Goal: Task Accomplishment & Management: Manage account settings

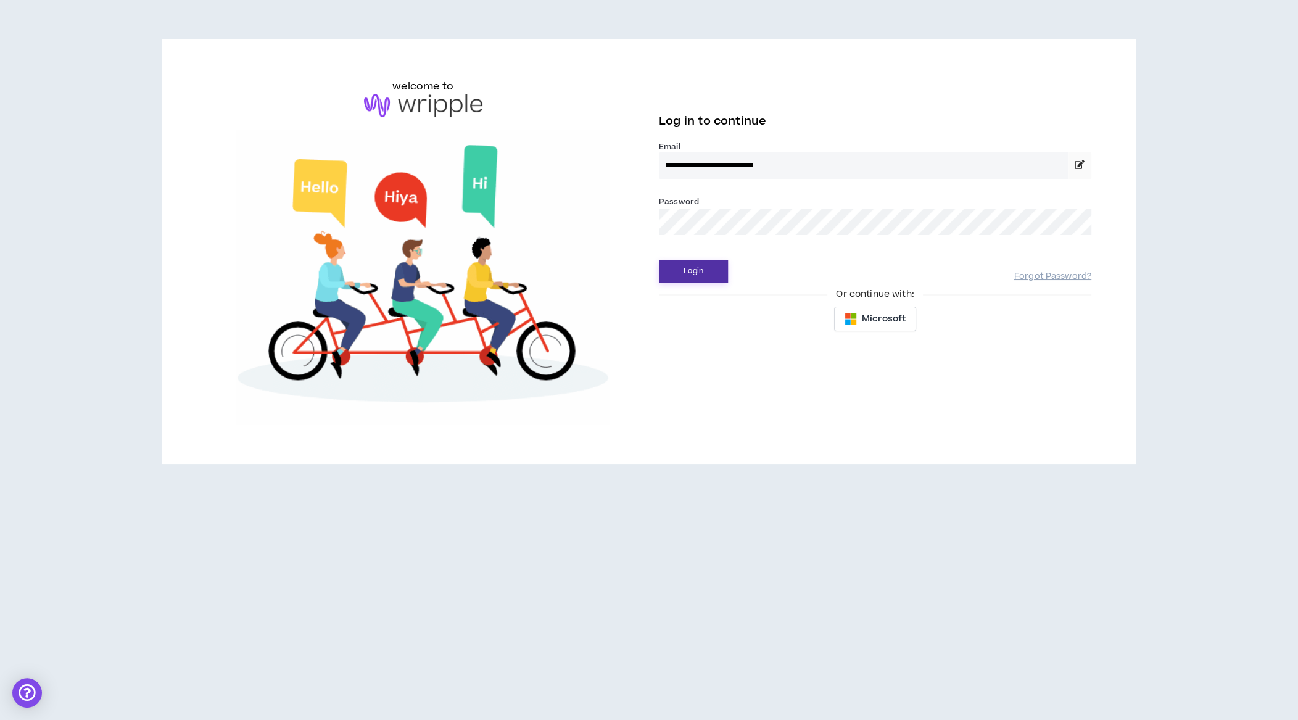
click at [702, 272] on button "Login" at bounding box center [693, 271] width 69 height 23
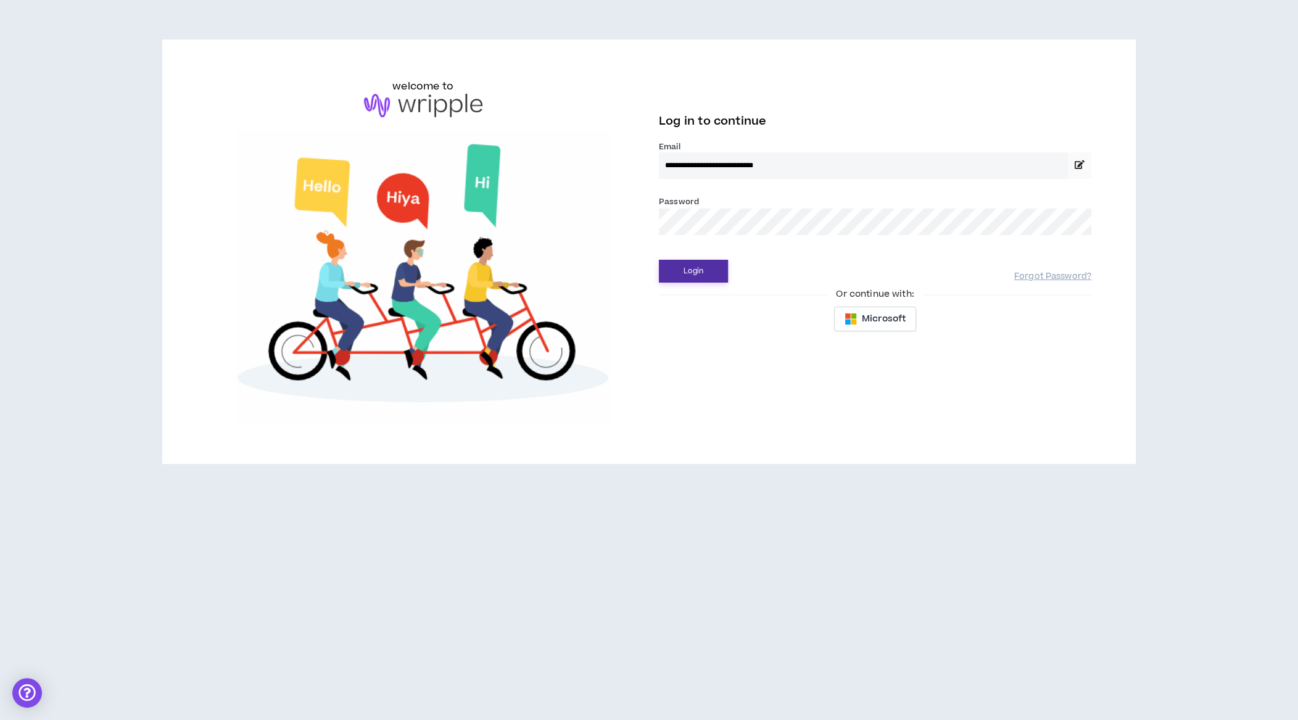
click at [709, 268] on button "Login" at bounding box center [693, 271] width 69 height 23
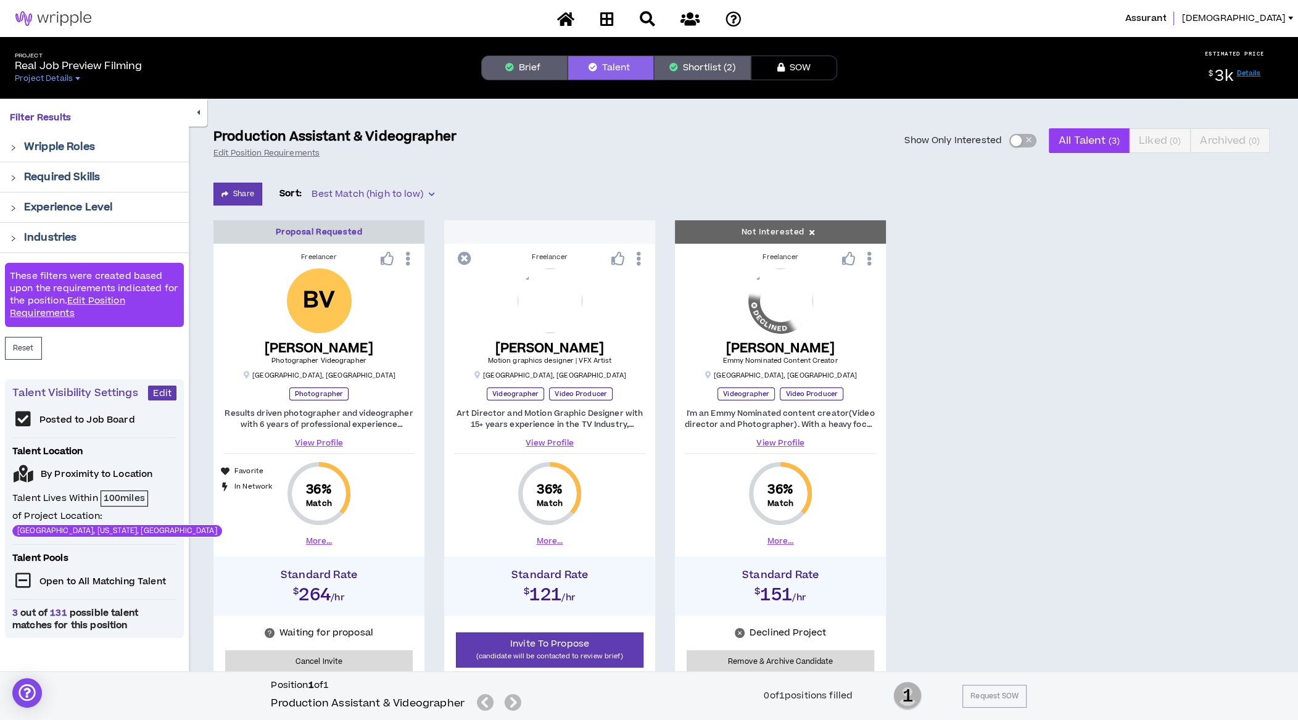
scroll to position [4, 0]
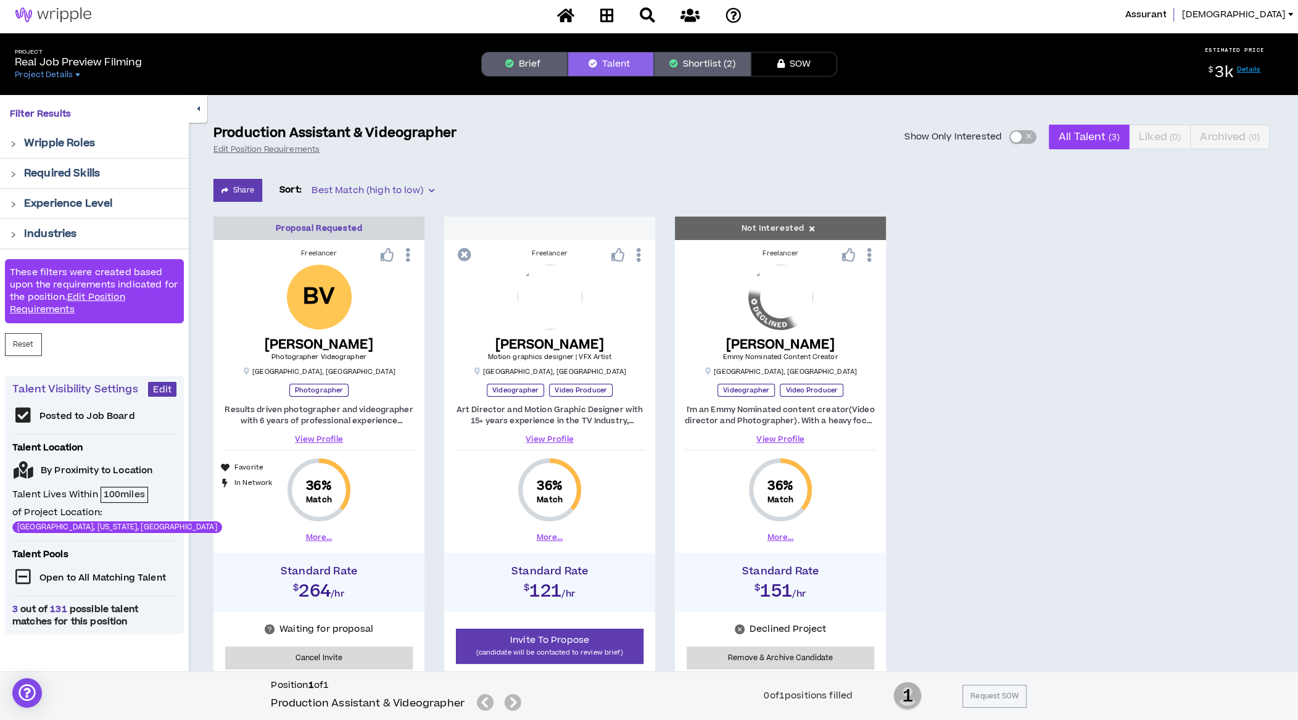
click at [540, 72] on button "Brief" at bounding box center [524, 64] width 86 height 25
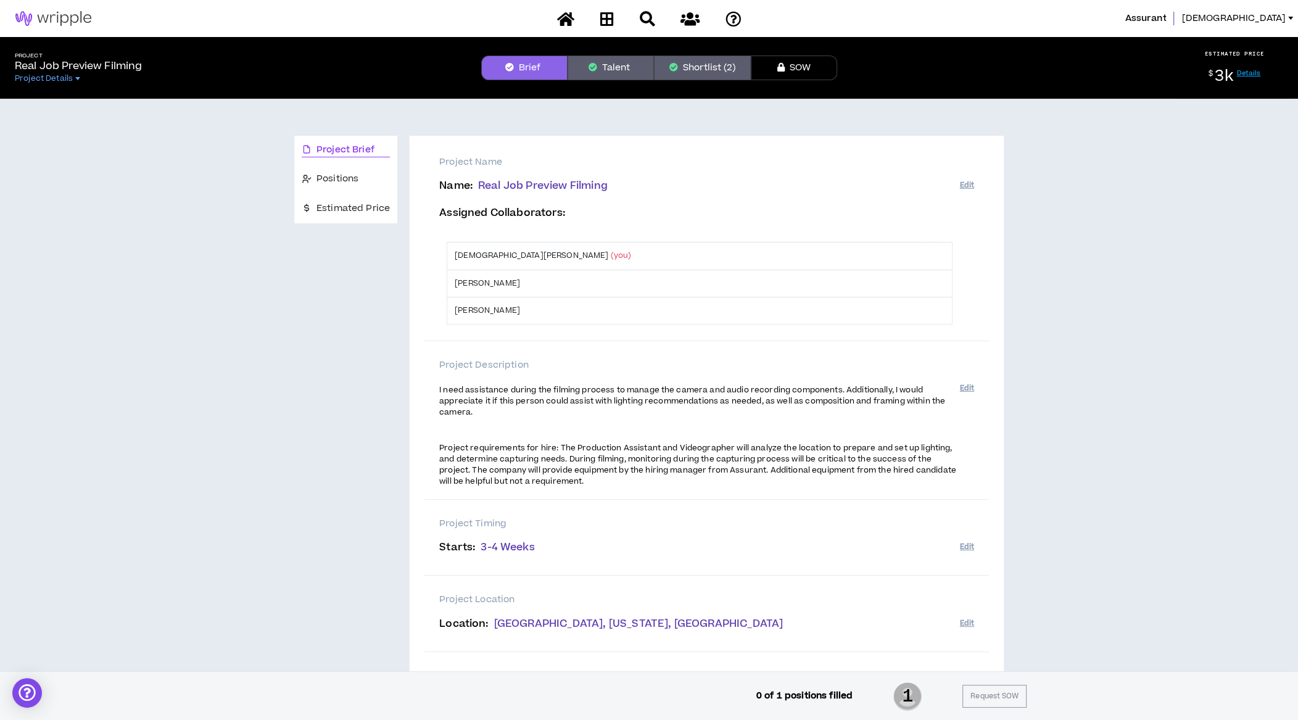
click at [620, 68] on button "Talent" at bounding box center [611, 68] width 86 height 25
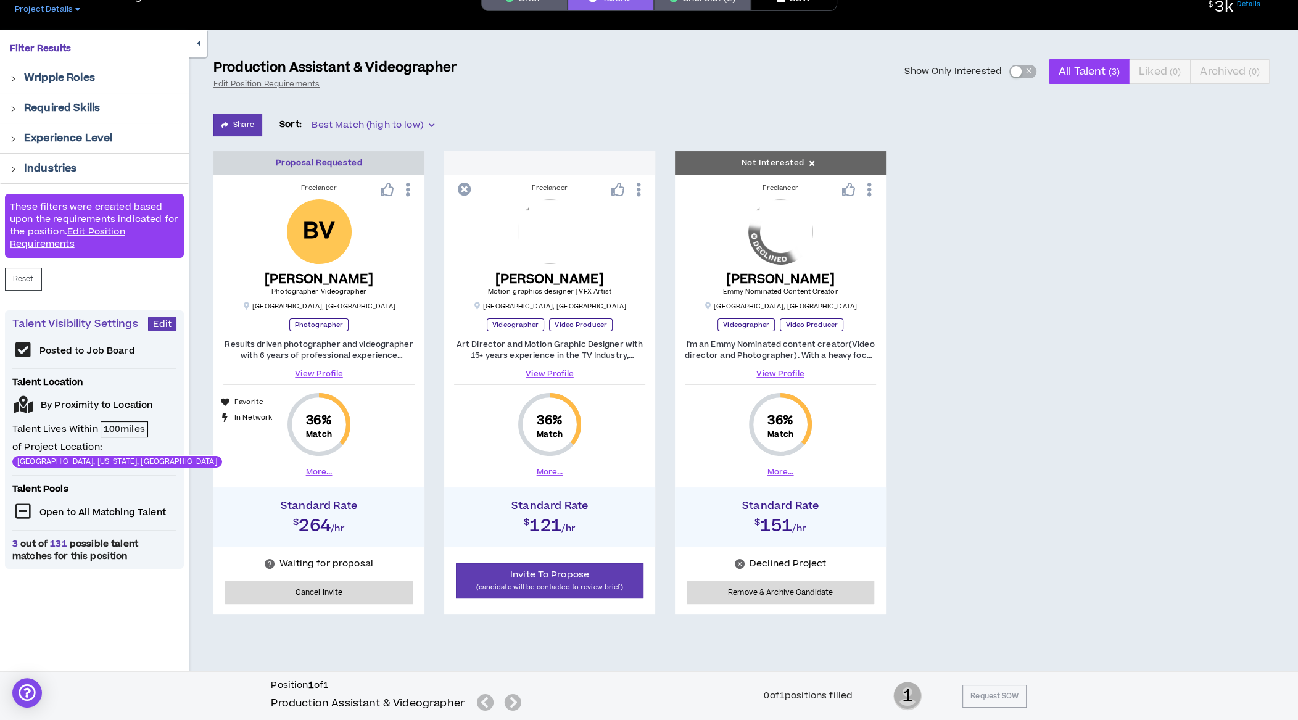
scroll to position [73, 0]
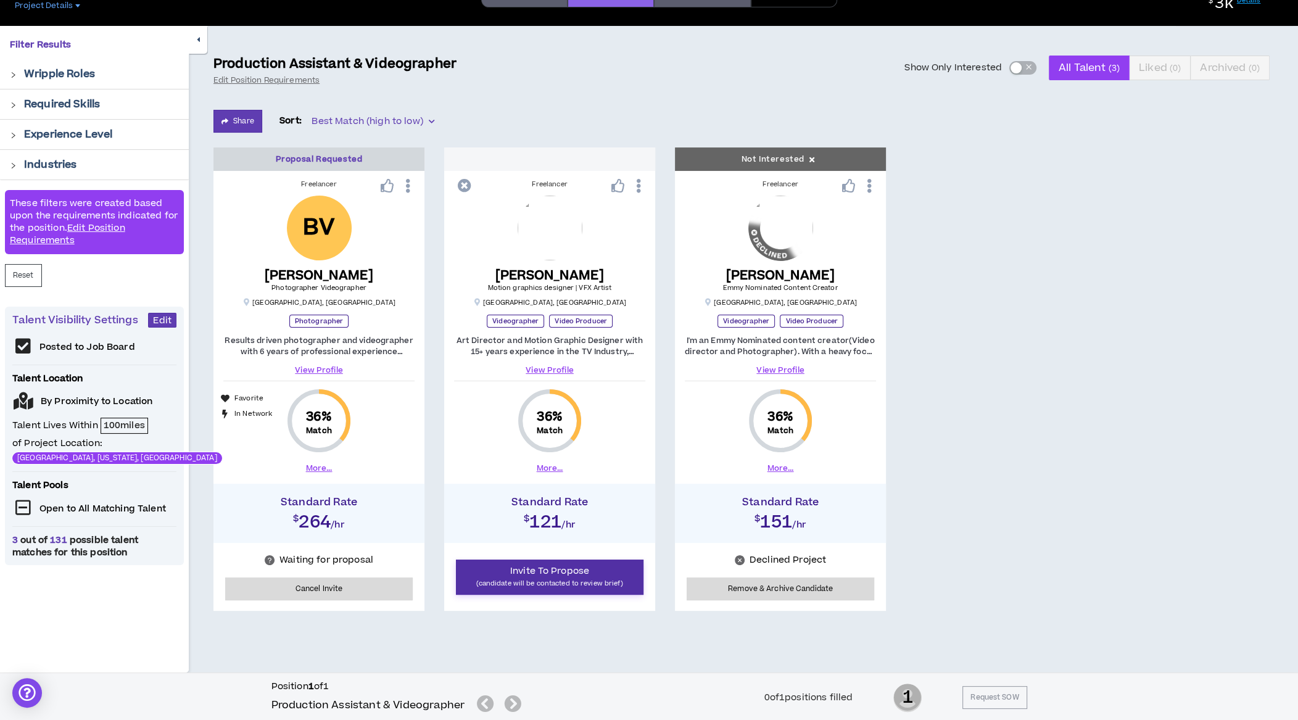
click at [507, 578] on p "(candidate will be contacted to review brief)" at bounding box center [550, 584] width 172 height 12
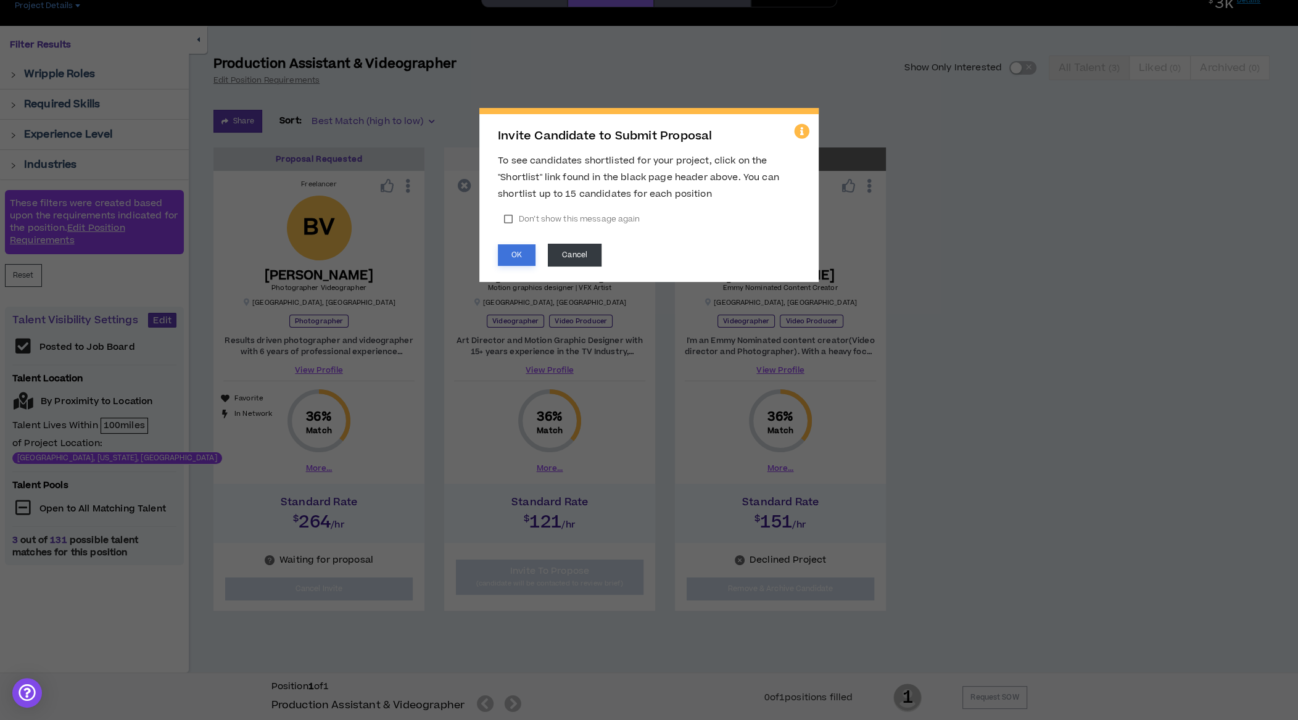
click at [521, 260] on button "OK" at bounding box center [517, 255] width 38 height 22
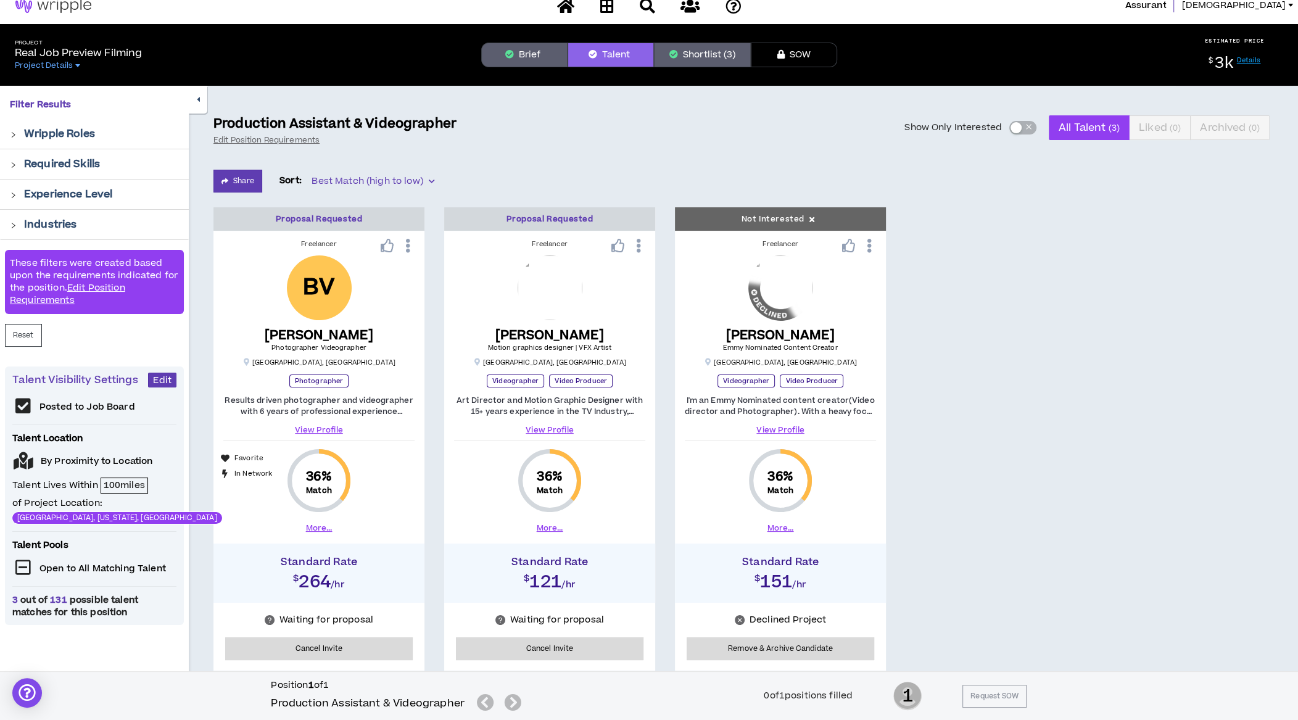
scroll to position [5, 0]
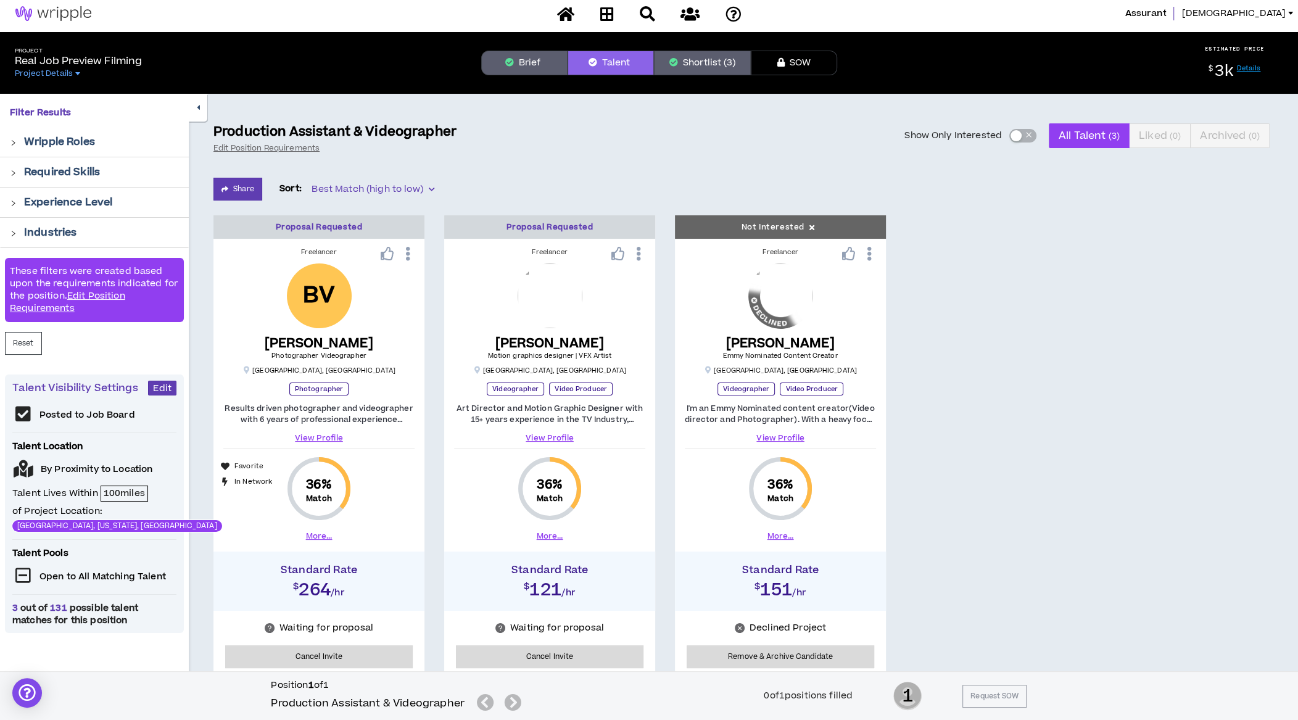
click at [359, 188] on span "Best Match (high to low)" at bounding box center [373, 189] width 122 height 19
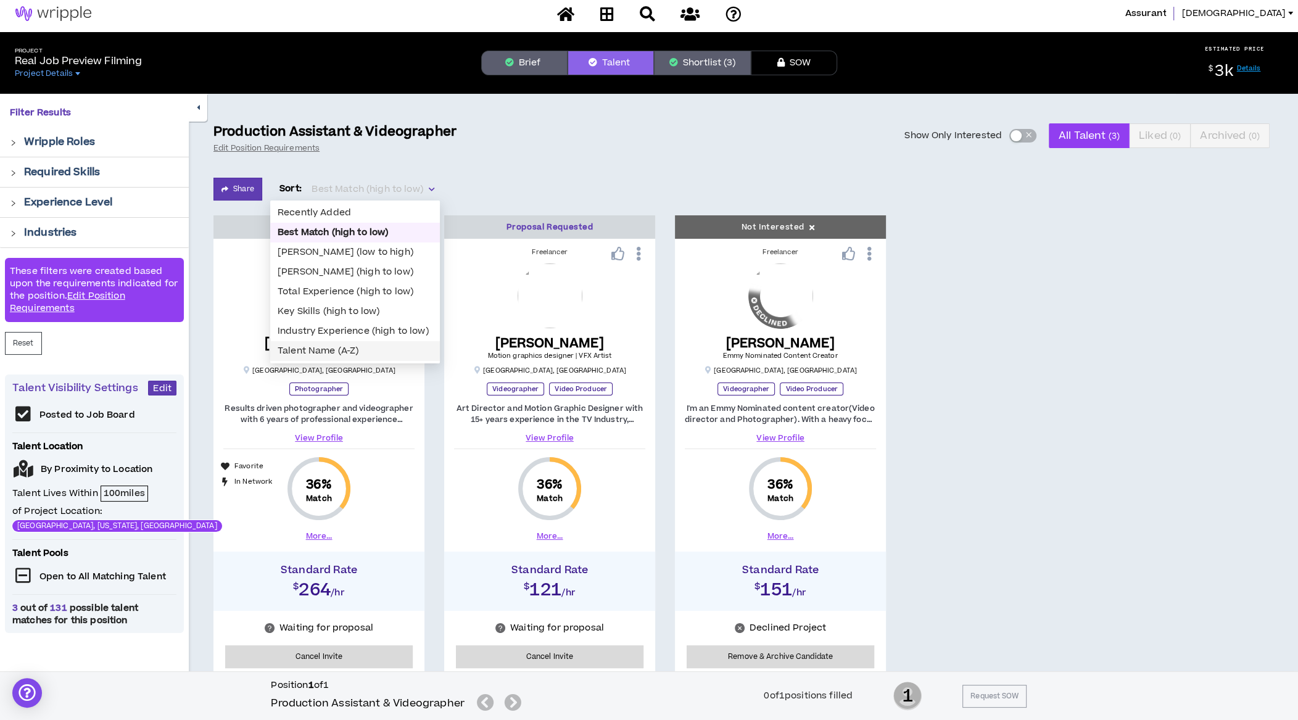
click at [349, 351] on div "Talent Name (A-Z)" at bounding box center [355, 351] width 155 height 14
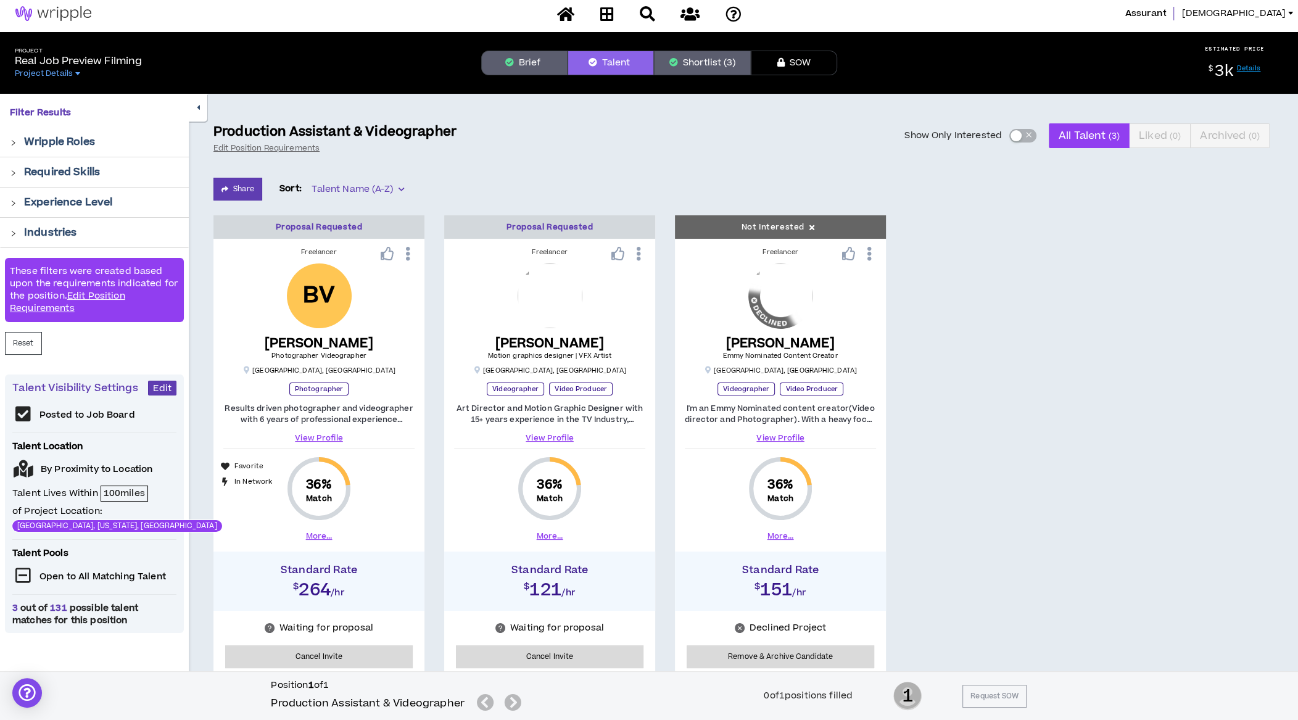
scroll to position [73, 0]
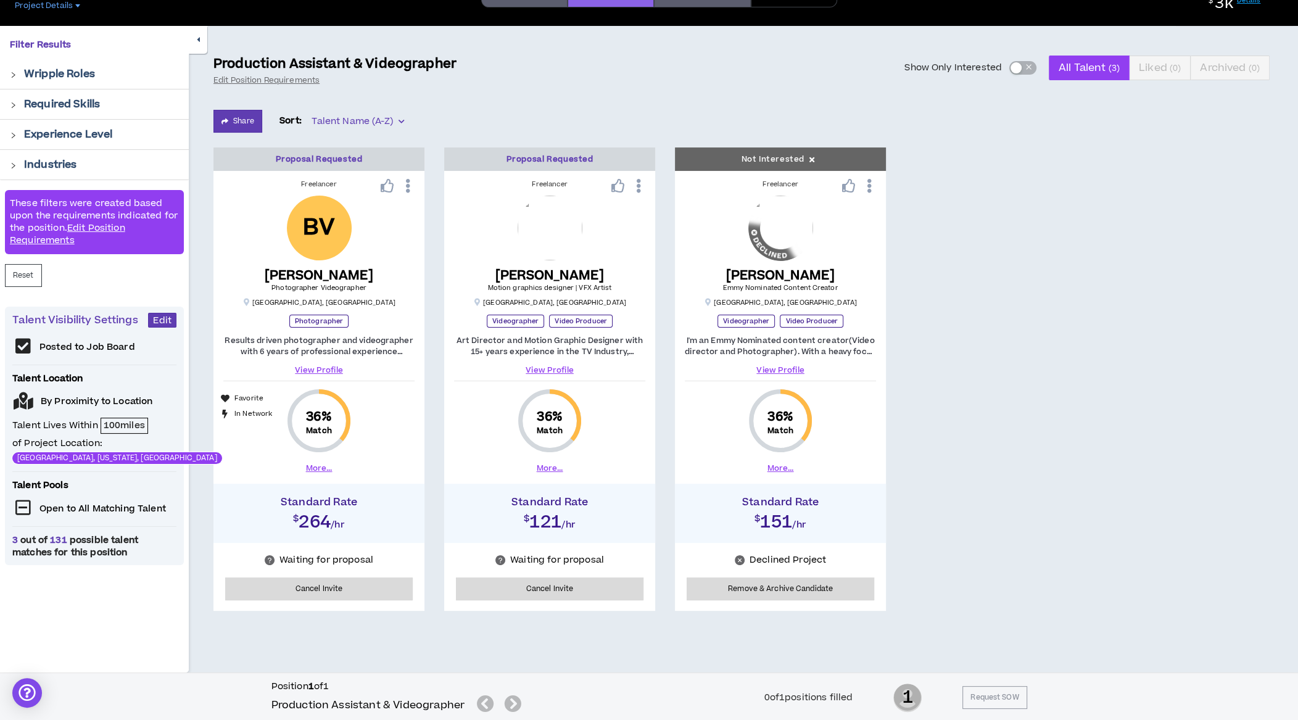
click at [870, 188] on icon at bounding box center [869, 186] width 13 height 22
click at [917, 212] on div "Proposal Requested Freelancer BV [PERSON_NAME] Photographer Videographer [GEOGR…" at bounding box center [748, 378] width 1070 height 463
click at [390, 120] on span "Talent Name (A-Z)" at bounding box center [358, 121] width 92 height 19
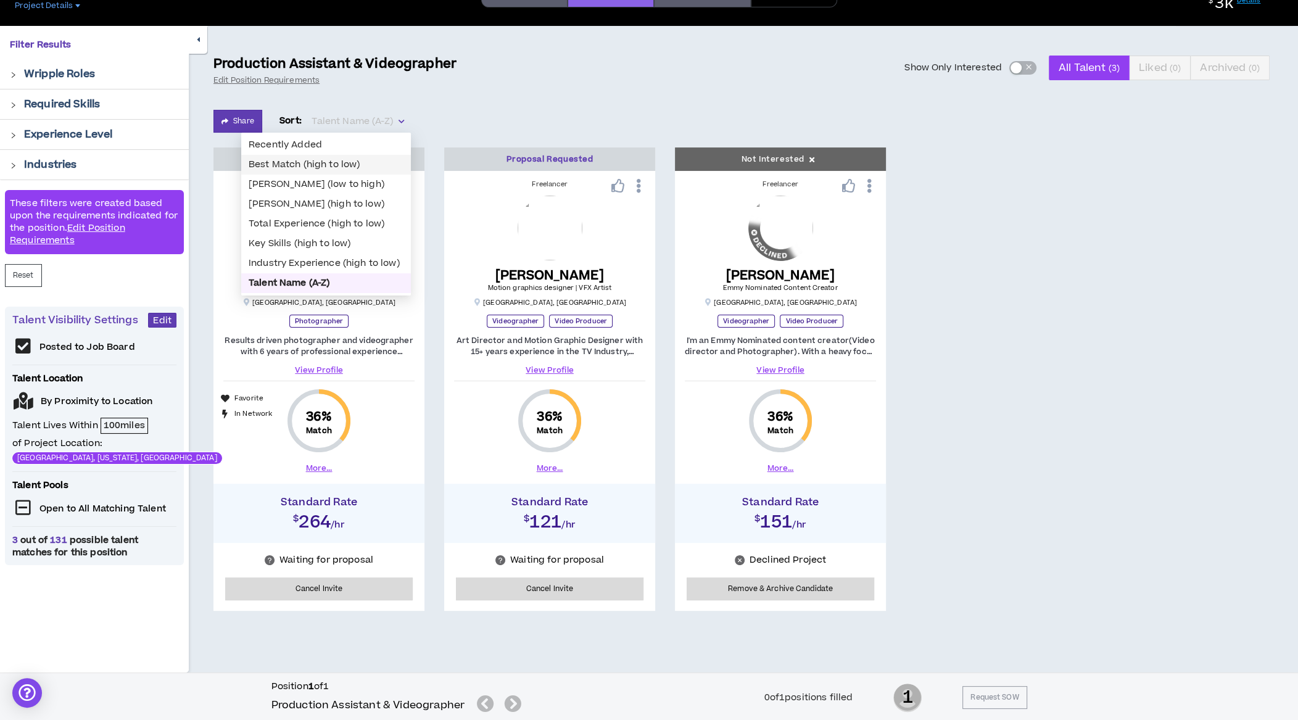
click at [366, 165] on div "Best Match (high to low)" at bounding box center [326, 165] width 155 height 14
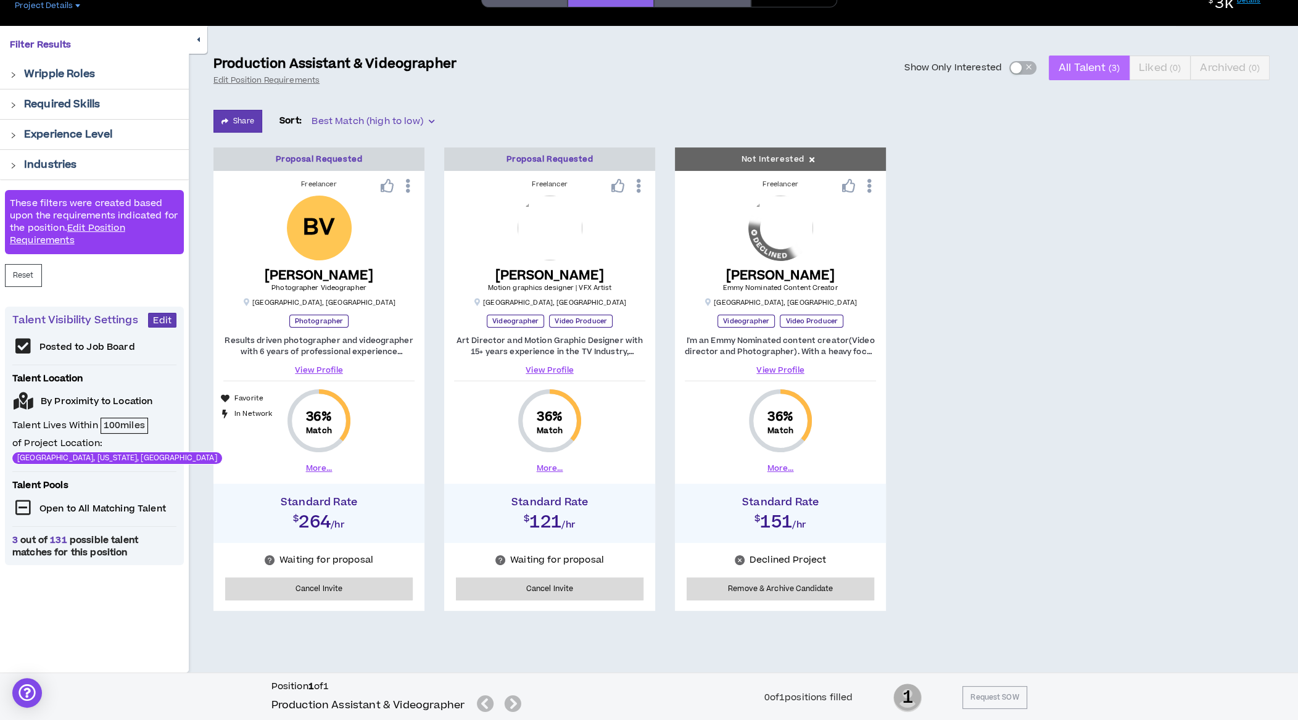
click at [1079, 72] on span "All Talent ( 3 )" at bounding box center [1089, 68] width 61 height 30
click at [97, 230] on link "Edit Position Requirements" at bounding box center [67, 234] width 115 height 25
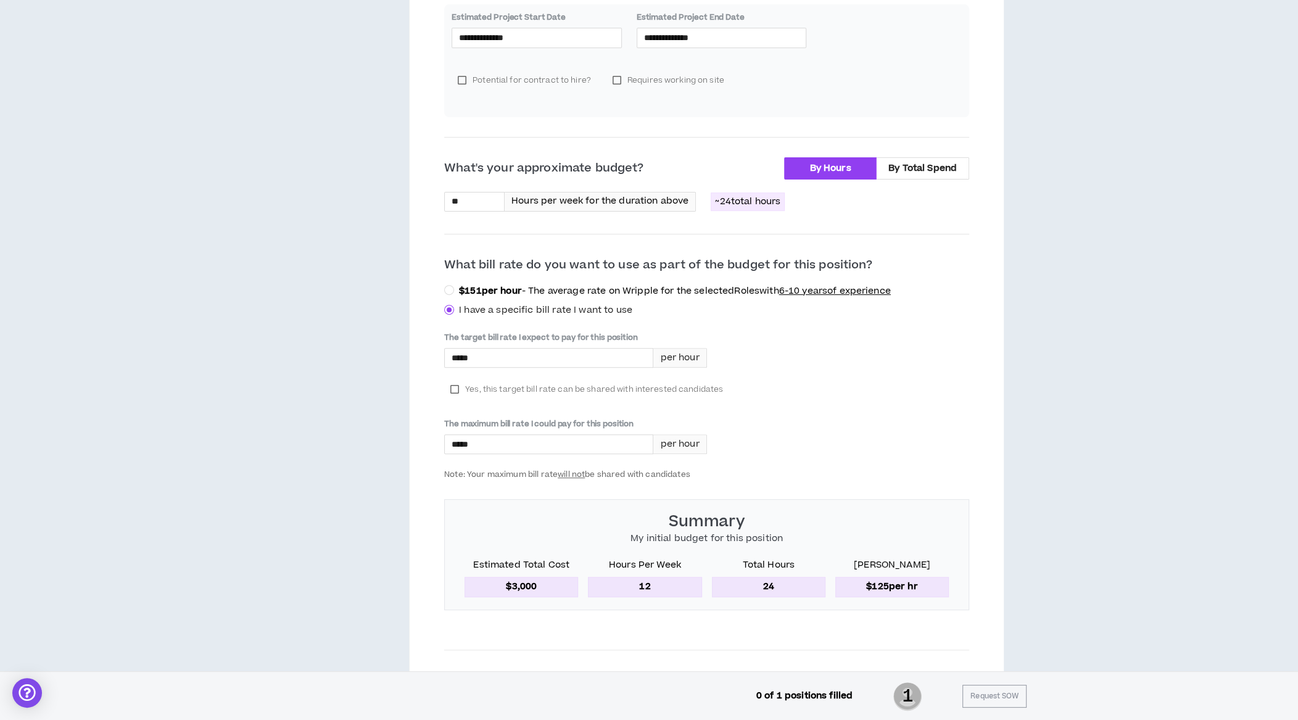
scroll to position [412, 0]
click at [785, 359] on div "The target bill rate I expect to pay for this position ***** per hour Yes, this…" at bounding box center [706, 403] width 525 height 147
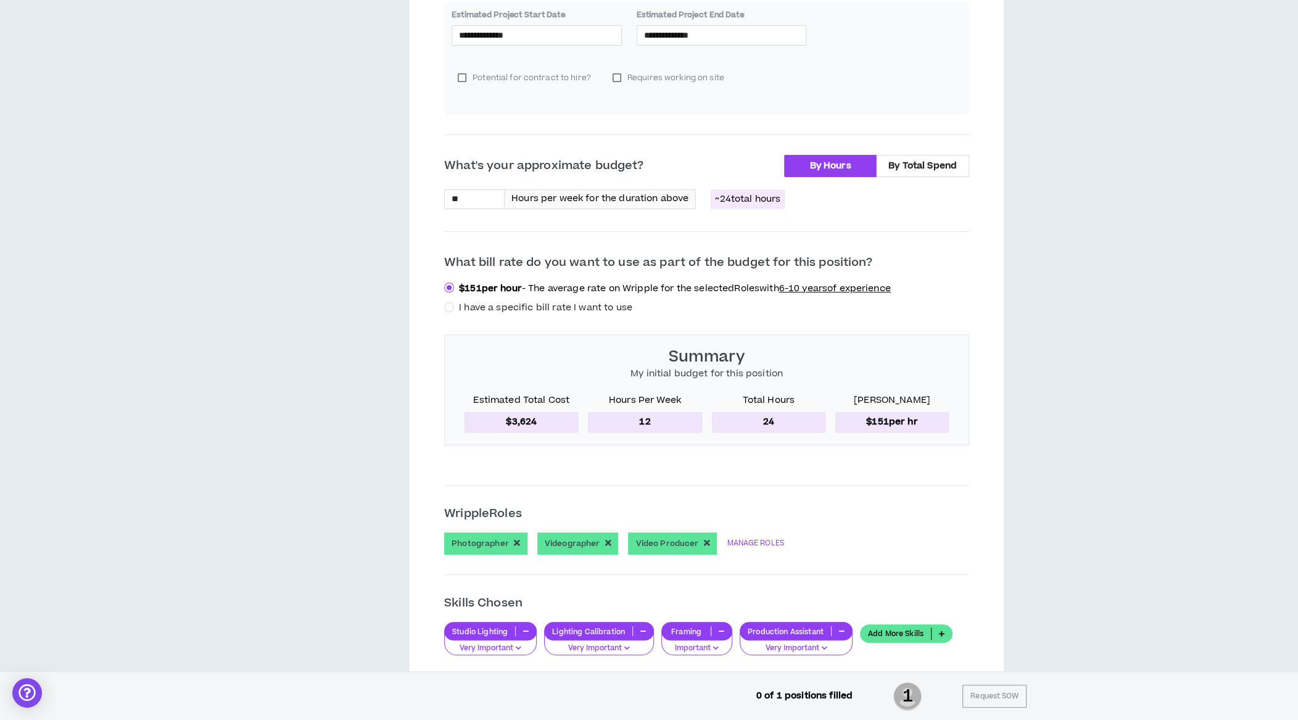
click at [983, 353] on div "**********" at bounding box center [707, 646] width 565 height 1776
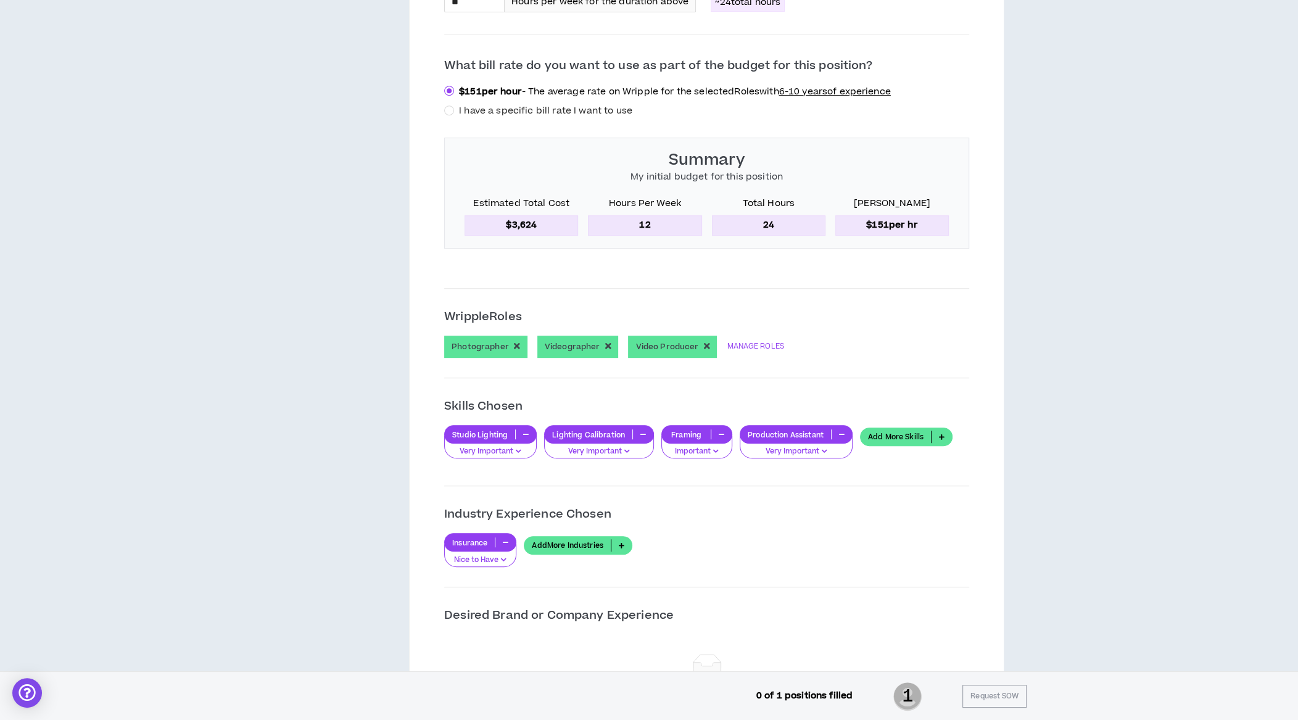
scroll to position [612, 0]
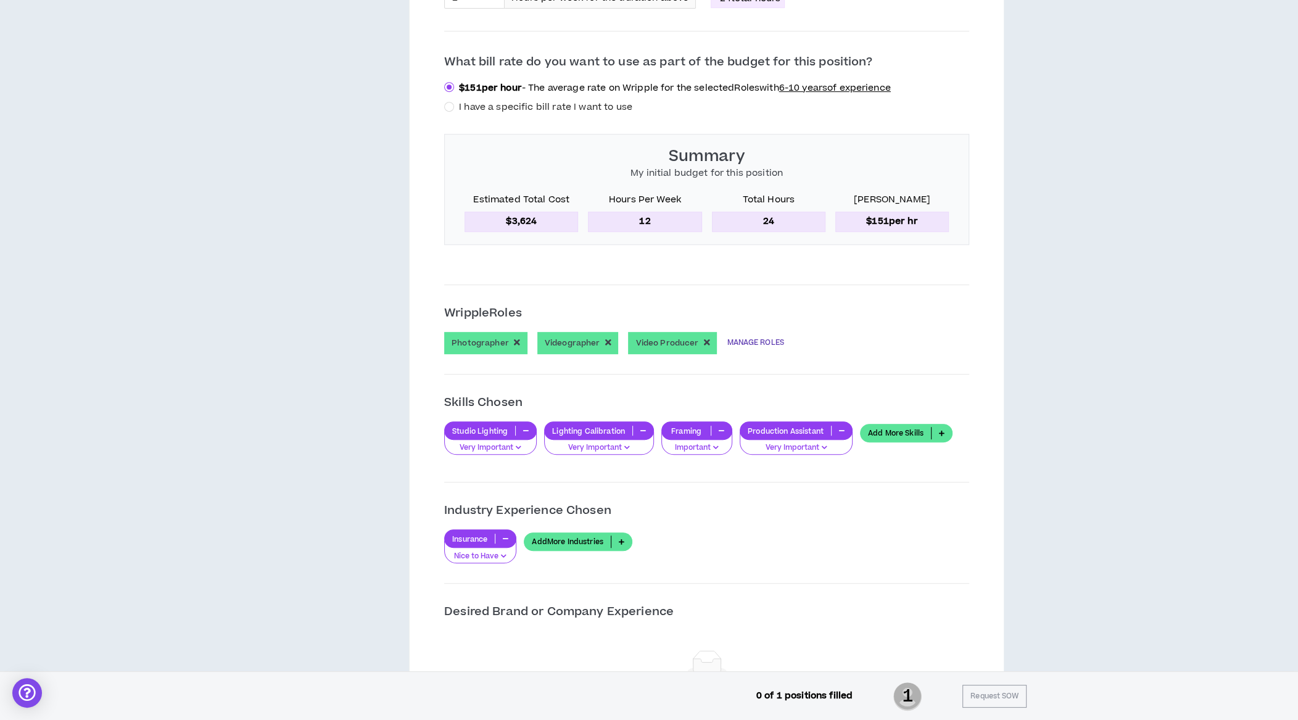
click at [744, 336] on link "MANAGE ROLES" at bounding box center [755, 343] width 57 height 22
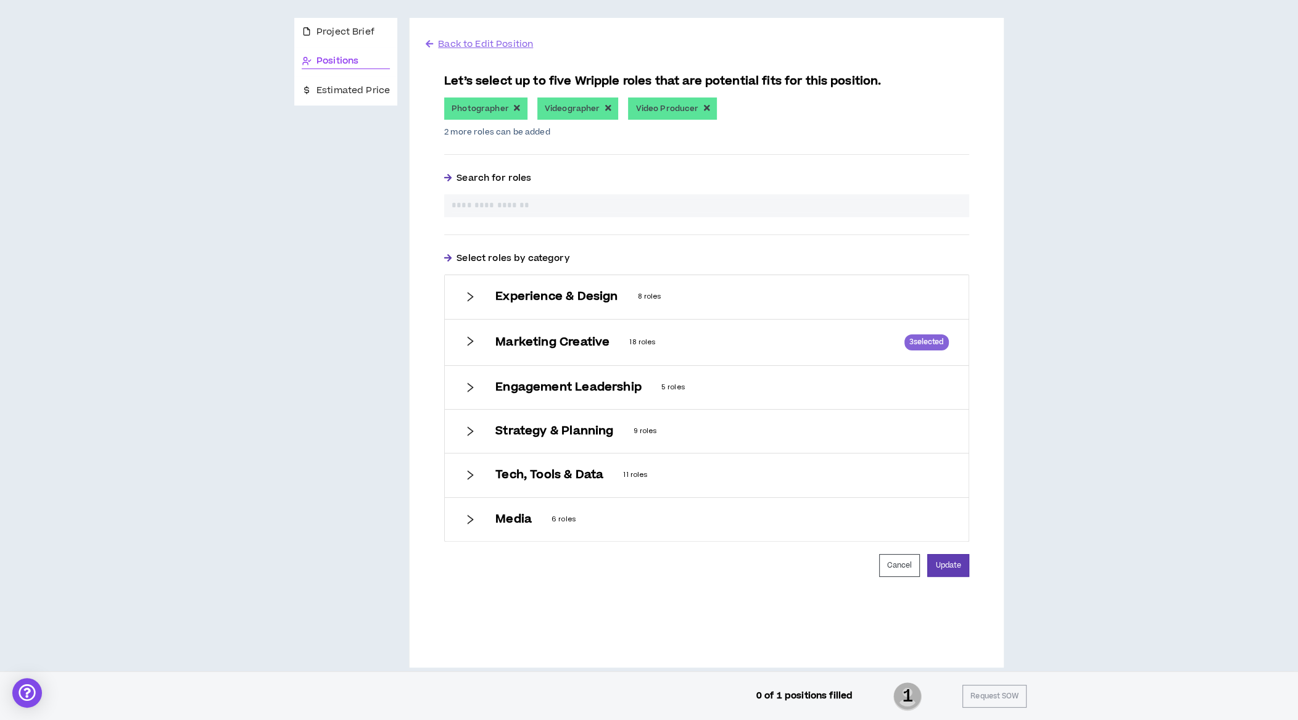
scroll to position [120, 0]
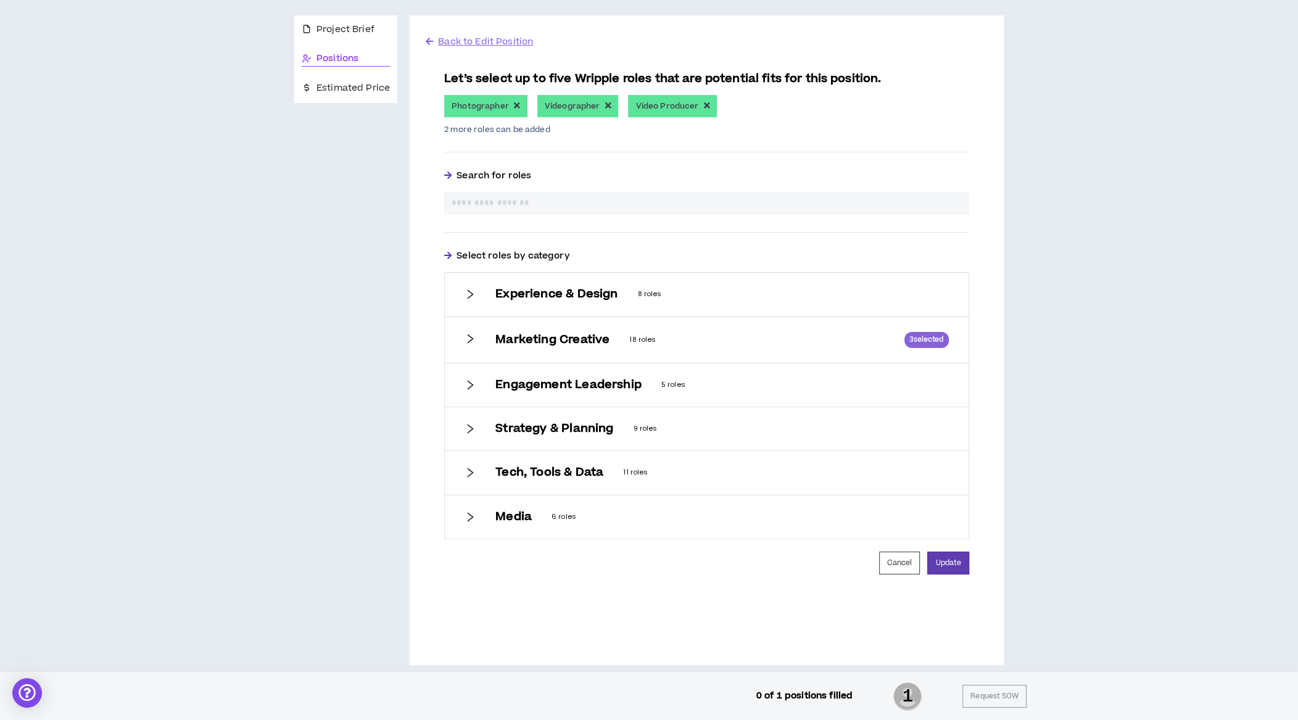
click at [468, 289] on icon "right" at bounding box center [470, 294] width 11 height 11
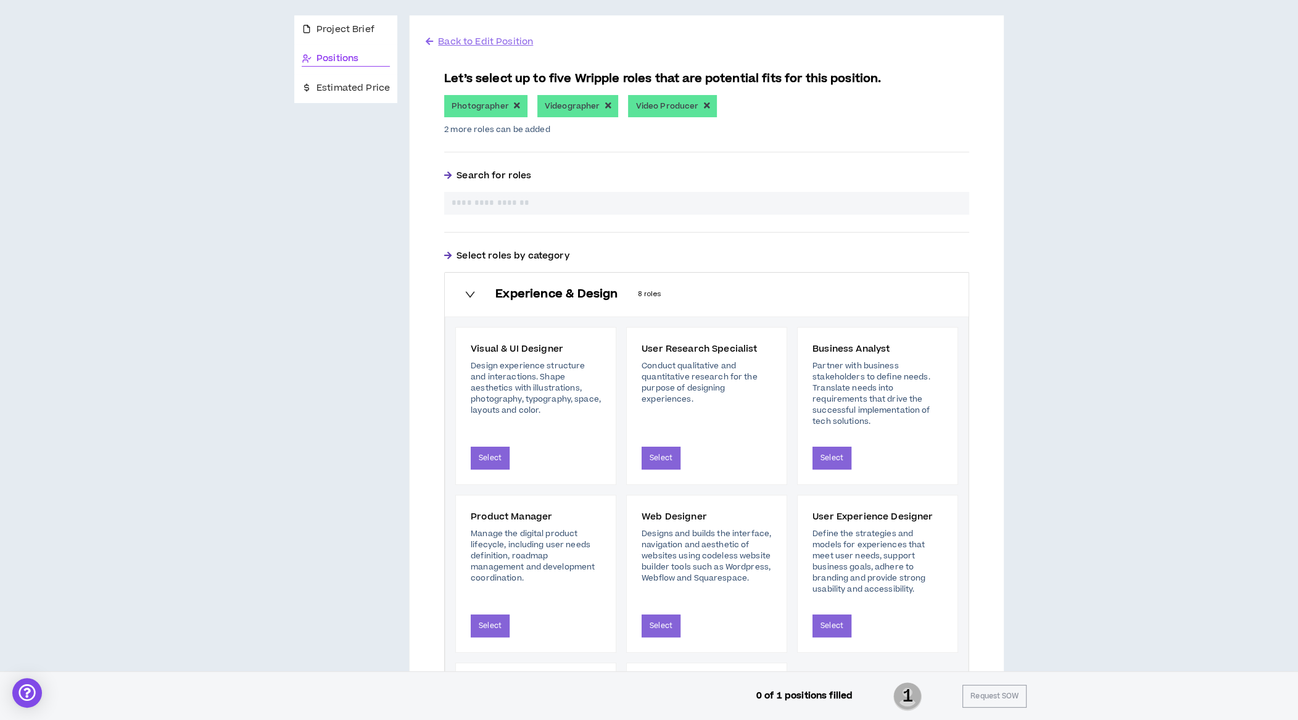
click at [468, 289] on icon "right" at bounding box center [470, 294] width 11 height 11
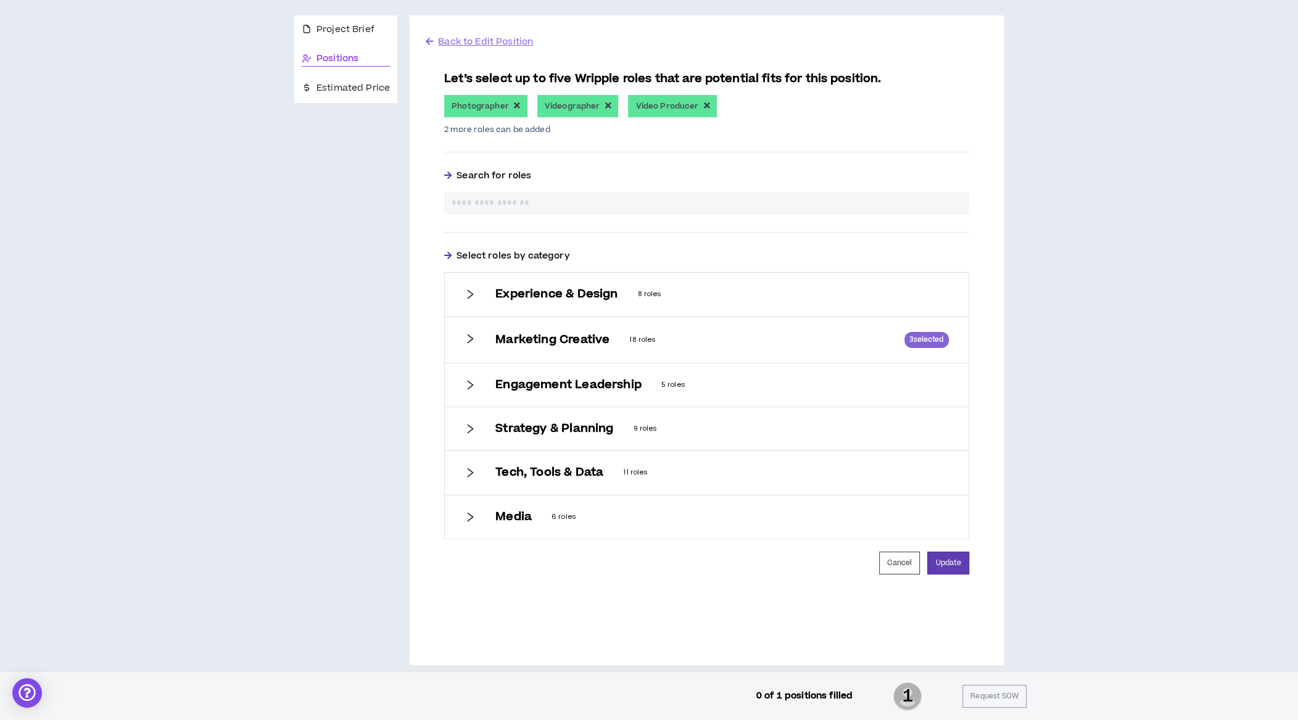
click at [471, 336] on icon "right" at bounding box center [470, 338] width 11 height 11
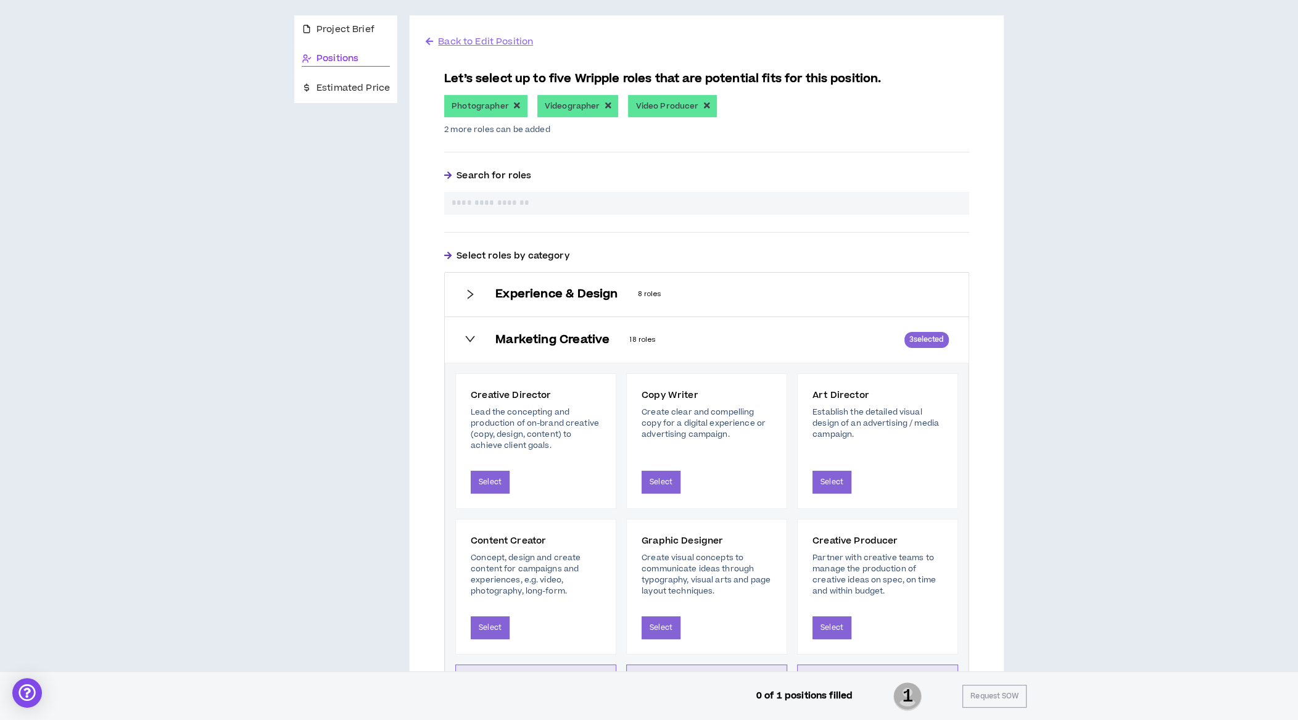
click at [471, 336] on icon "right" at bounding box center [470, 338] width 11 height 11
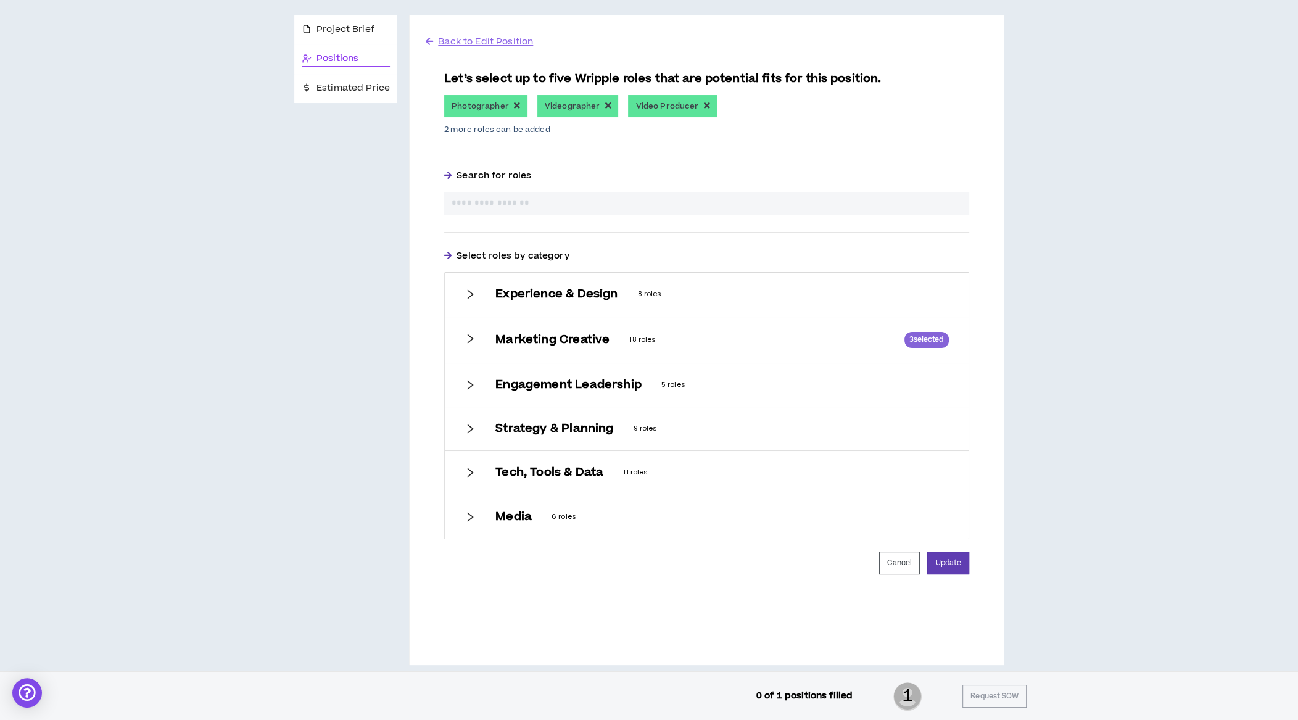
click at [471, 381] on icon "right" at bounding box center [470, 384] width 11 height 11
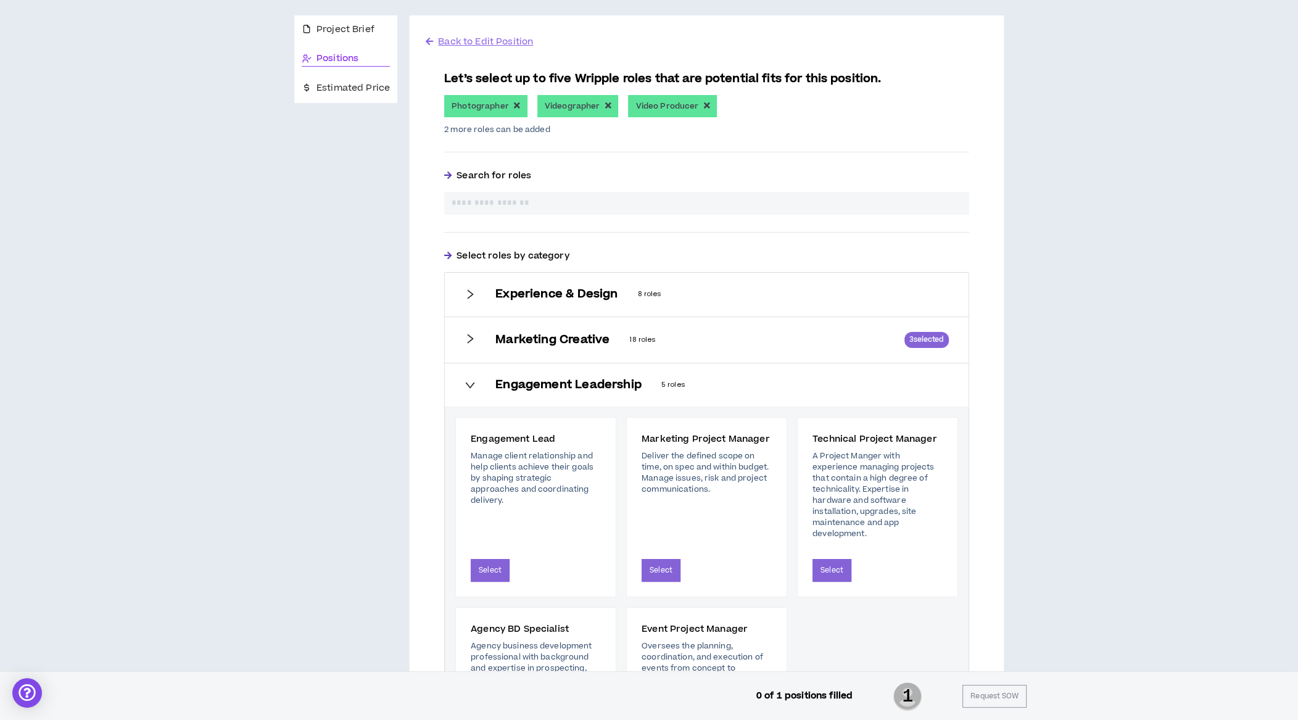
click at [471, 381] on icon "right" at bounding box center [470, 384] width 11 height 11
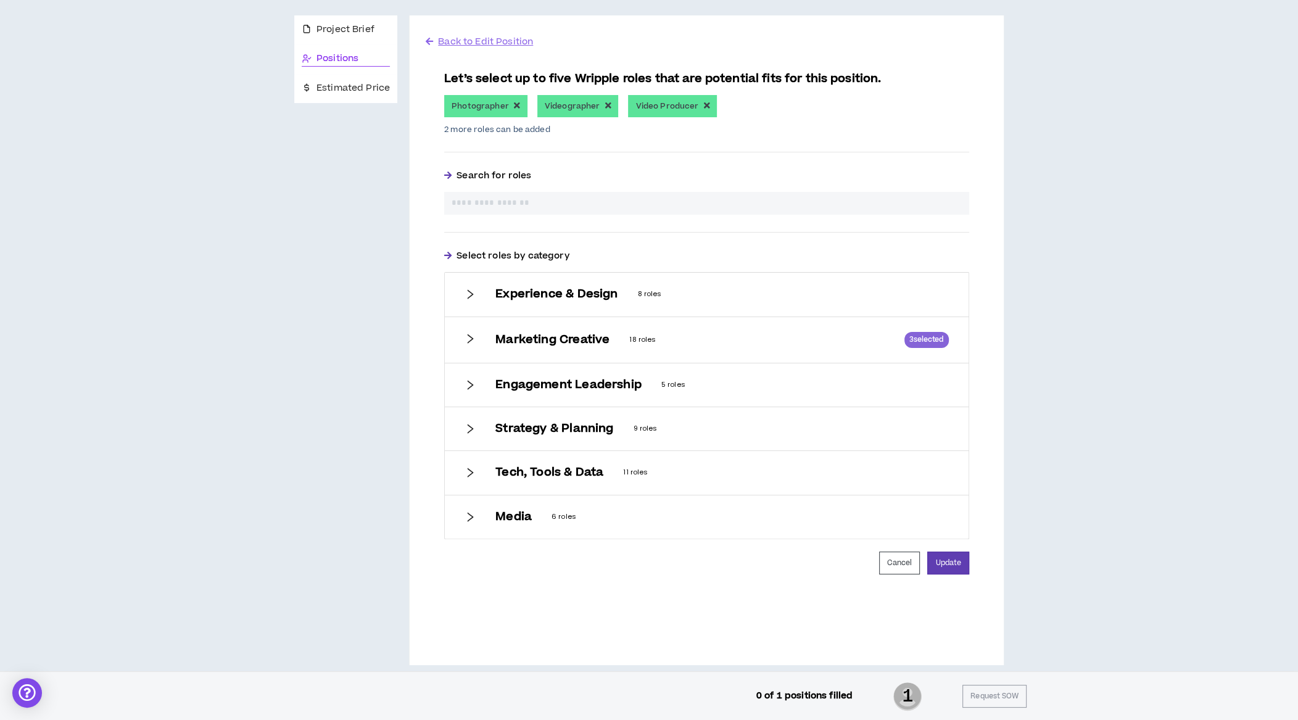
click at [475, 512] on div "Media 6 roles" at bounding box center [707, 516] width 524 height 43
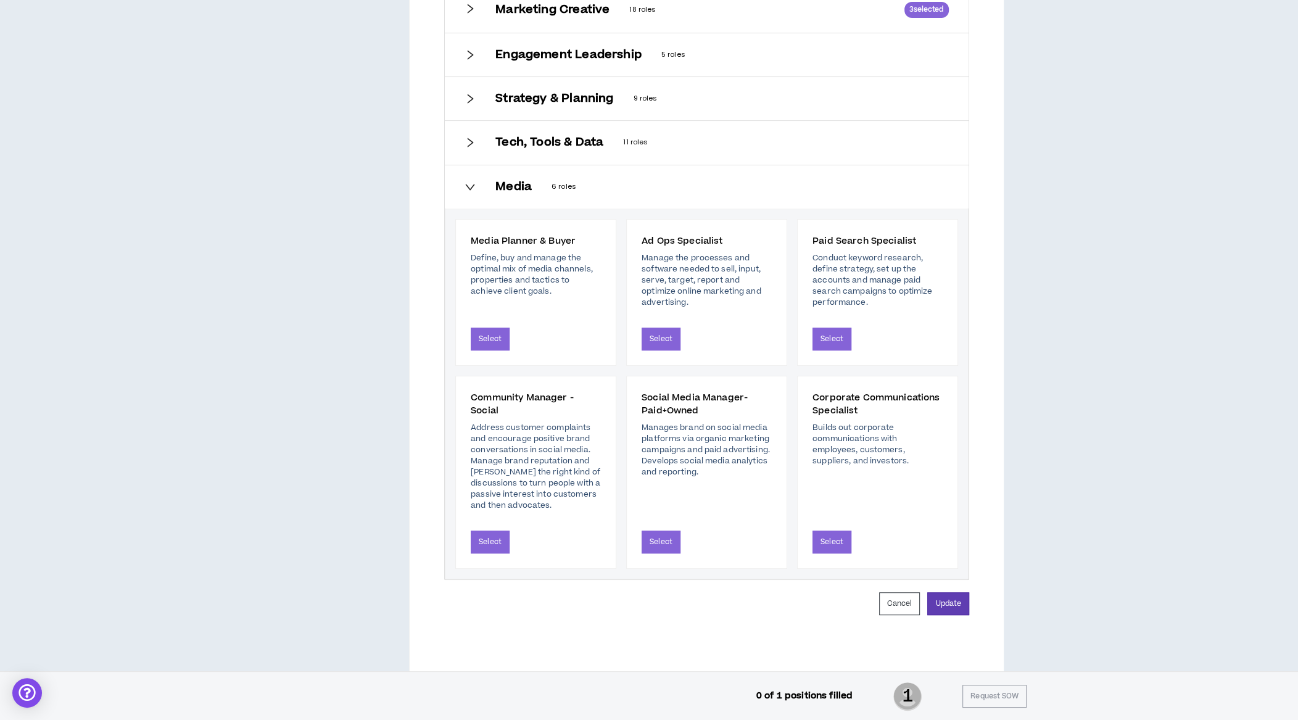
scroll to position [454, 0]
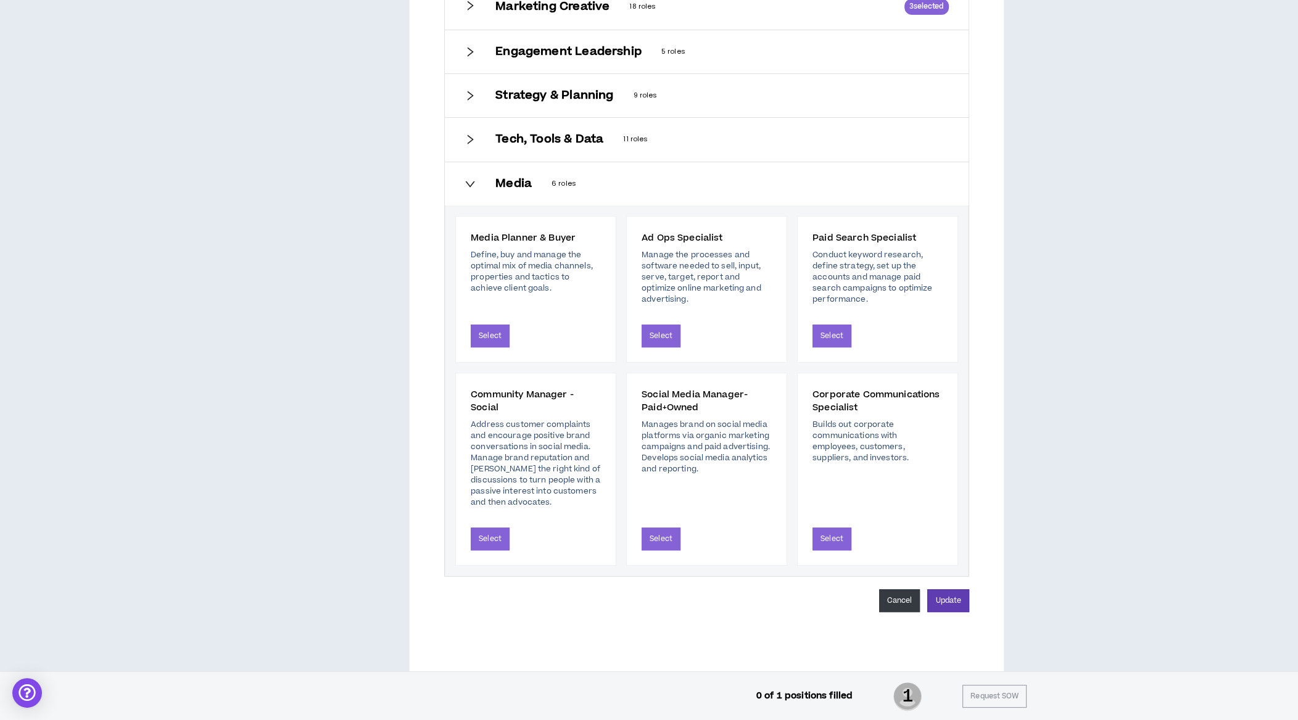
click at [898, 605] on button "Cancel" at bounding box center [899, 600] width 41 height 23
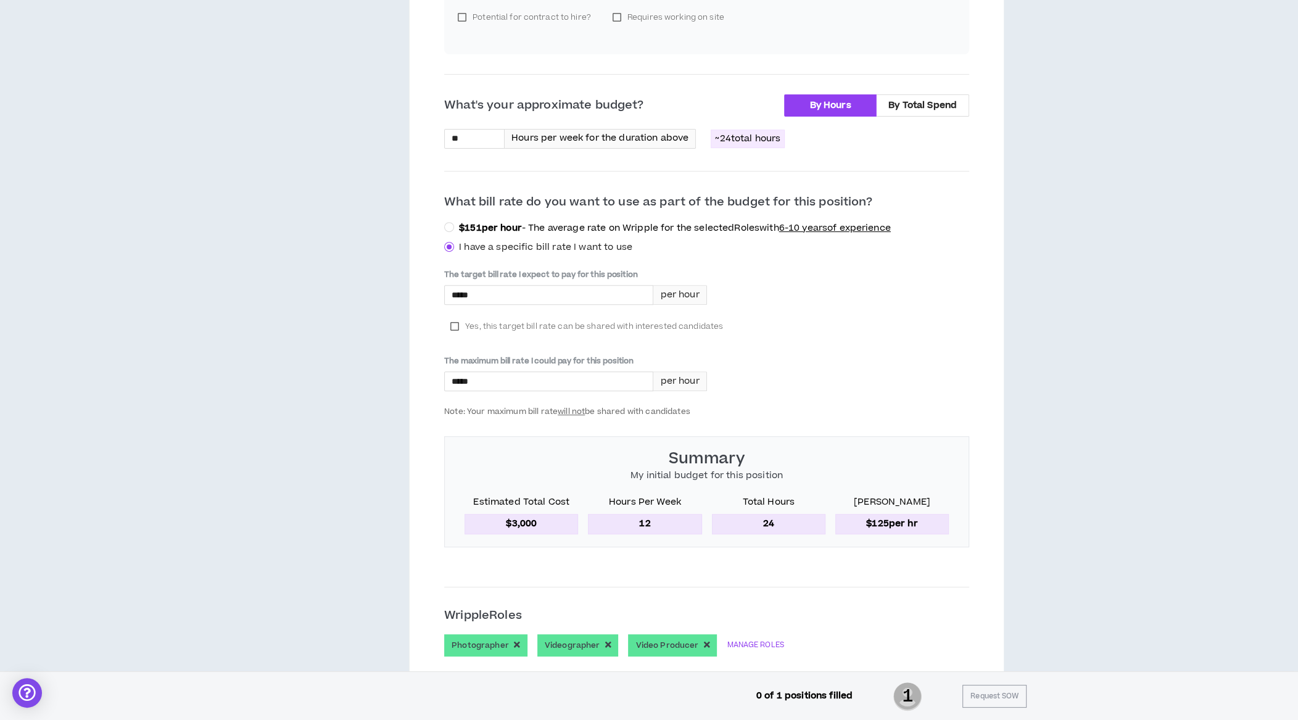
scroll to position [491, 0]
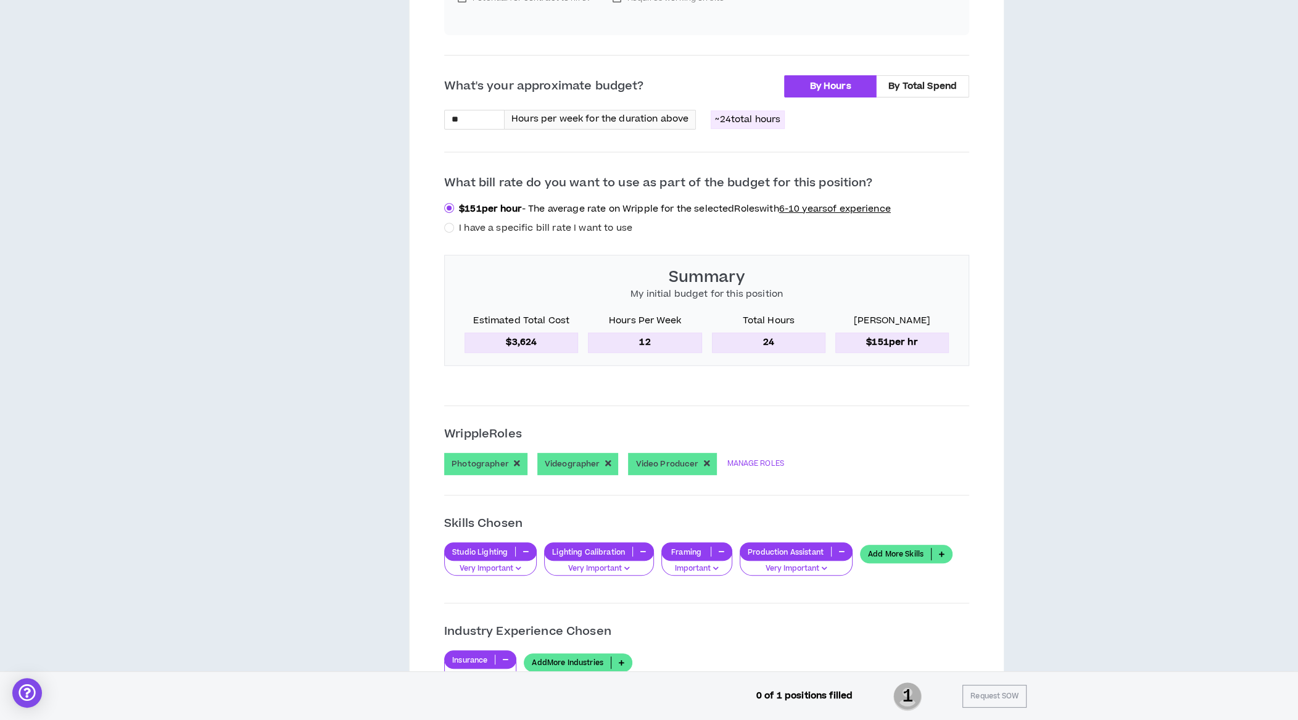
click at [645, 338] on p "12" at bounding box center [645, 343] width 114 height 20
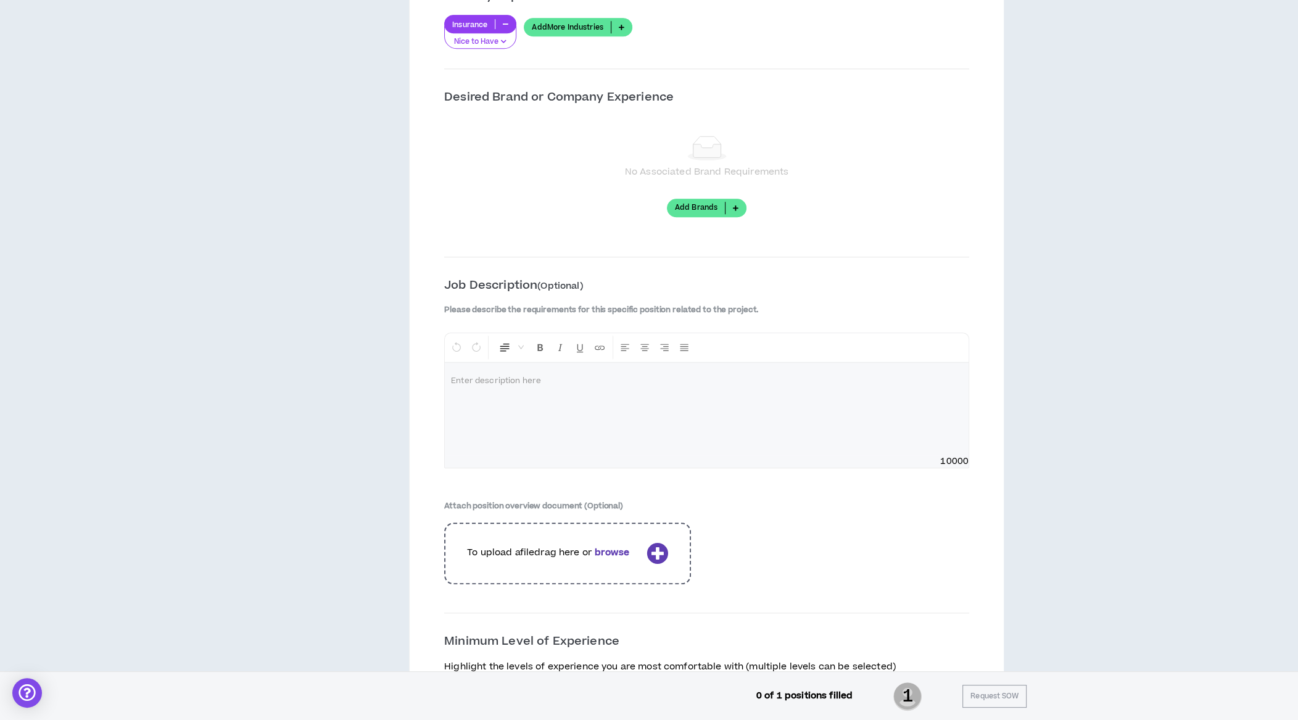
scroll to position [1126, 0]
click at [684, 397] on div at bounding box center [707, 409] width 524 height 93
click at [586, 378] on span "**********" at bounding box center [641, 381] width 381 height 7
click at [835, 410] on li "**********" at bounding box center [712, 416] width 462 height 12
click at [751, 413] on span "**********" at bounding box center [616, 416] width 270 height 7
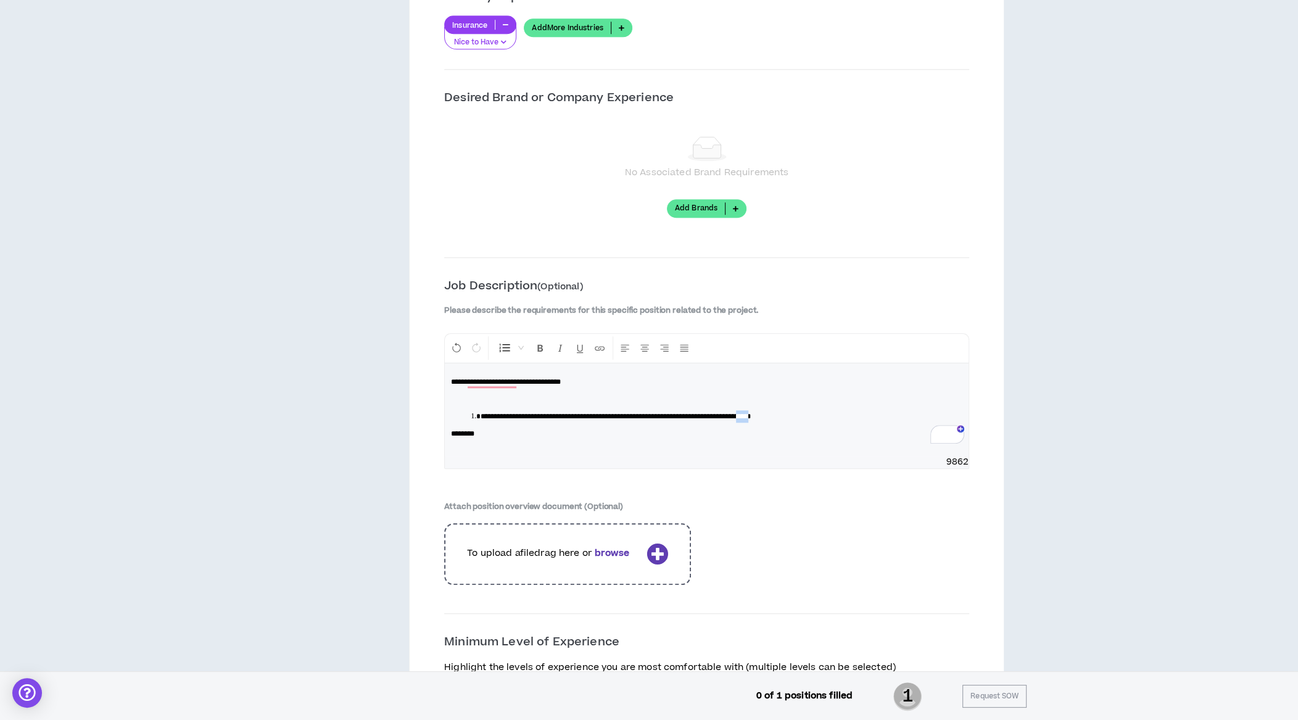
click at [751, 413] on span "**********" at bounding box center [616, 416] width 270 height 7
click at [707, 413] on span "**********" at bounding box center [633, 416] width 304 height 7
click at [774, 413] on span "**********" at bounding box center [634, 416] width 307 height 7
click at [955, 421] on div "2" at bounding box center [954, 420] width 14 height 14
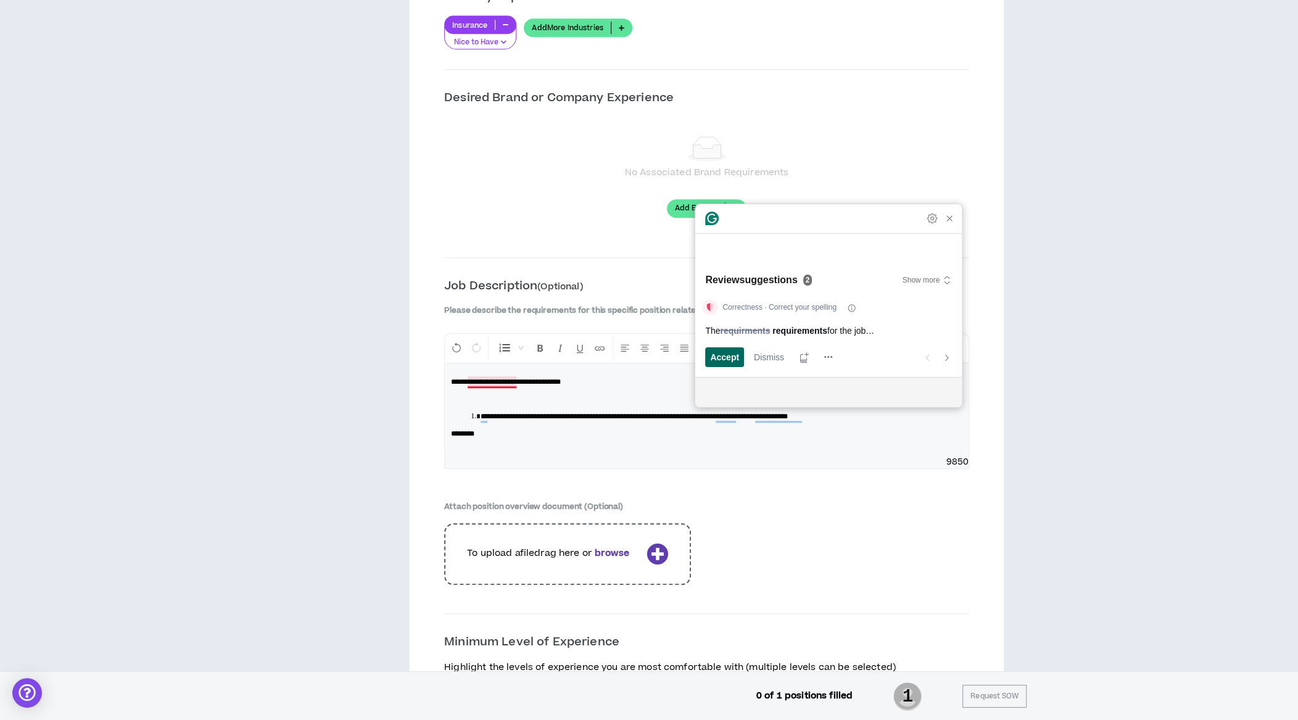
click at [732, 359] on span "Accept" at bounding box center [724, 356] width 29 height 13
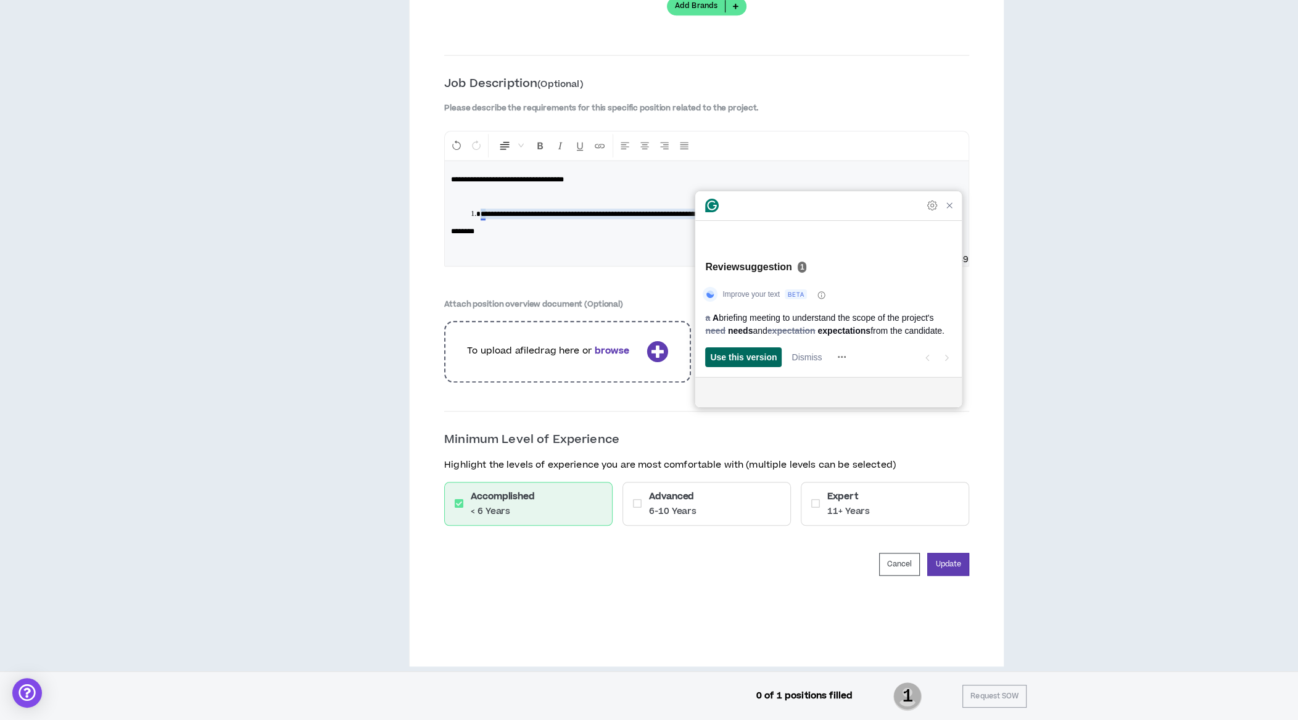
scroll to position [1329, 0]
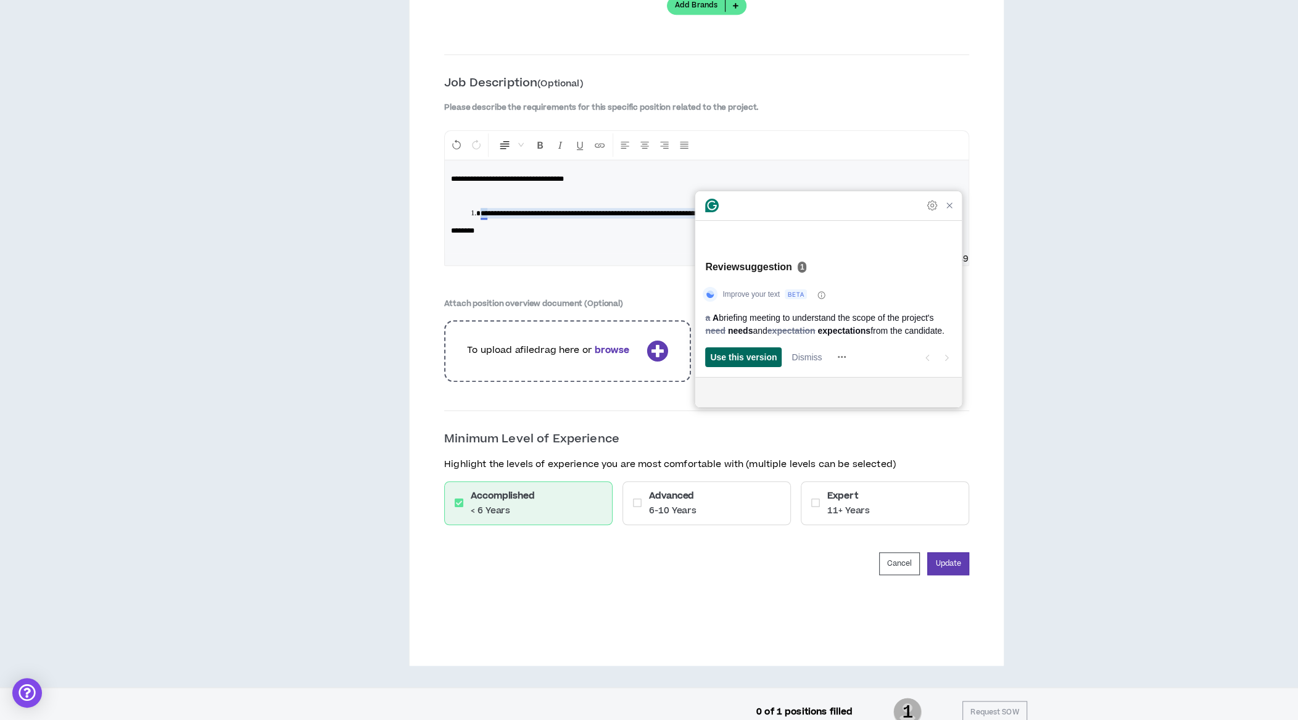
click at [736, 360] on span "Use this version" at bounding box center [743, 356] width 67 height 13
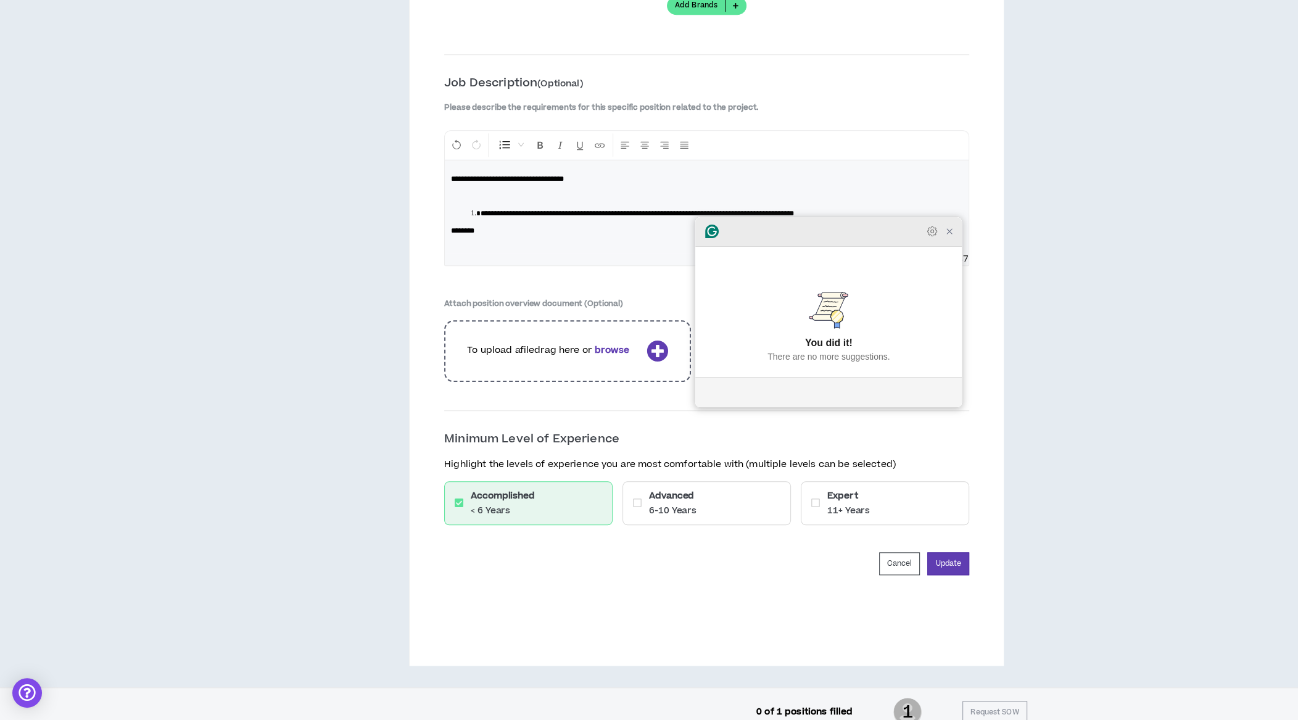
click at [951, 236] on icon "Close Grammarly Assistant" at bounding box center [950, 231] width 10 height 10
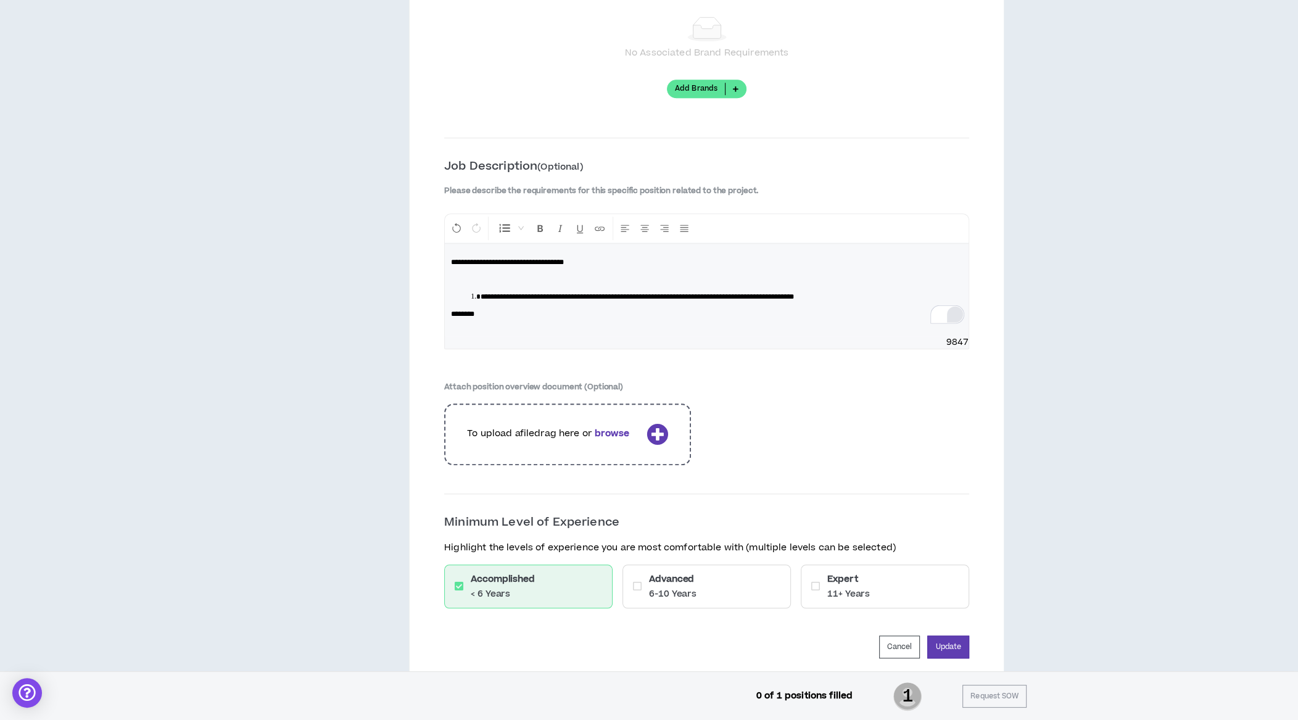
scroll to position [1239, 0]
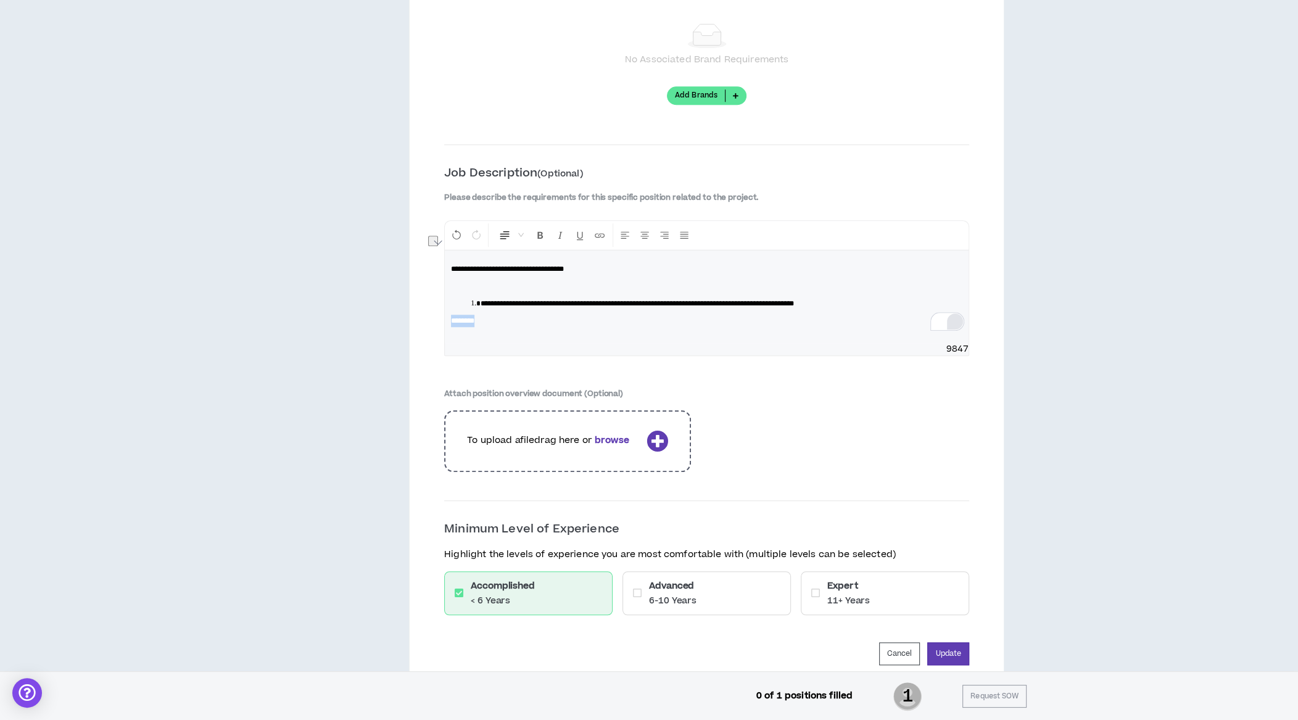
drag, startPoint x: 488, startPoint y: 305, endPoint x: 419, endPoint y: 306, distance: 69.1
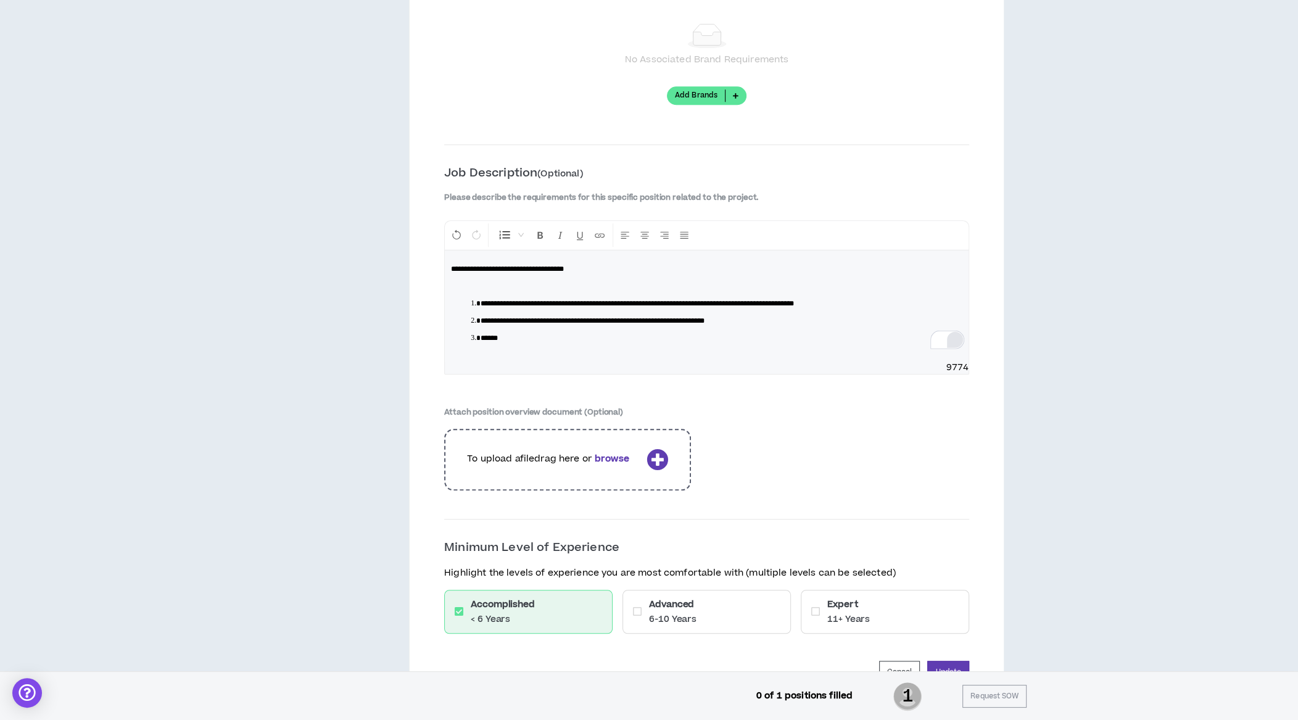
click at [605, 332] on li "******" at bounding box center [712, 338] width 462 height 12
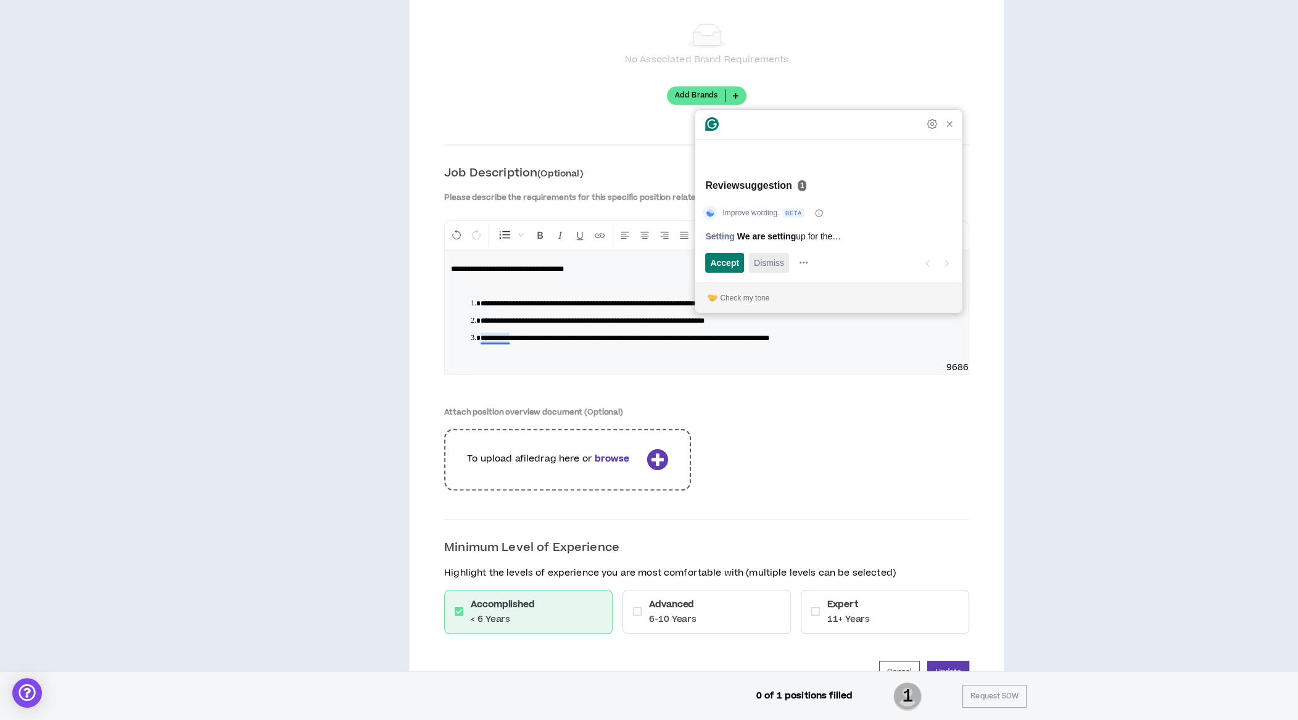
click at [773, 262] on span "Dismiss" at bounding box center [769, 262] width 30 height 13
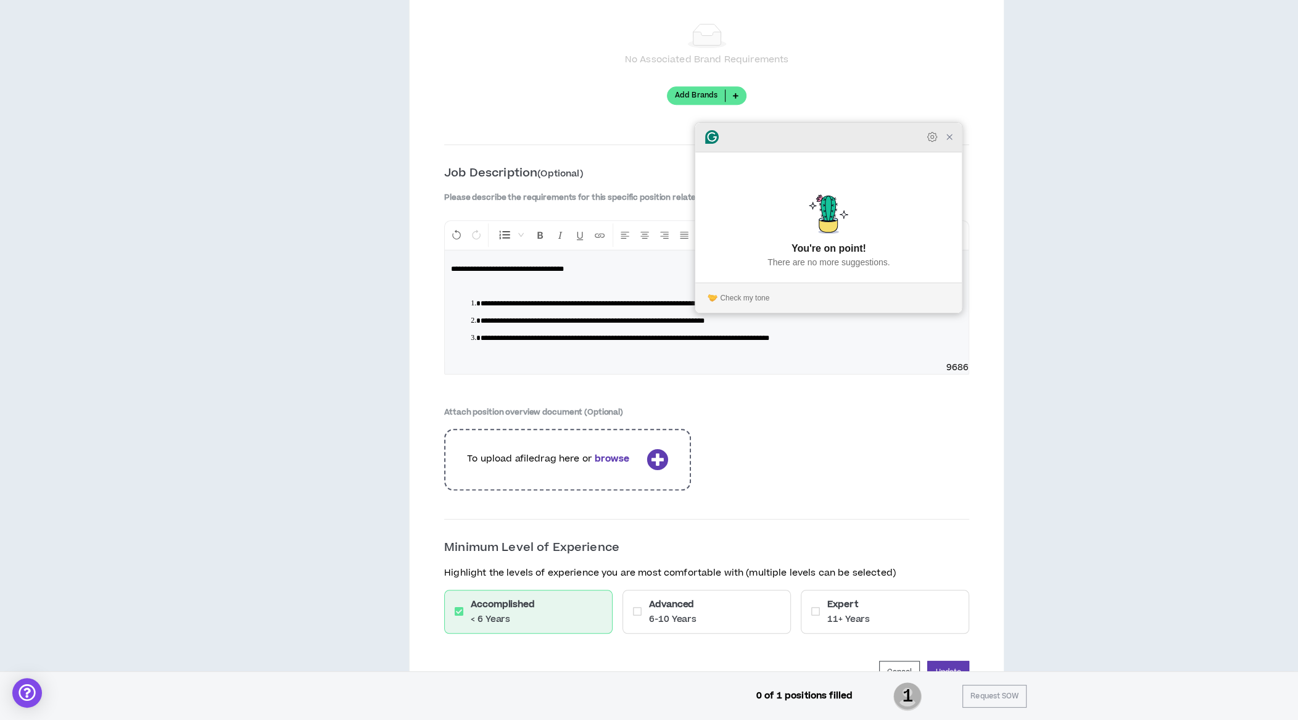
click at [953, 142] on icon "Close Grammarly Assistant" at bounding box center [950, 137] width 10 height 10
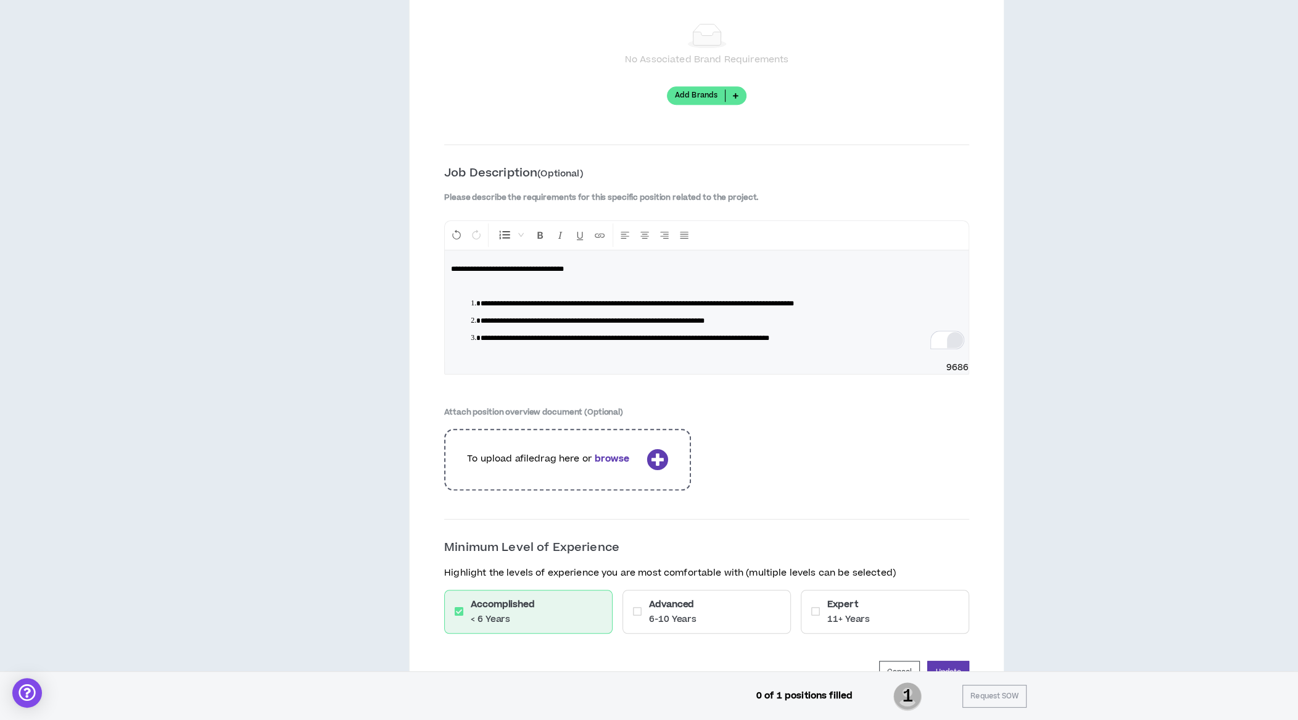
click at [706, 334] on span "**********" at bounding box center [625, 337] width 289 height 7
click at [726, 334] on span "**********" at bounding box center [611, 337] width 261 height 7
click at [837, 332] on li "**********" at bounding box center [712, 338] width 462 height 12
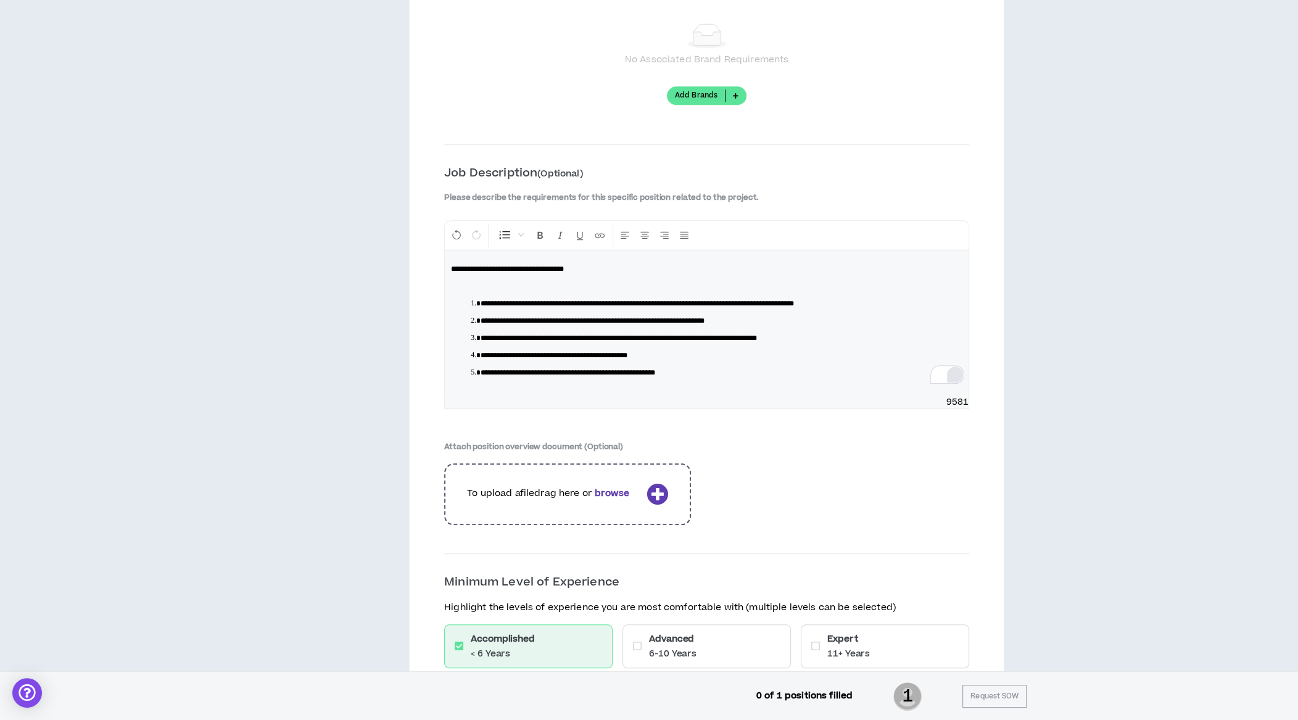
click at [951, 368] on div "Open Grammarly." at bounding box center [955, 375] width 14 height 14
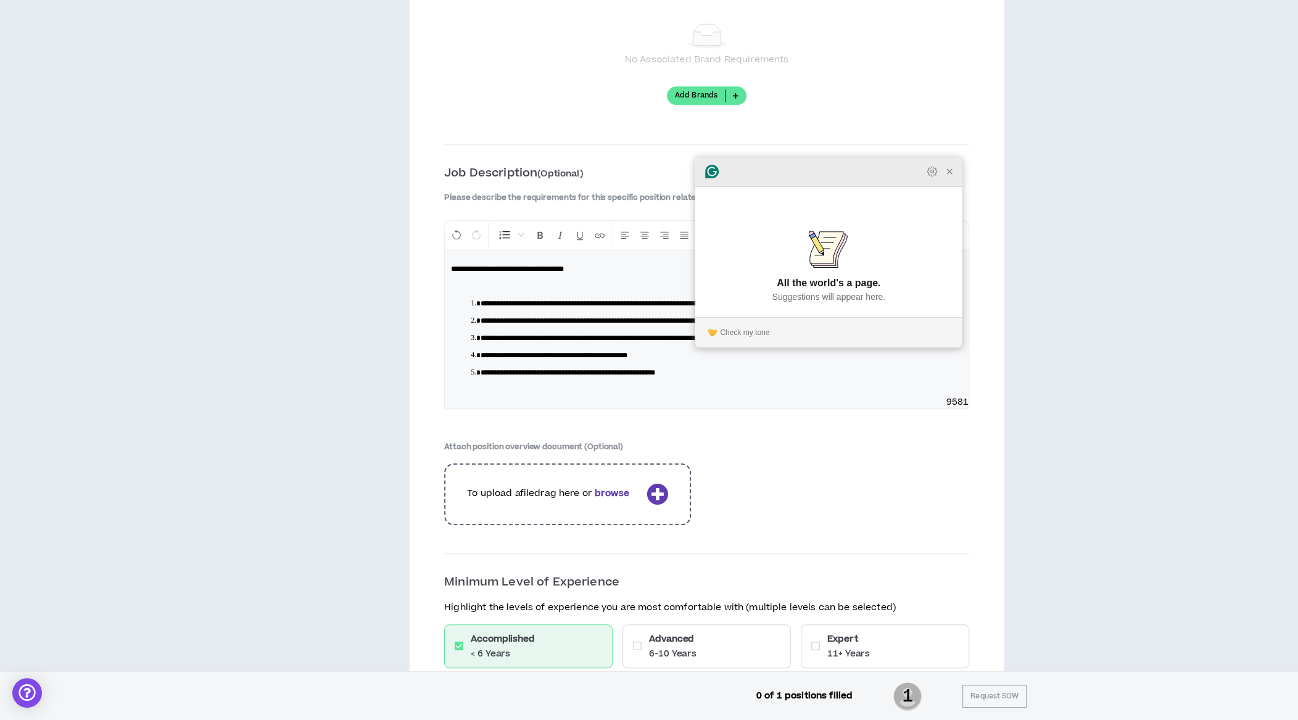
click at [952, 176] on icon "Close Grammarly Assistant" at bounding box center [950, 172] width 10 height 10
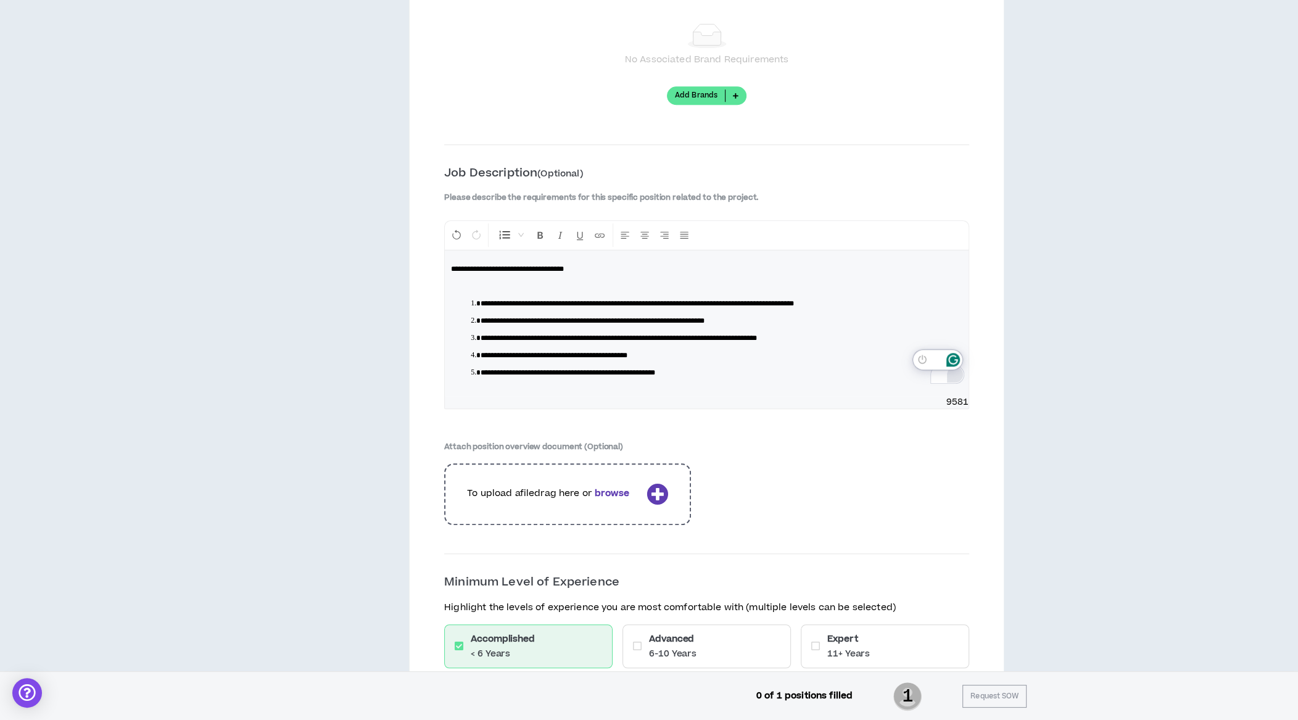
click at [705, 317] on span "**********" at bounding box center [593, 320] width 224 height 7
click at [491, 317] on span "**********" at bounding box center [591, 320] width 221 height 7
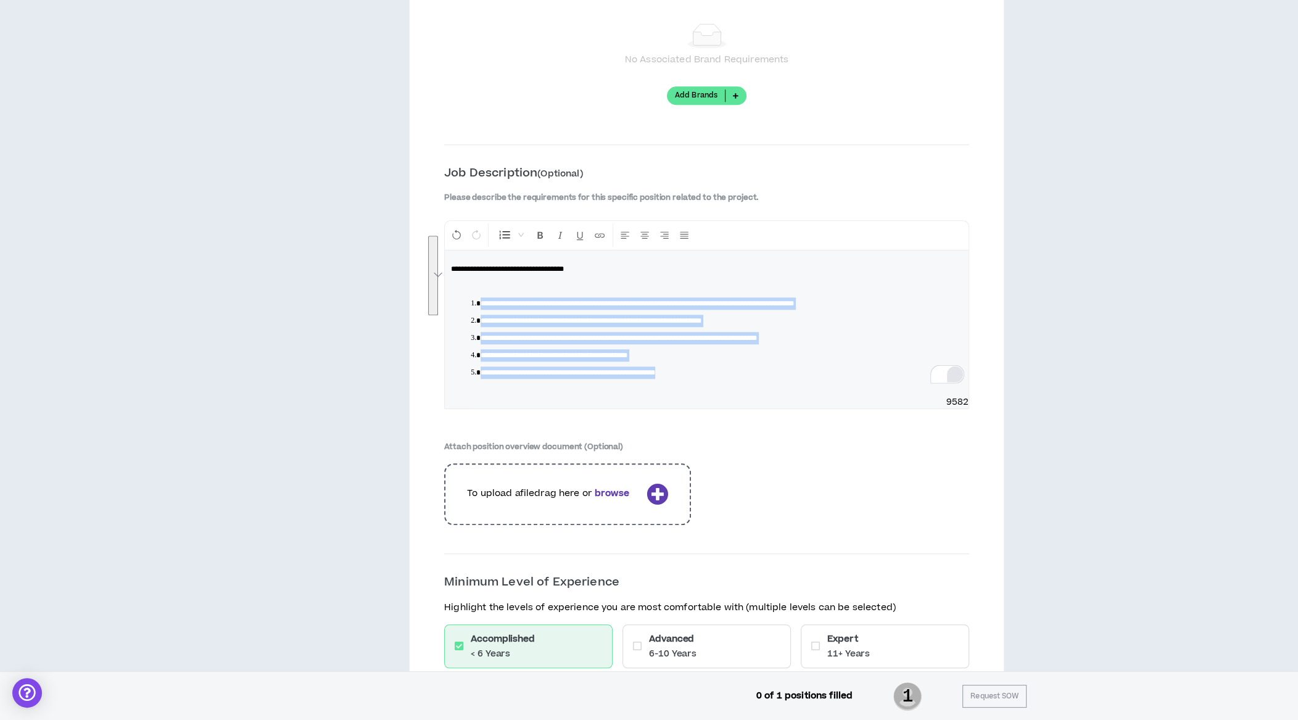
drag, startPoint x: 711, startPoint y: 359, endPoint x: 478, endPoint y: 286, distance: 243.8
click at [478, 297] on ol "**********" at bounding box center [712, 337] width 502 height 81
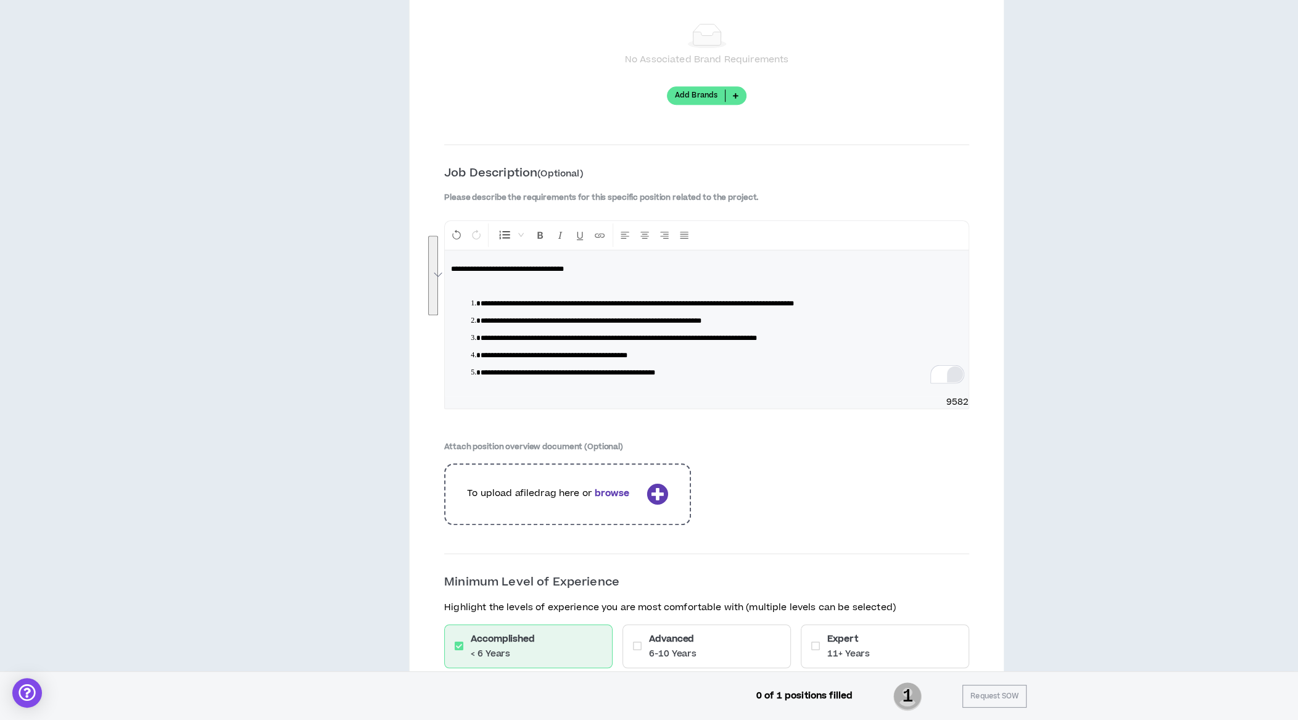
click at [771, 436] on div "**********" at bounding box center [706, 349] width 525 height 369
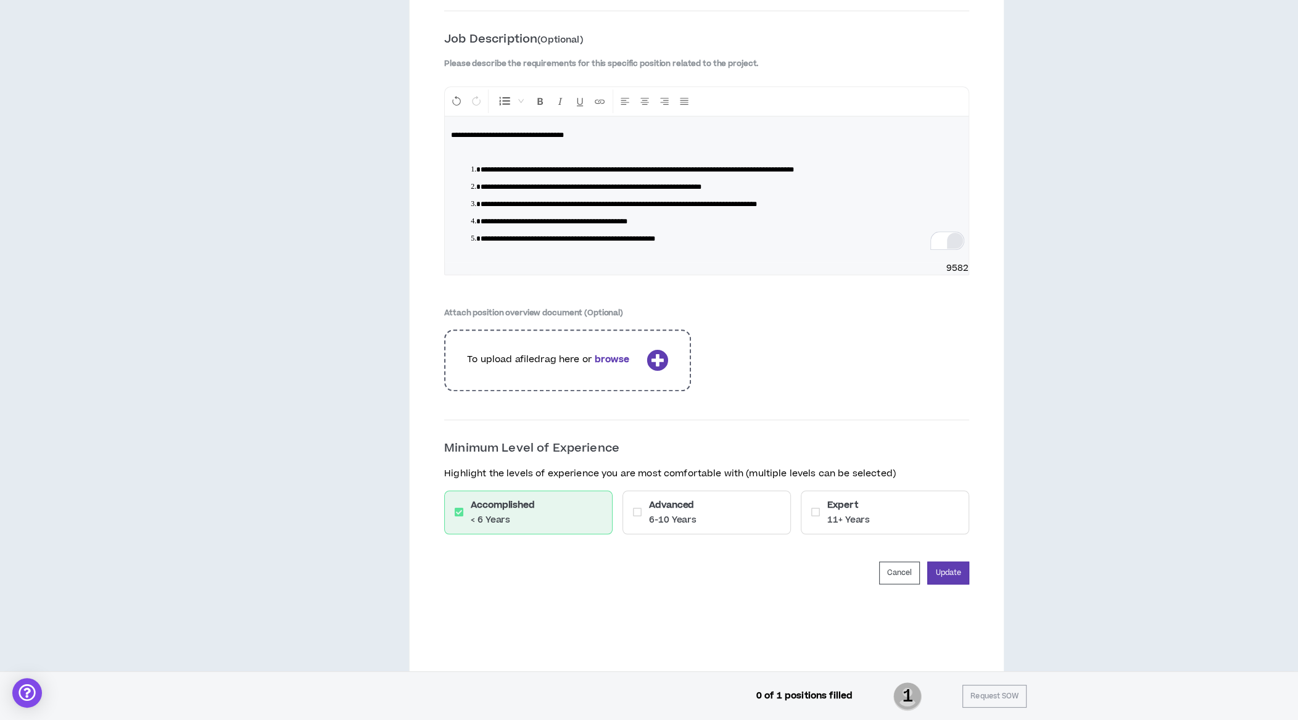
scroll to position [1382, 0]
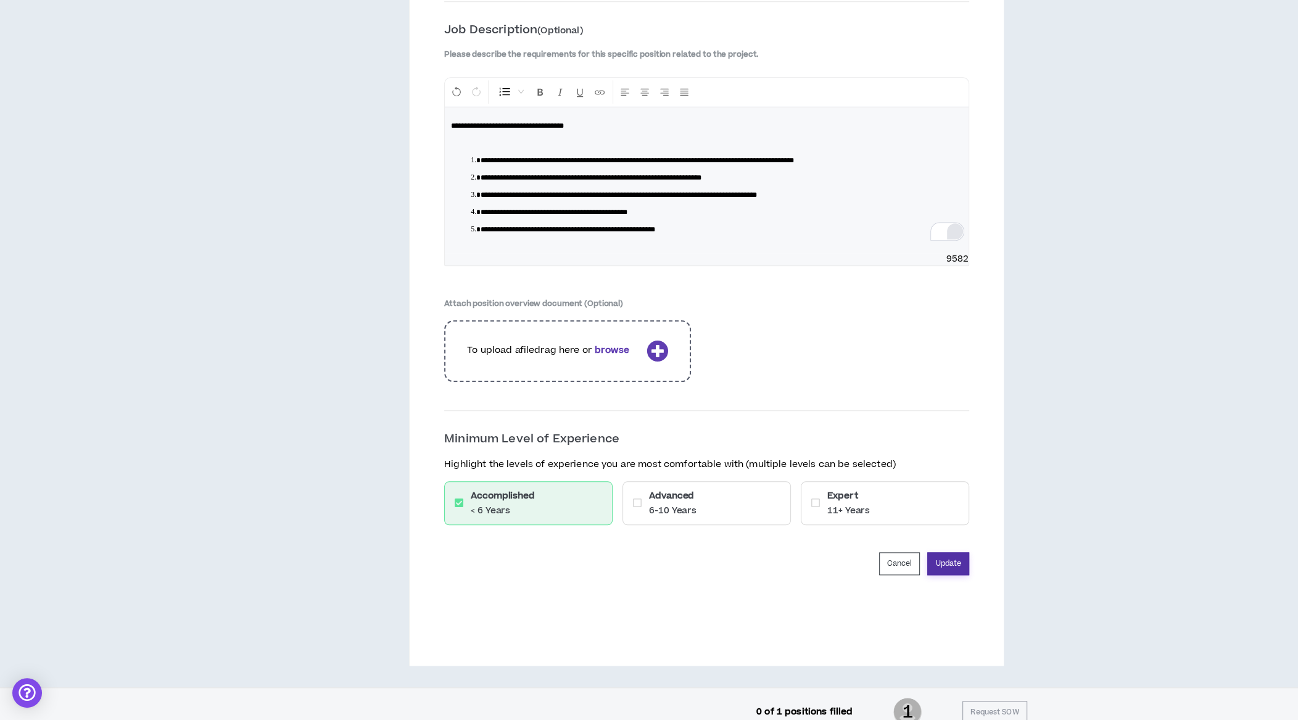
click at [955, 552] on button "Update" at bounding box center [948, 563] width 42 height 23
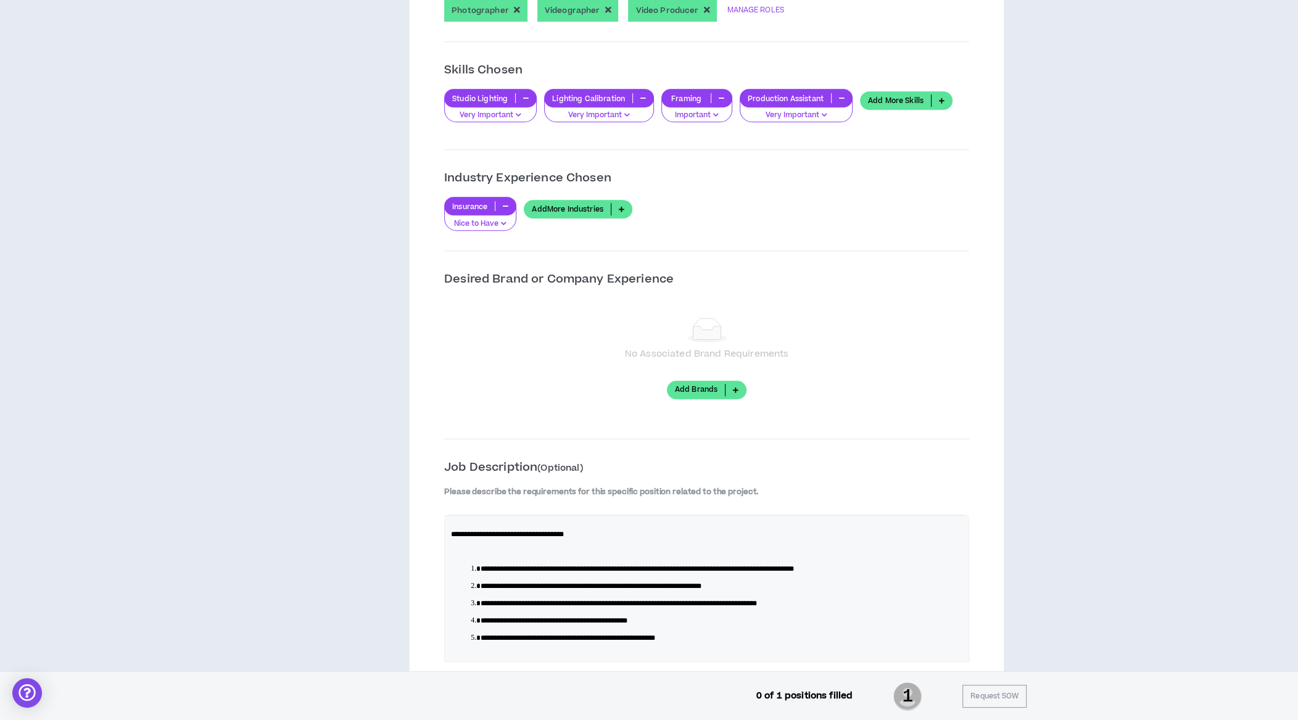
scroll to position [971, 0]
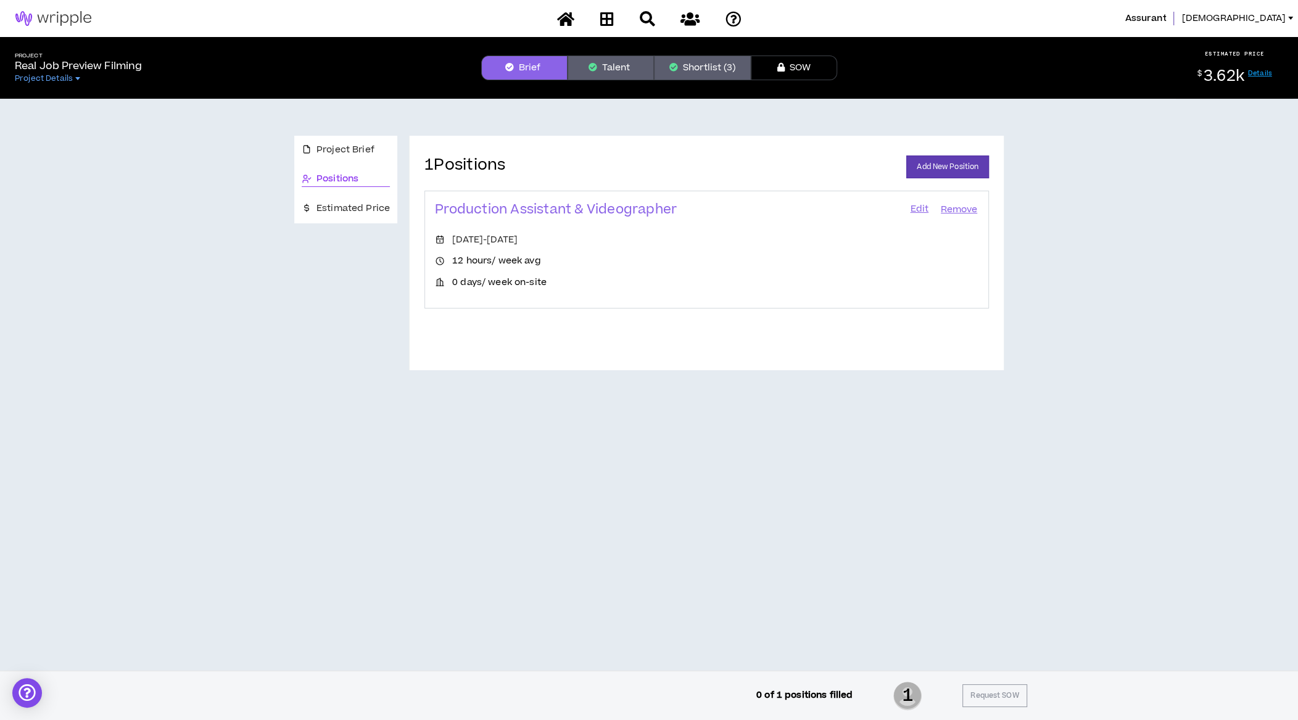
click at [614, 72] on button "Talent" at bounding box center [611, 68] width 86 height 25
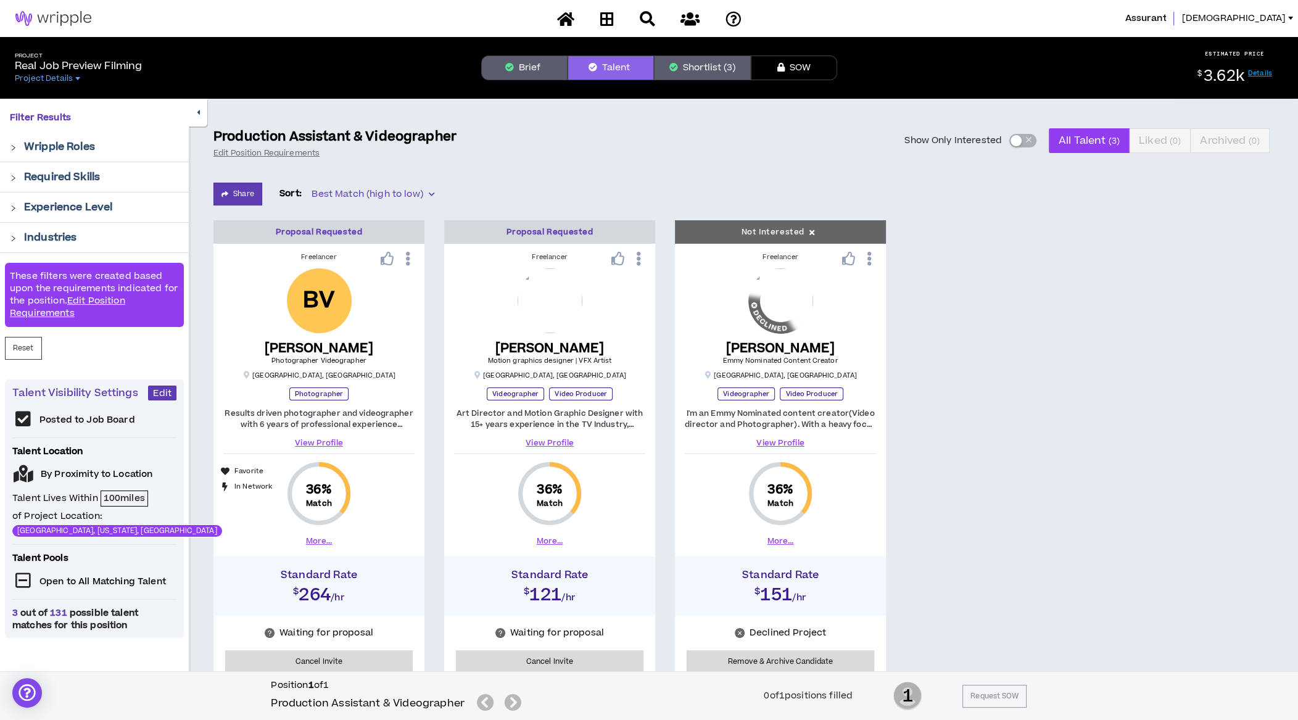
click at [59, 610] on span "131" at bounding box center [59, 613] width 22 height 13
click at [141, 485] on div "Posted to Job Board Talent Location By Proximity to Location Talent Lives Withi…" at bounding box center [94, 520] width 164 height 221
click at [136, 495] on div "Posted to Job Board Talent Location By Proximity to Location Talent Lives Withi…" at bounding box center [94, 520] width 164 height 221
click at [165, 395] on span "Edit" at bounding box center [162, 394] width 19 height 12
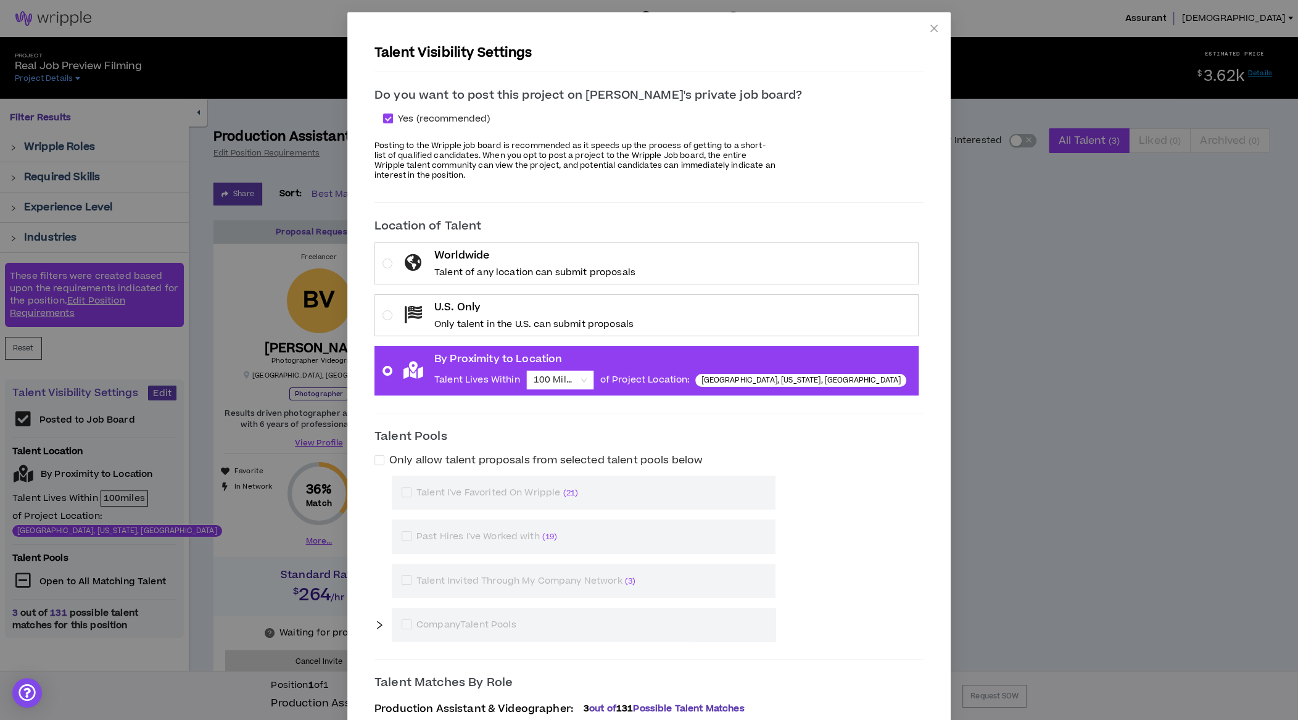
click at [587, 374] on span "100 Miles" at bounding box center [560, 380] width 53 height 19
click at [578, 374] on input "By Proximity to Location Talent Lives Within 100 Miles of Project Location: [GE…" at bounding box center [556, 380] width 44 height 19
click at [608, 403] on div "25 Miles" at bounding box center [607, 403] width 53 height 14
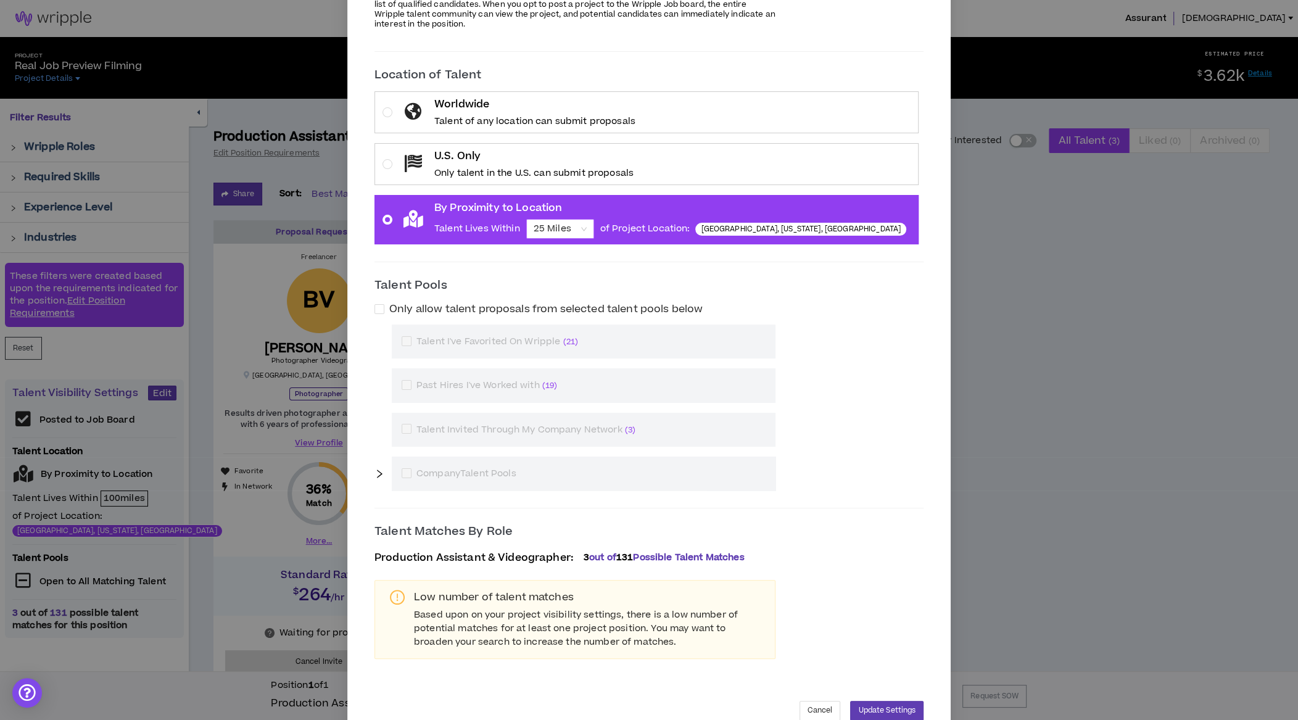
scroll to position [176, 0]
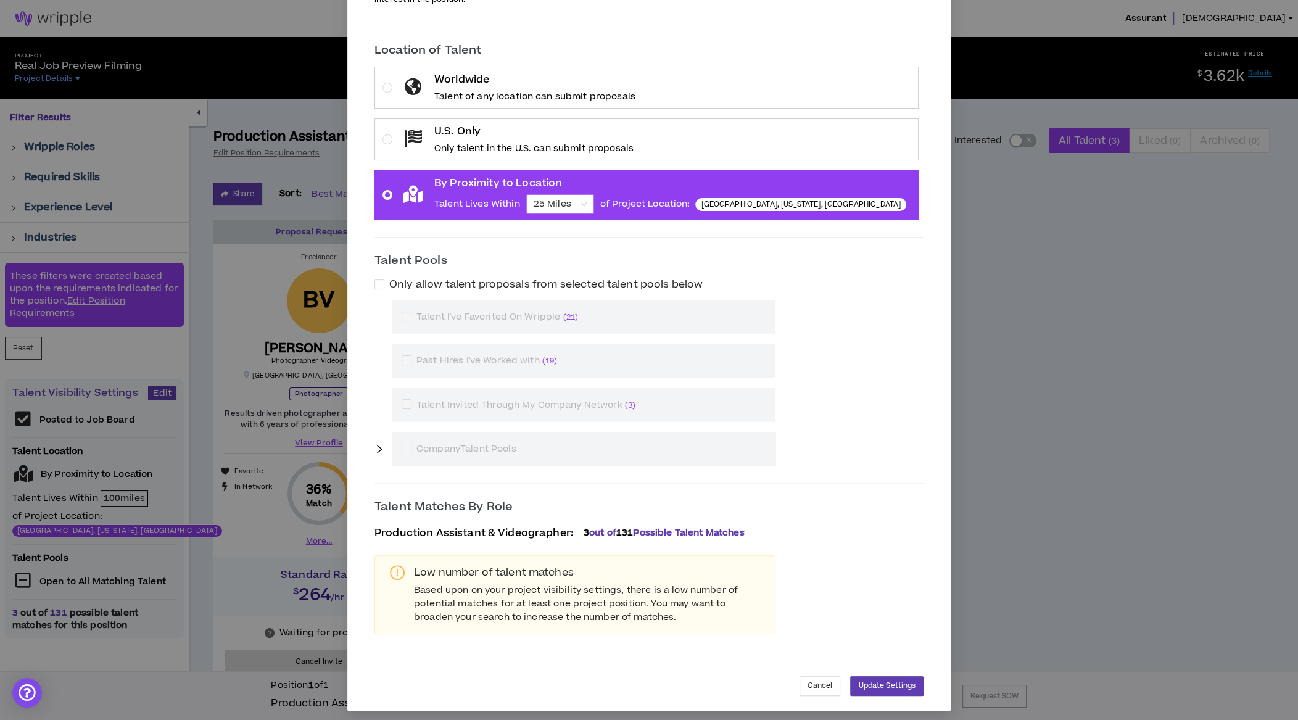
click at [587, 206] on span "25 Miles" at bounding box center [560, 204] width 53 height 19
click at [578, 206] on input "By Proximity to Location Talent Lives Within 25 Miles 25 Miles of Project Locat…" at bounding box center [556, 204] width 44 height 19
click at [618, 244] on div "50 Miles" at bounding box center [607, 246] width 53 height 14
click at [384, 444] on icon "right" at bounding box center [380, 449] width 10 height 10
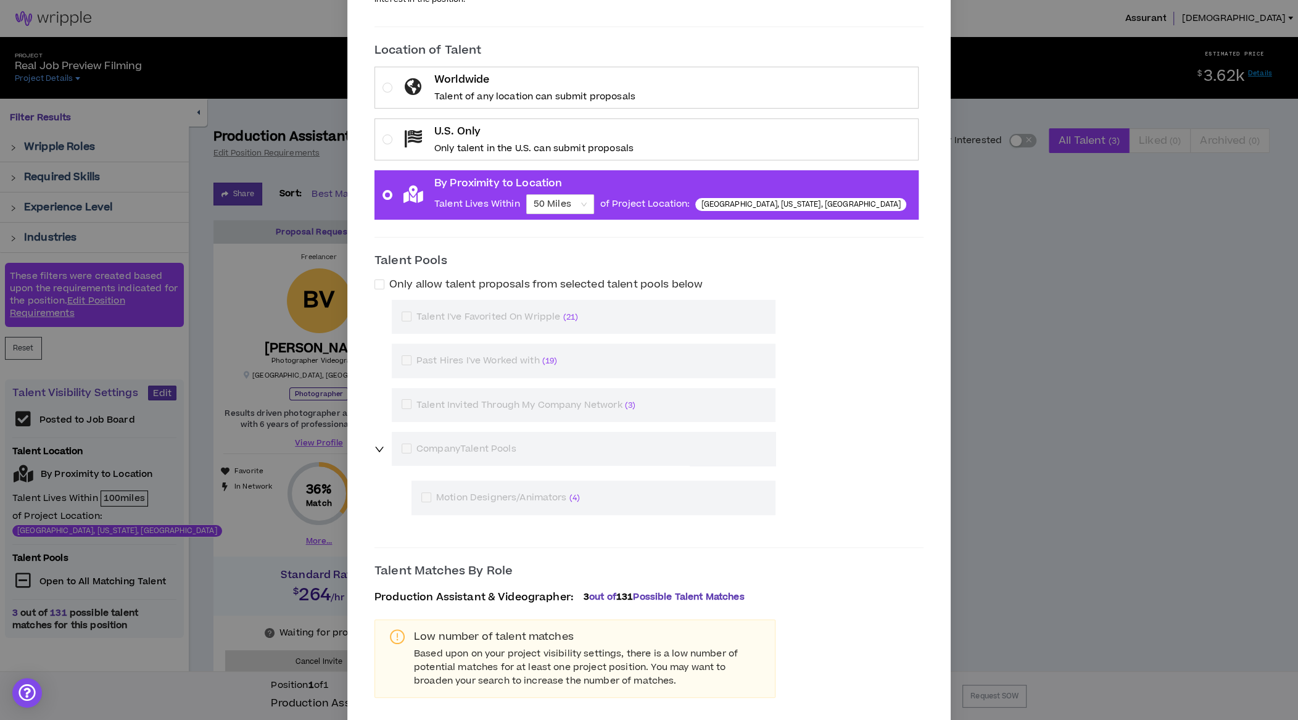
click at [384, 444] on icon "right" at bounding box center [380, 449] width 10 height 10
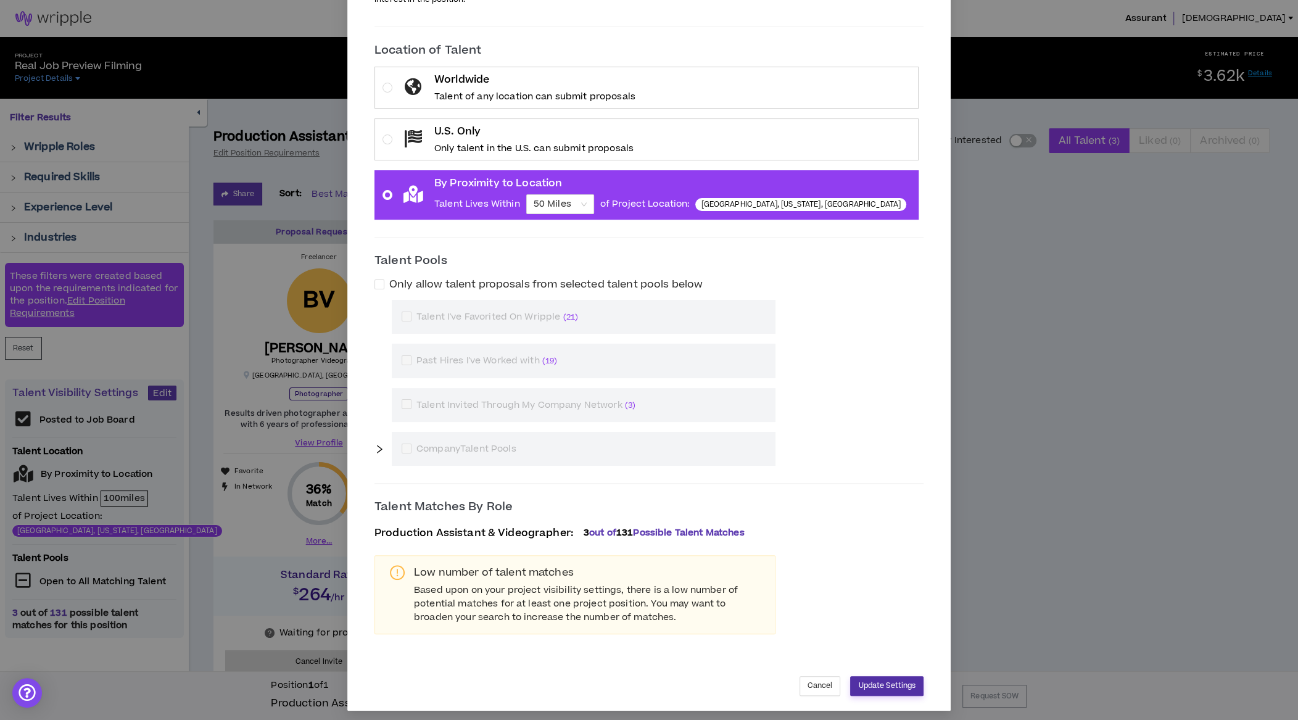
click at [850, 676] on button "Update Settings" at bounding box center [886, 686] width 73 height 20
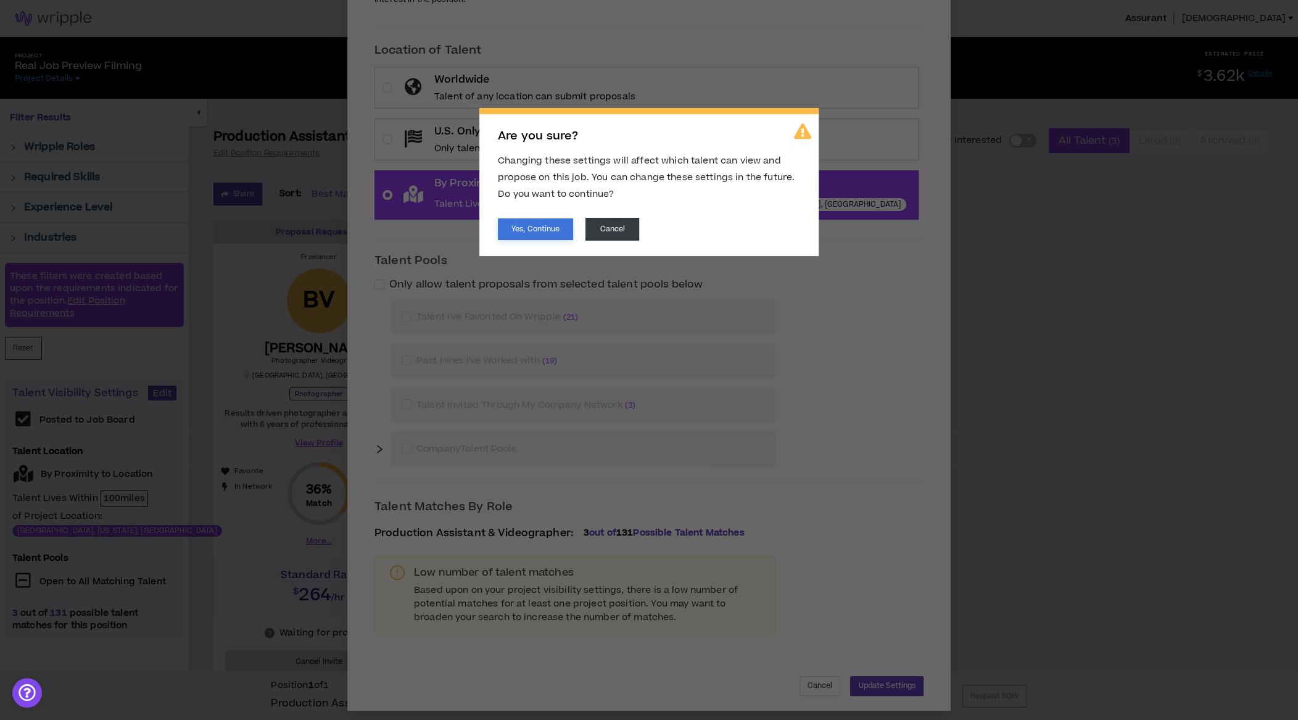
click at [551, 236] on button "Yes, Continue" at bounding box center [535, 229] width 75 height 22
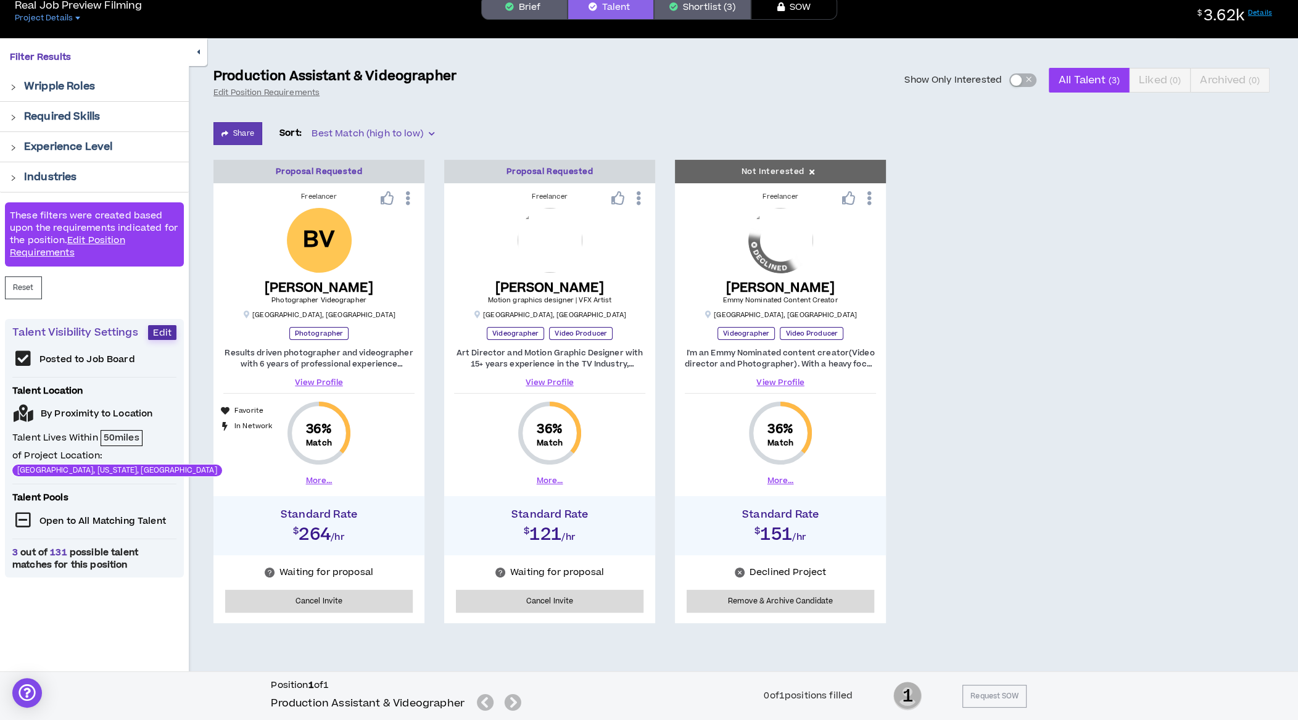
scroll to position [49, 0]
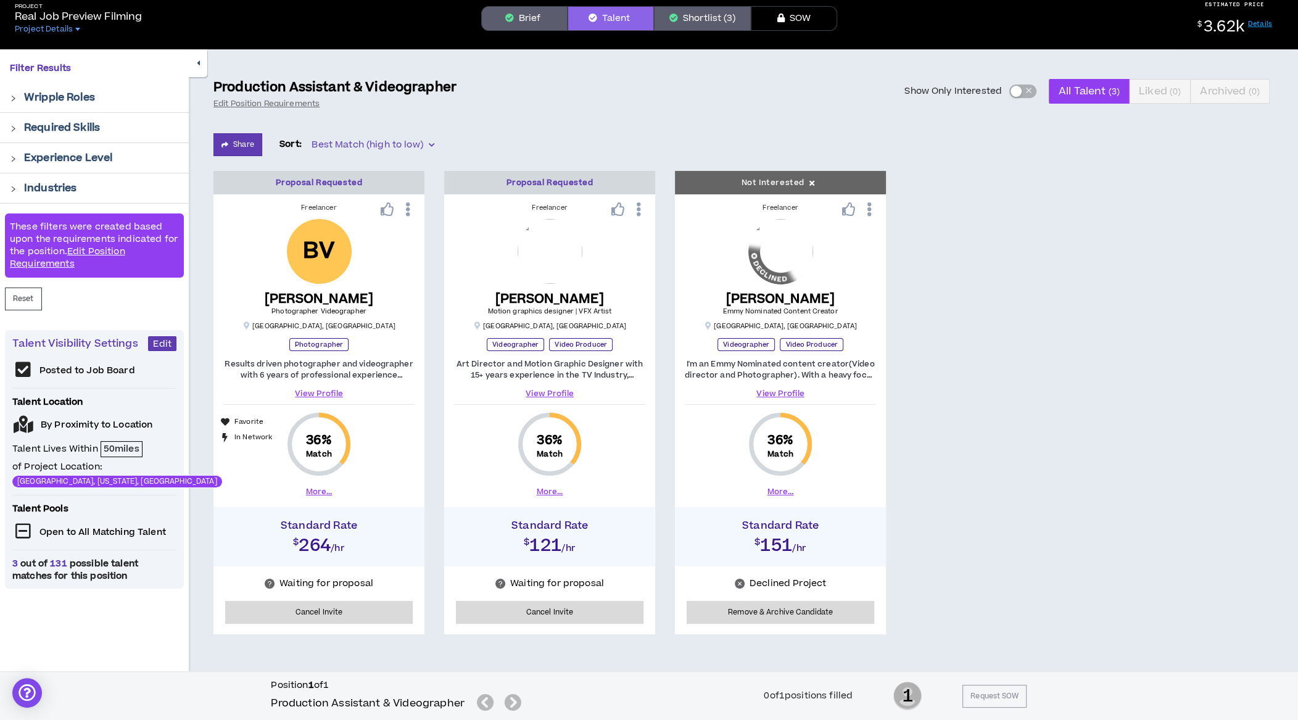
click at [1016, 94] on div "button" at bounding box center [1016, 91] width 11 height 11
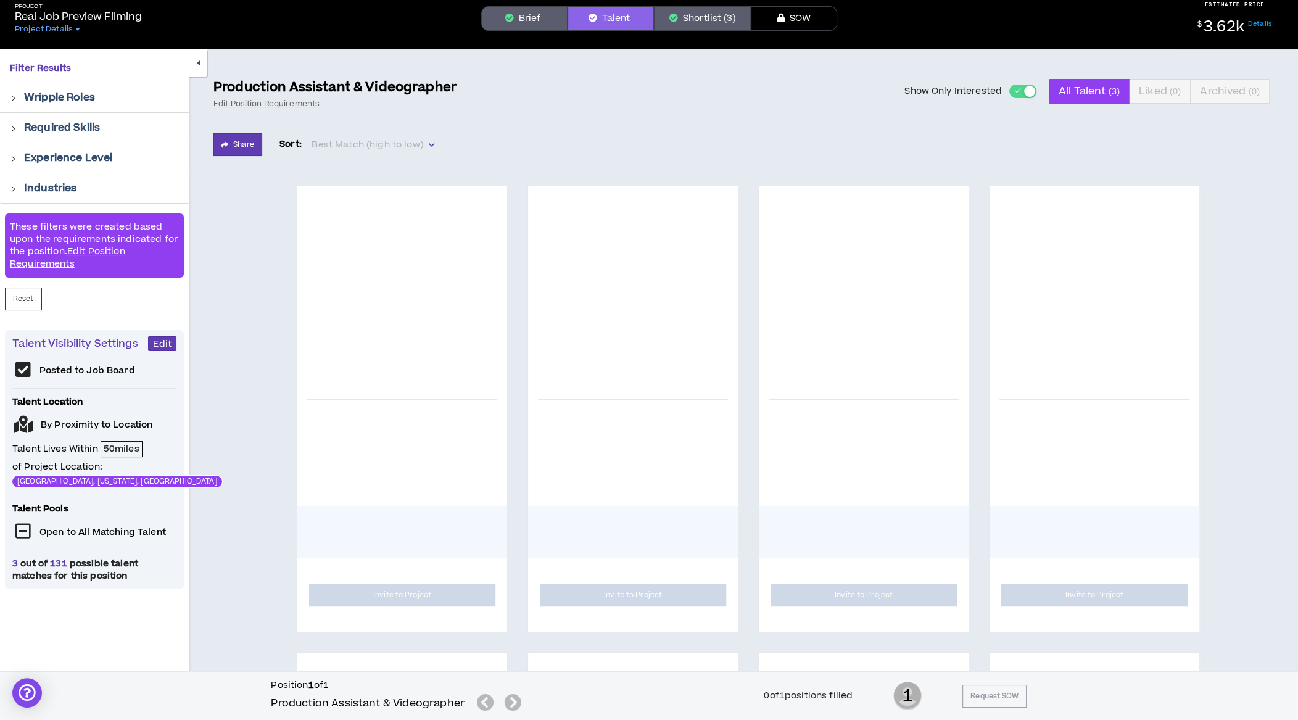
scroll to position [43, 0]
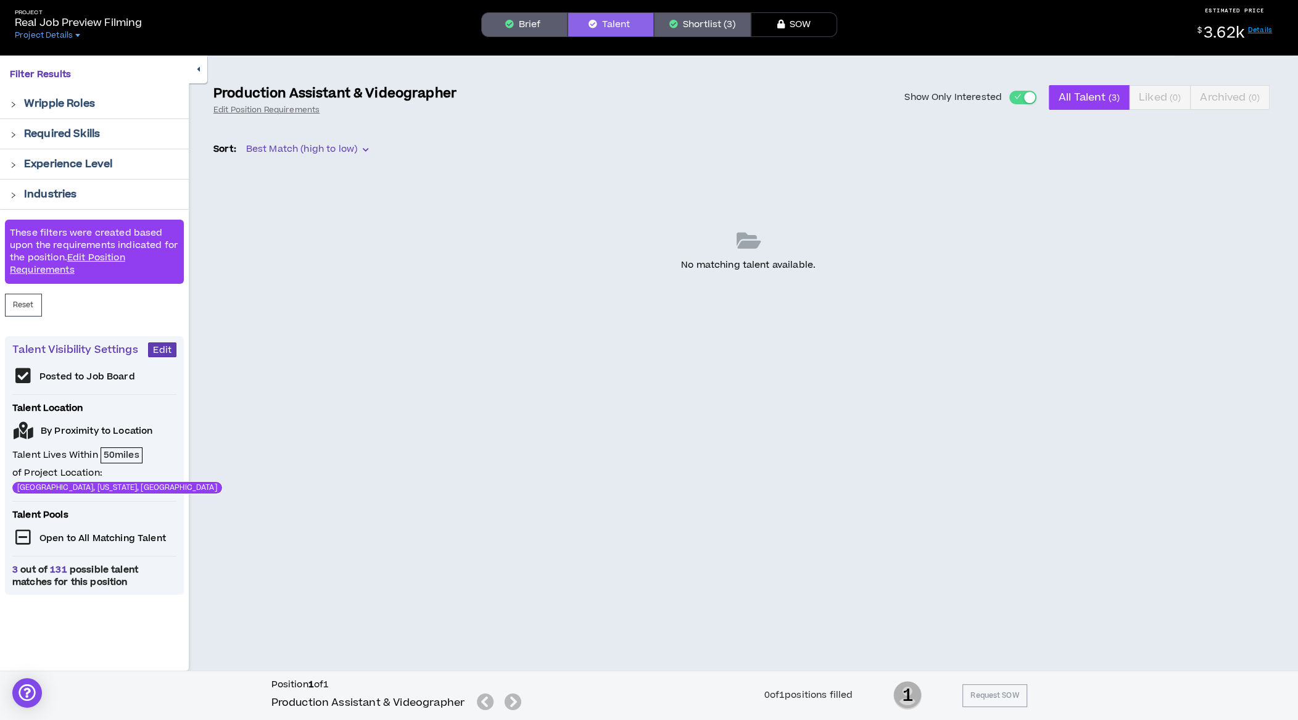
click at [1027, 92] on div "button" at bounding box center [1029, 97] width 11 height 11
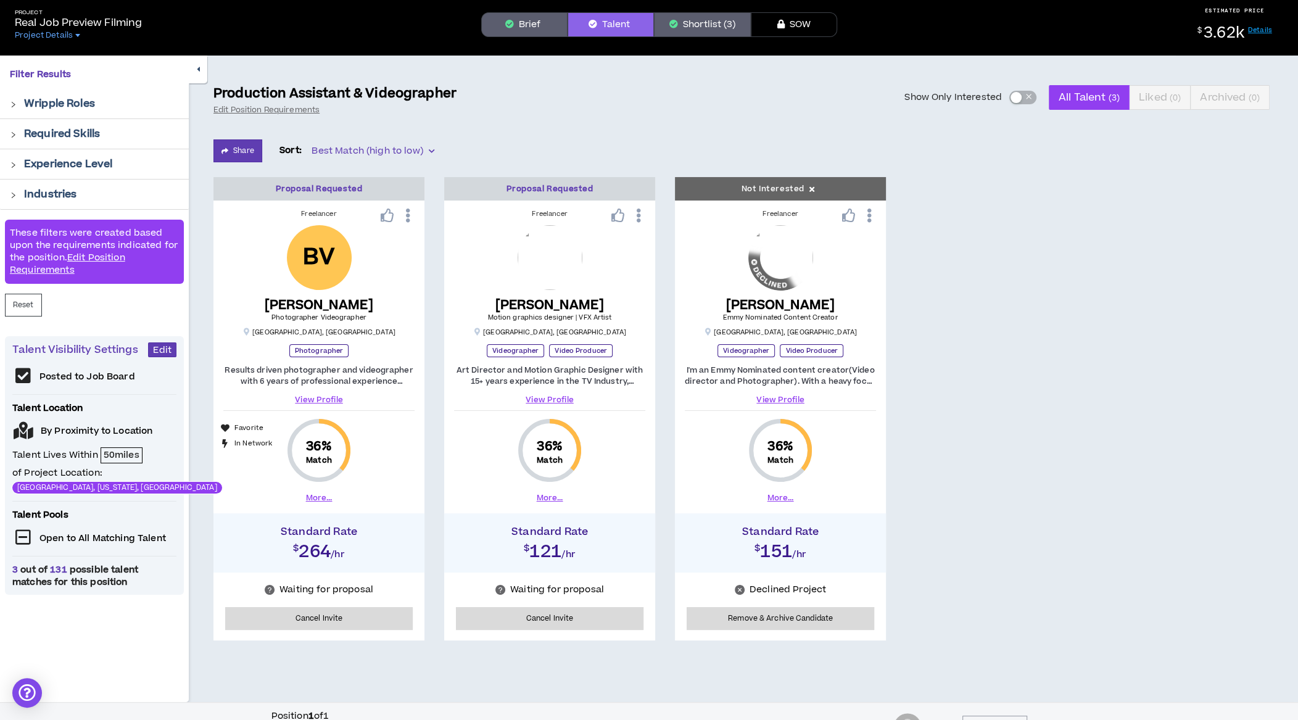
click at [97, 565] on span "3 out of 131 possible talent matches for this position" at bounding box center [94, 576] width 164 height 25
click at [22, 530] on div "Posted to Job Board Talent Location By Proximity to Location Talent Lives Withi…" at bounding box center [94, 477] width 164 height 221
click at [24, 378] on icon at bounding box center [23, 375] width 22 height 17
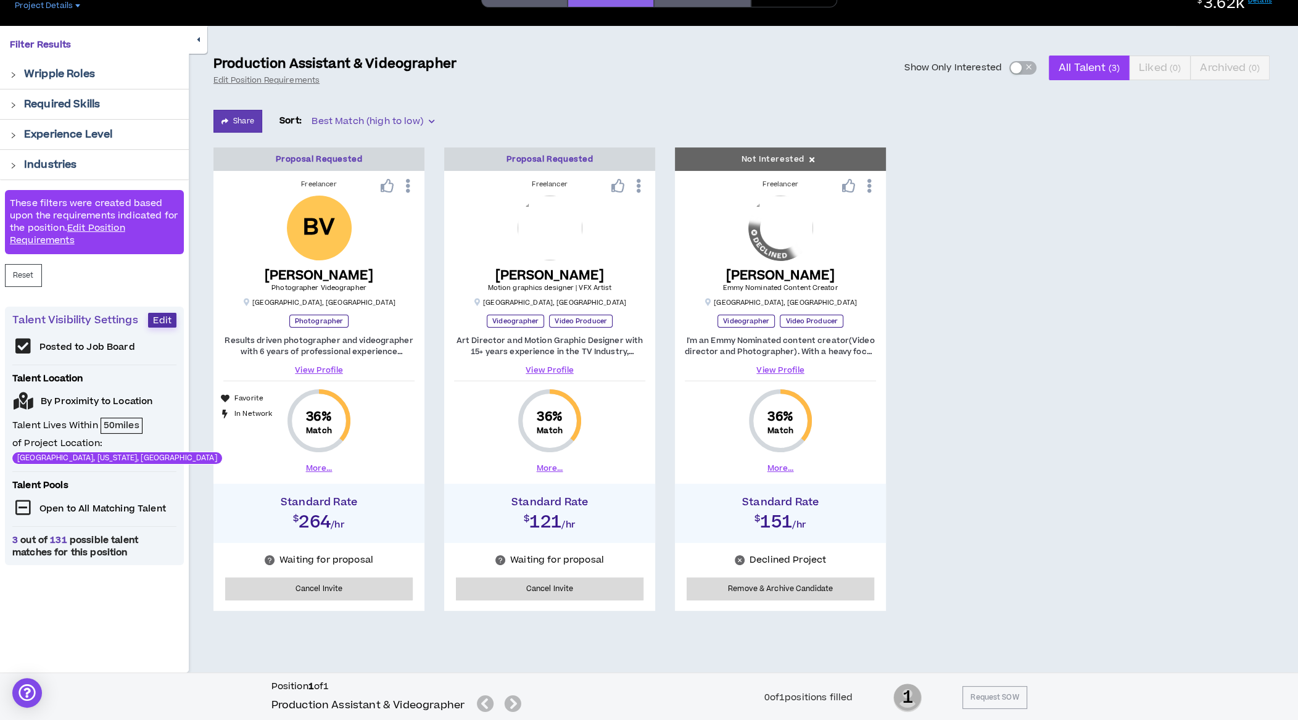
click at [159, 317] on span "Edit" at bounding box center [162, 321] width 19 height 12
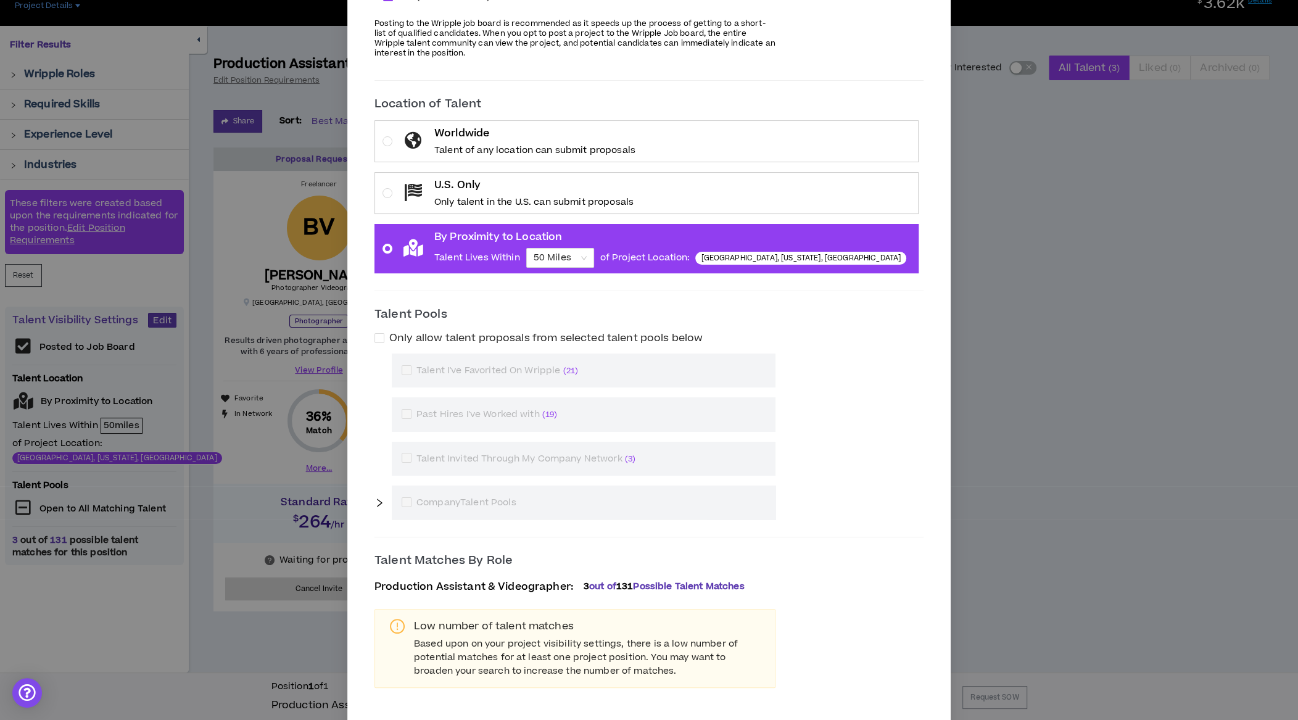
scroll to position [176, 0]
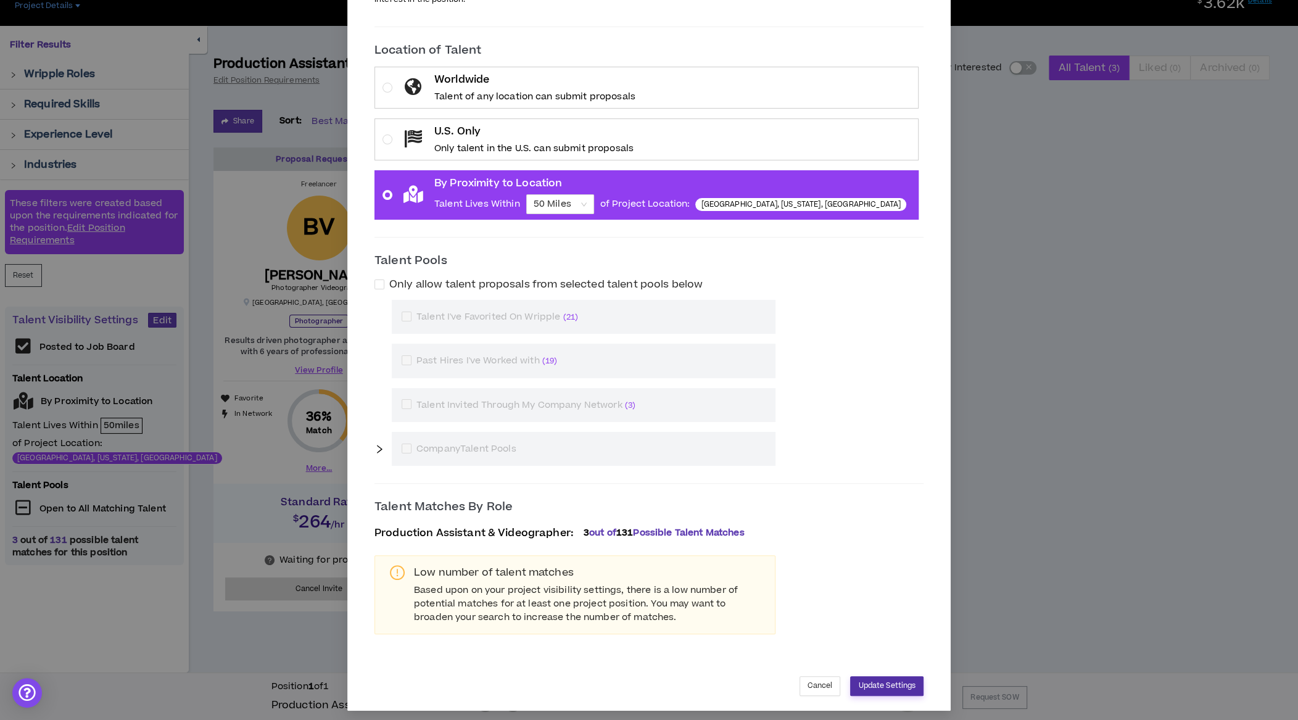
drag, startPoint x: 826, startPoint y: 679, endPoint x: 712, endPoint y: 558, distance: 165.9
click at [712, 559] on div "Talent Visibility Settings Do you want to post this project on [PERSON_NAME]'s …" at bounding box center [649, 273] width 574 height 845
click at [633, 529] on span "131" at bounding box center [624, 532] width 17 height 13
click at [616, 529] on span "out of" at bounding box center [602, 532] width 27 height 13
click at [857, 676] on button "Update Settings" at bounding box center [886, 686] width 73 height 20
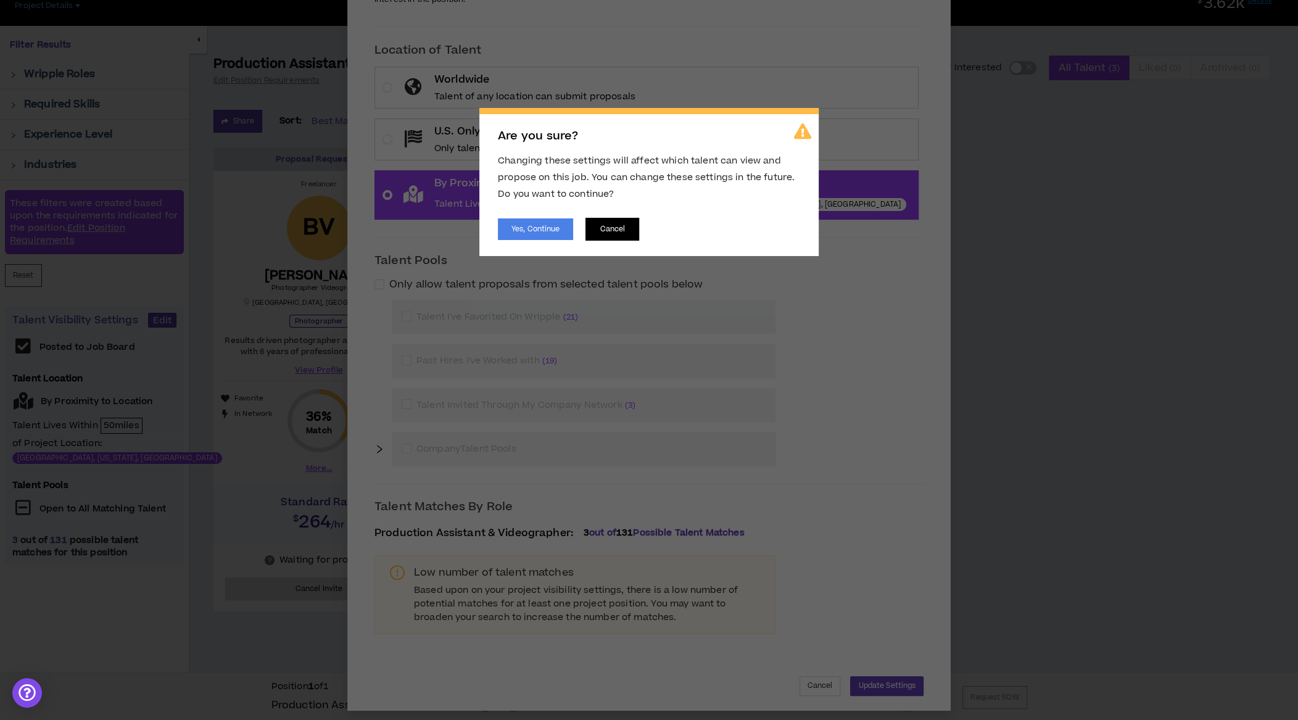
click at [634, 230] on button "Cancel" at bounding box center [613, 229] width 54 height 23
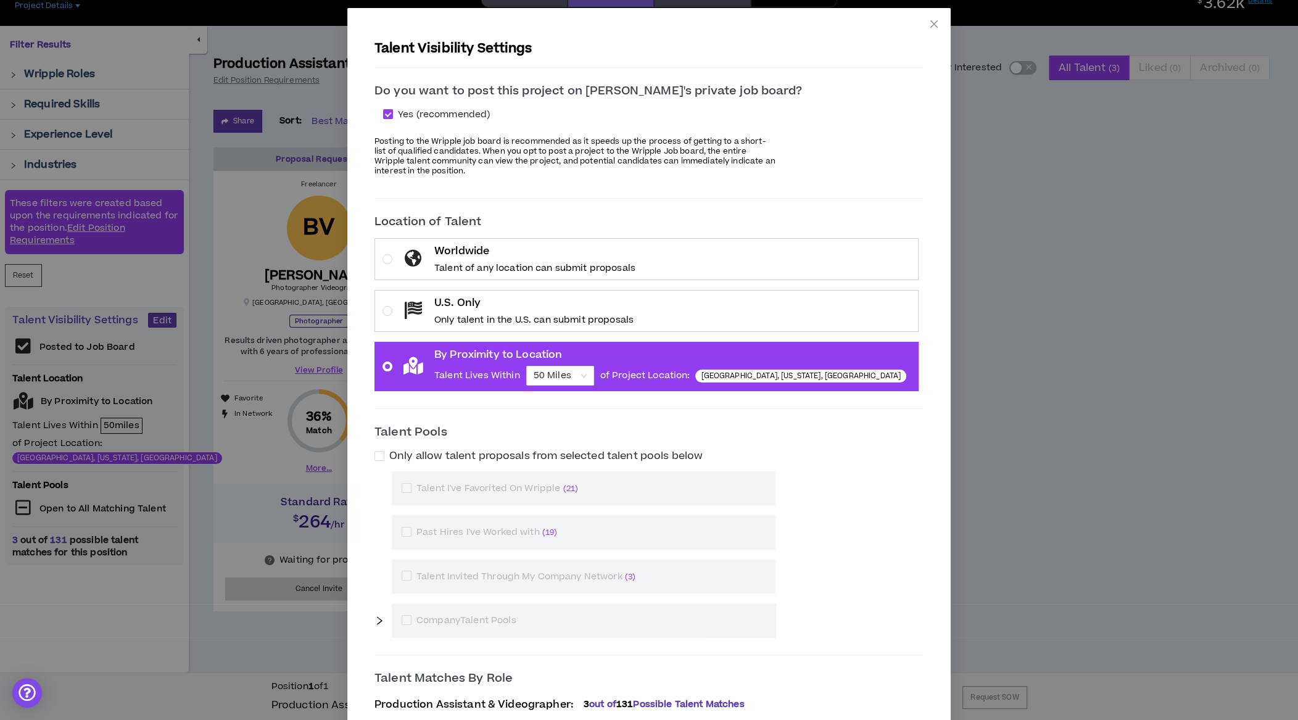
scroll to position [0, 0]
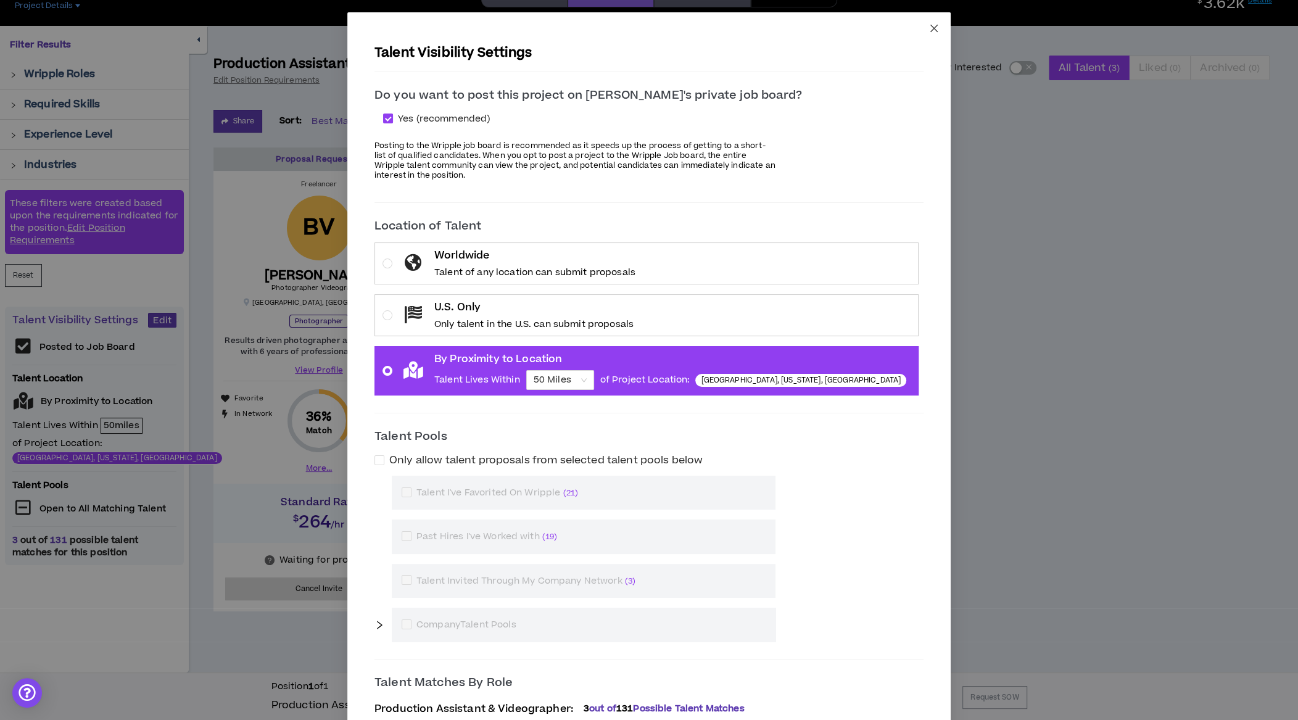
click at [929, 28] on icon "close" at bounding box center [934, 28] width 10 height 10
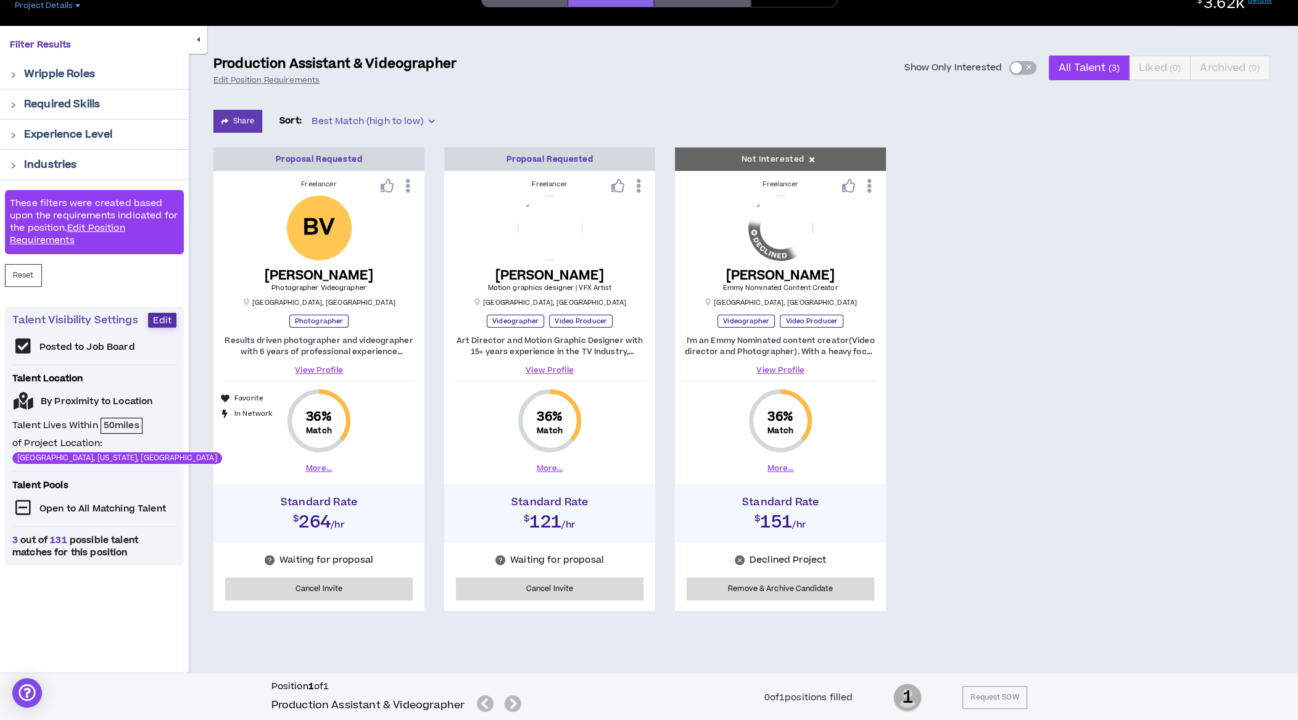
click at [399, 117] on span "Best Match (high to low)" at bounding box center [373, 121] width 122 height 19
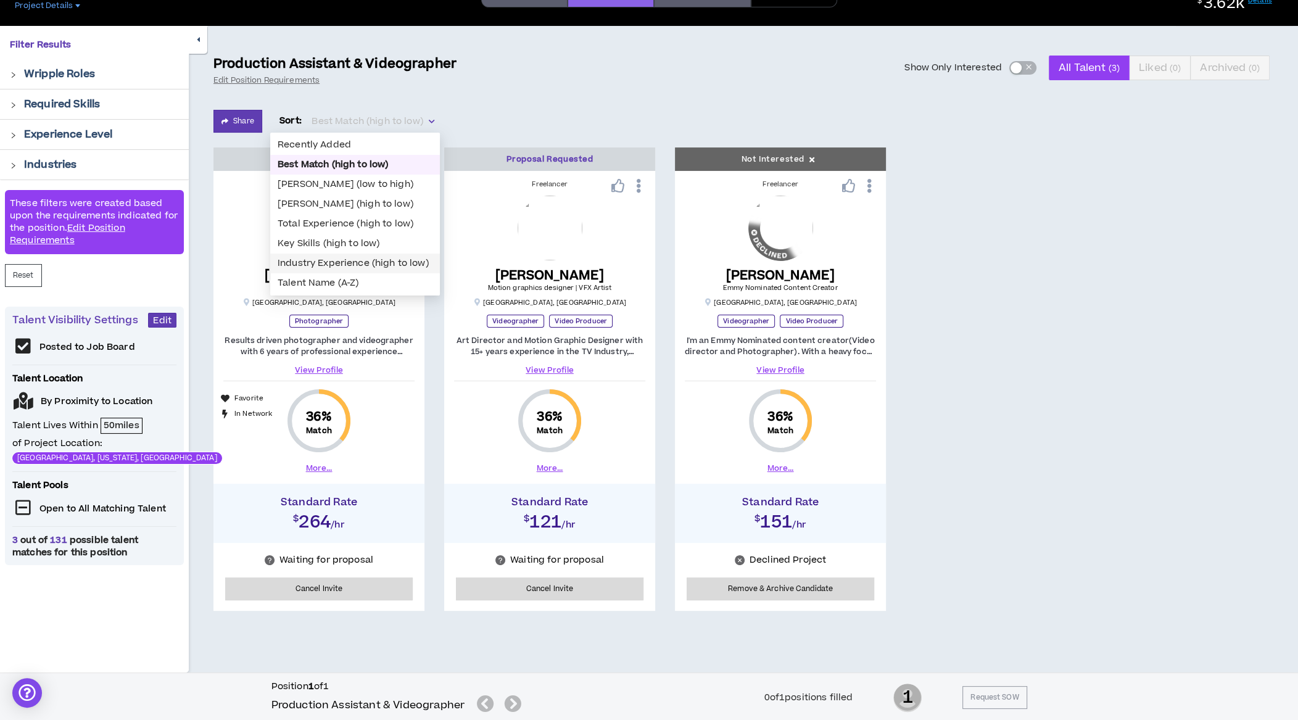
click at [379, 258] on div "Industry Experience (high to low)" at bounding box center [355, 264] width 155 height 14
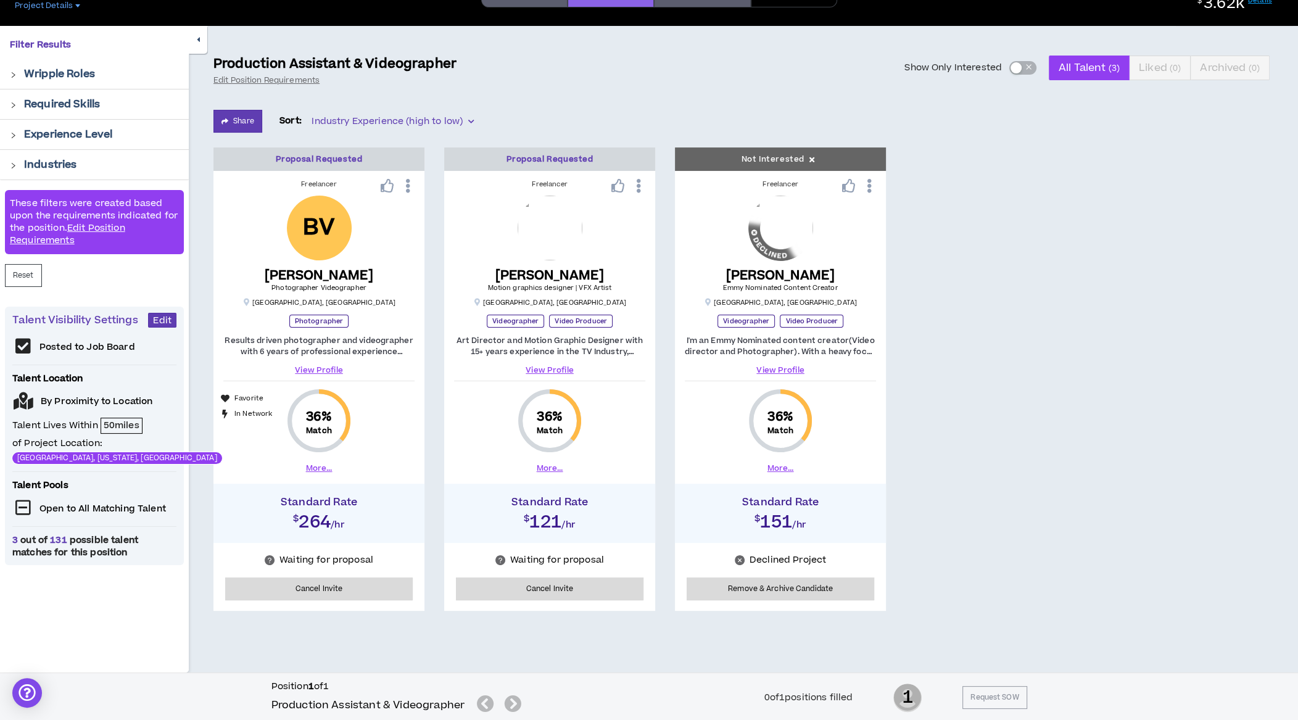
click at [83, 227] on link "Edit Position Requirements" at bounding box center [67, 234] width 115 height 25
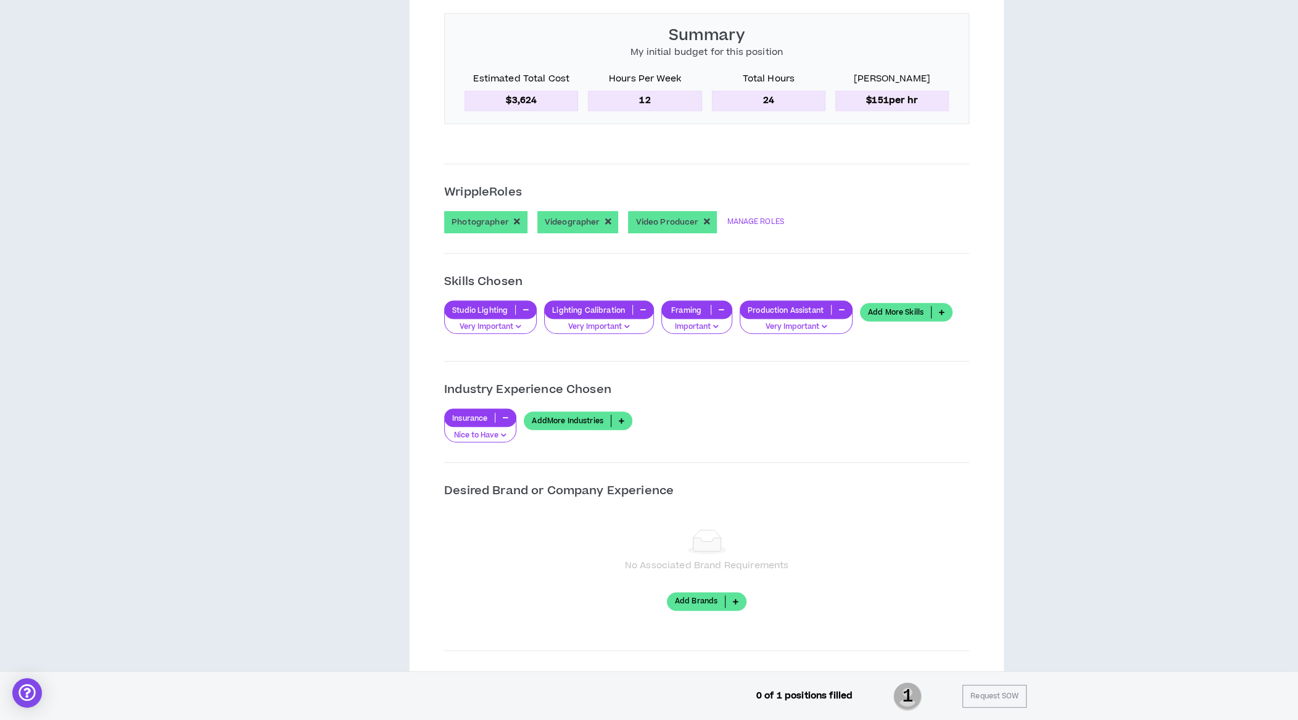
scroll to position [729, 0]
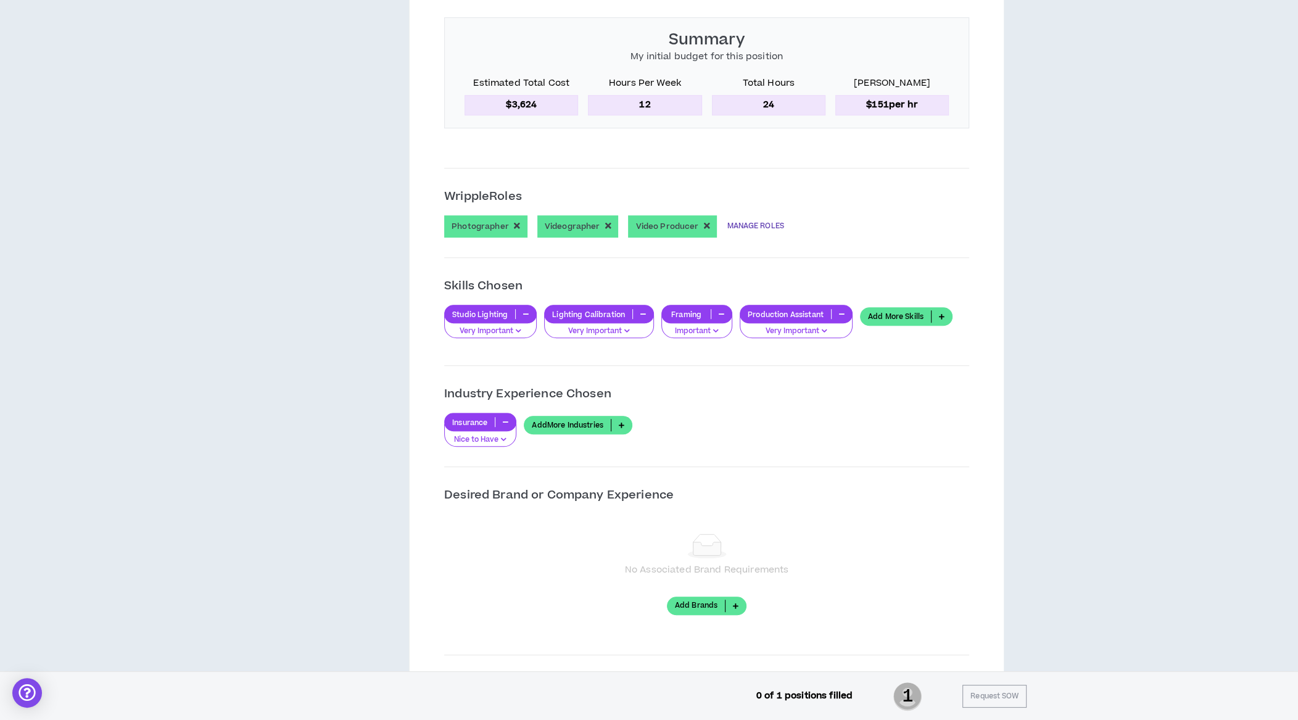
click at [750, 223] on link "MANAGE ROLES" at bounding box center [755, 226] width 57 height 22
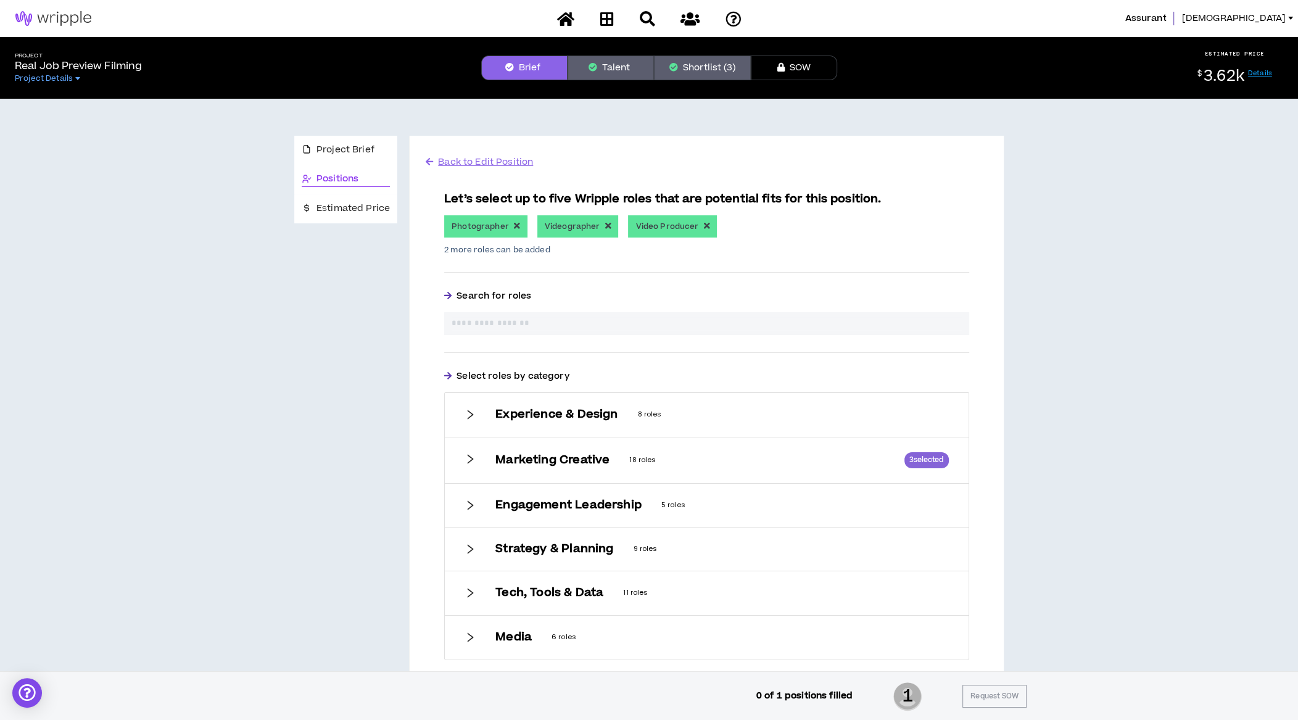
click at [472, 460] on icon "right" at bounding box center [470, 459] width 11 height 11
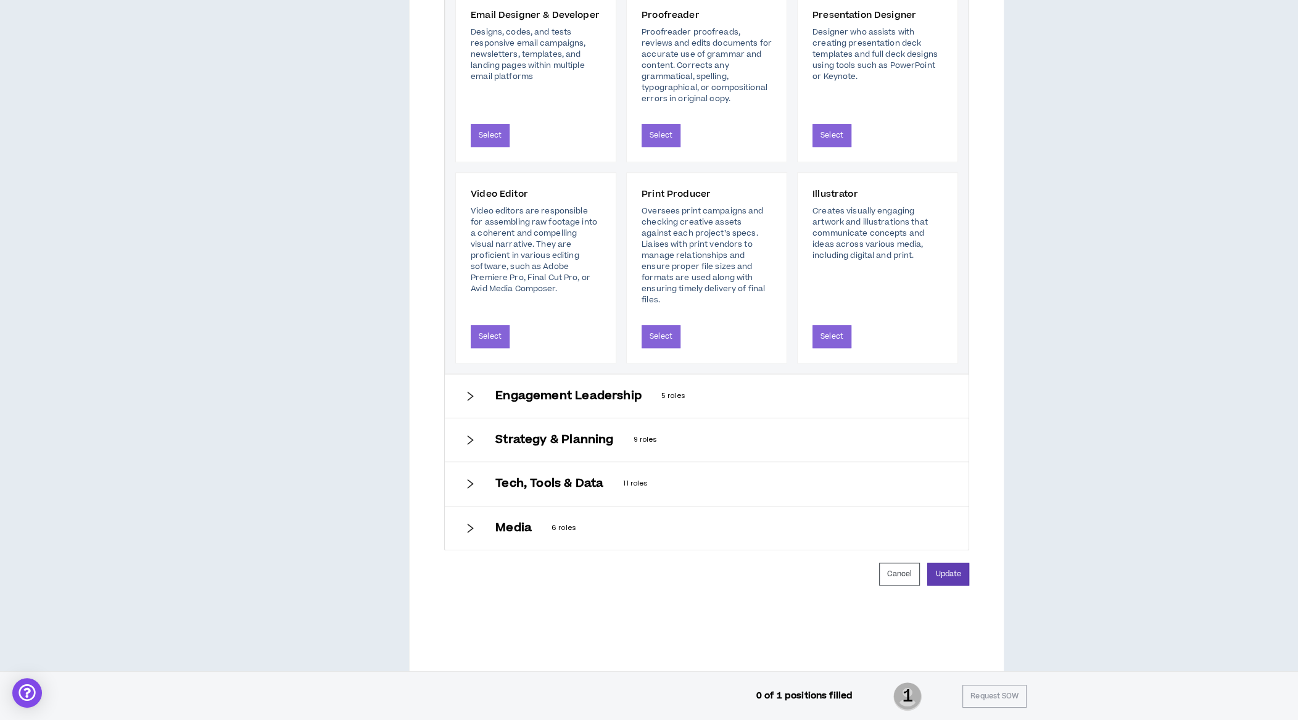
scroll to position [1145, 0]
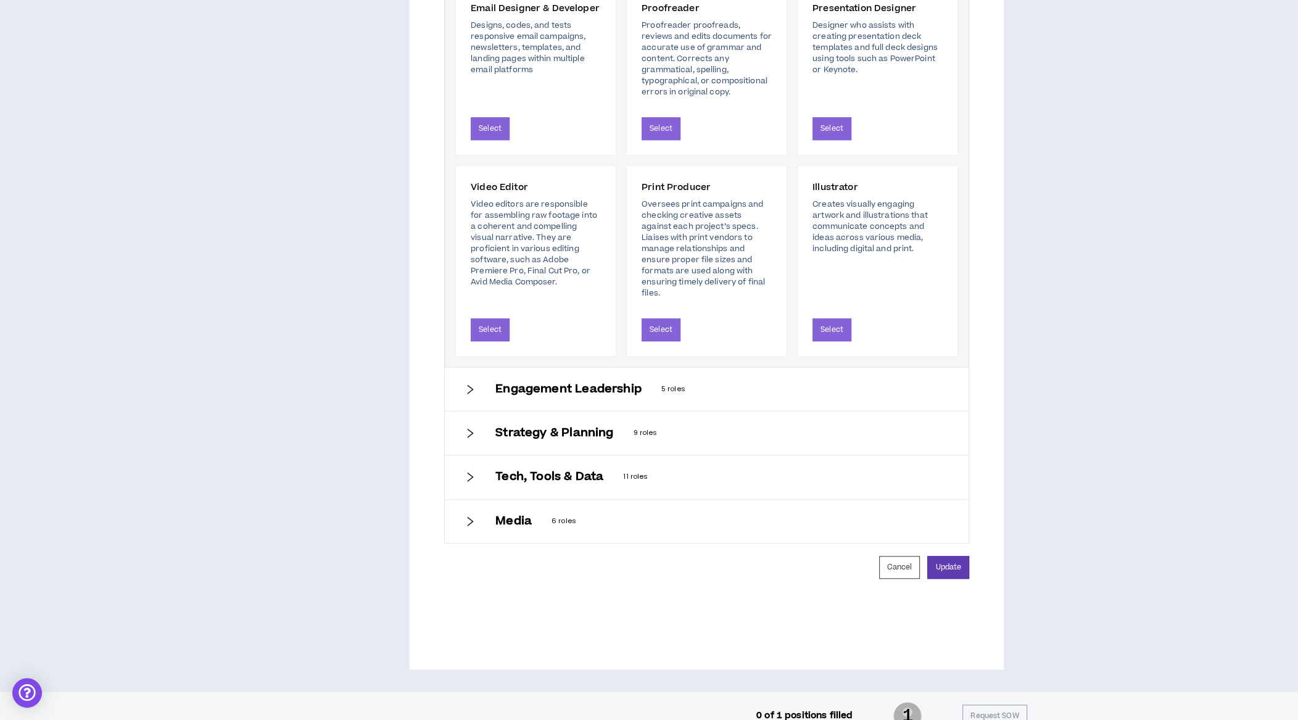
click at [468, 384] on icon "right" at bounding box center [470, 389] width 11 height 11
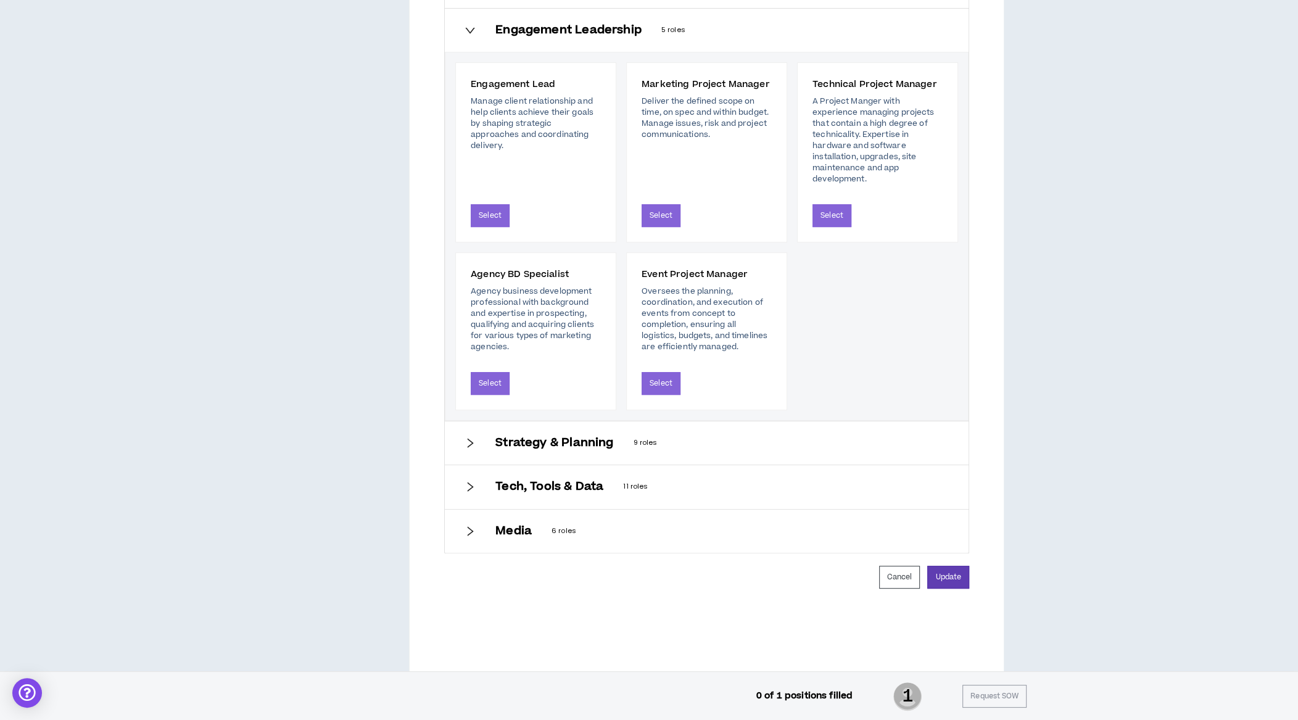
scroll to position [500, 0]
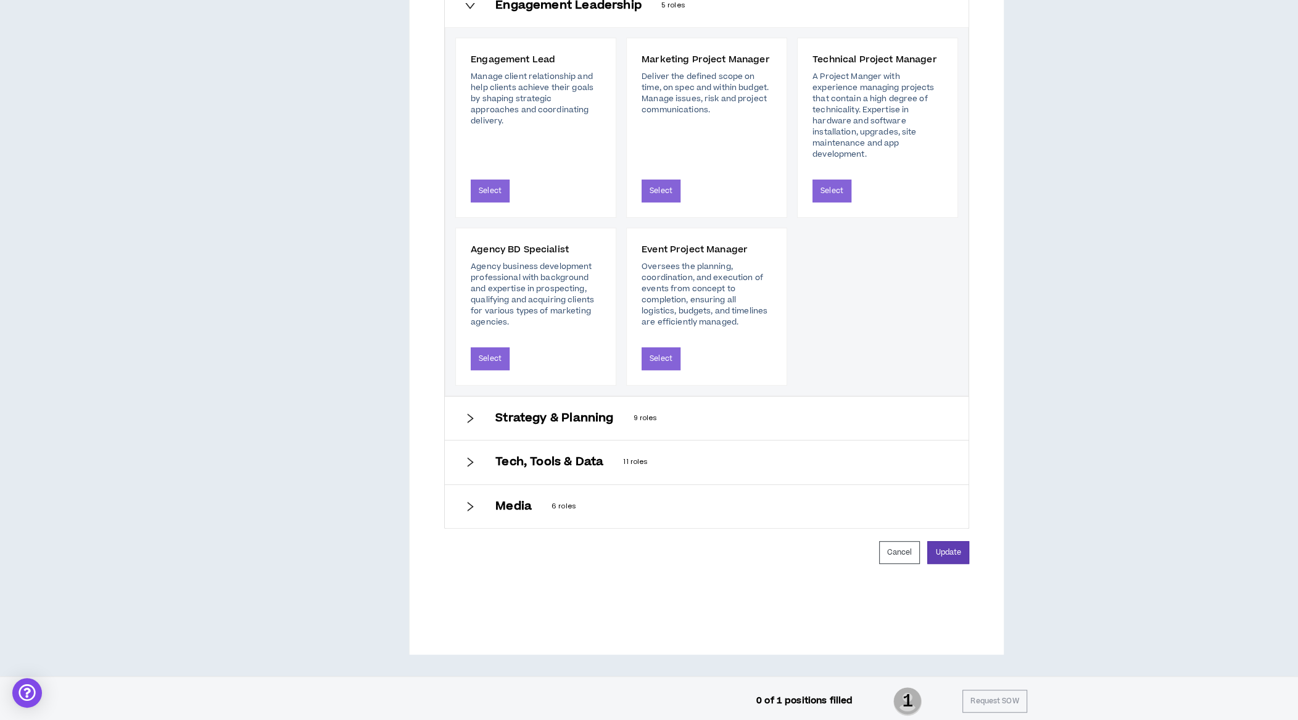
click at [562, 412] on h6 "Strategy & Planning" at bounding box center [554, 419] width 118 height 14
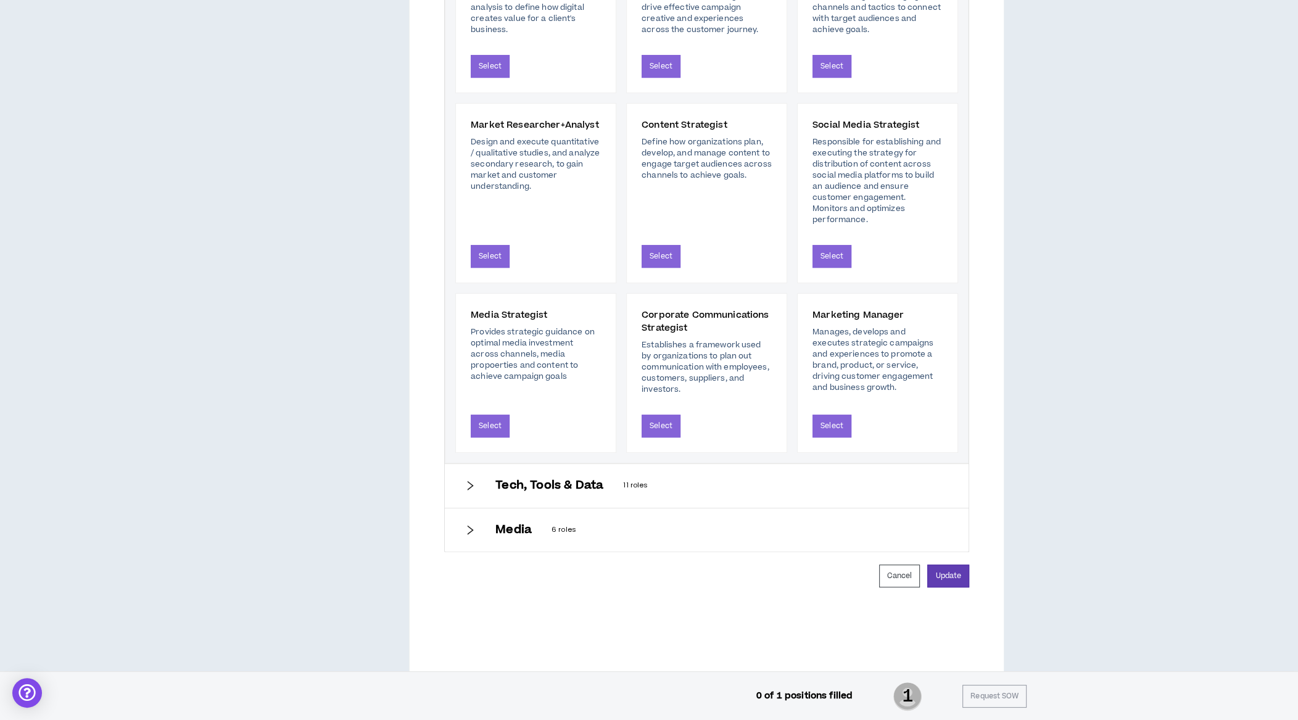
scroll to position [636, 0]
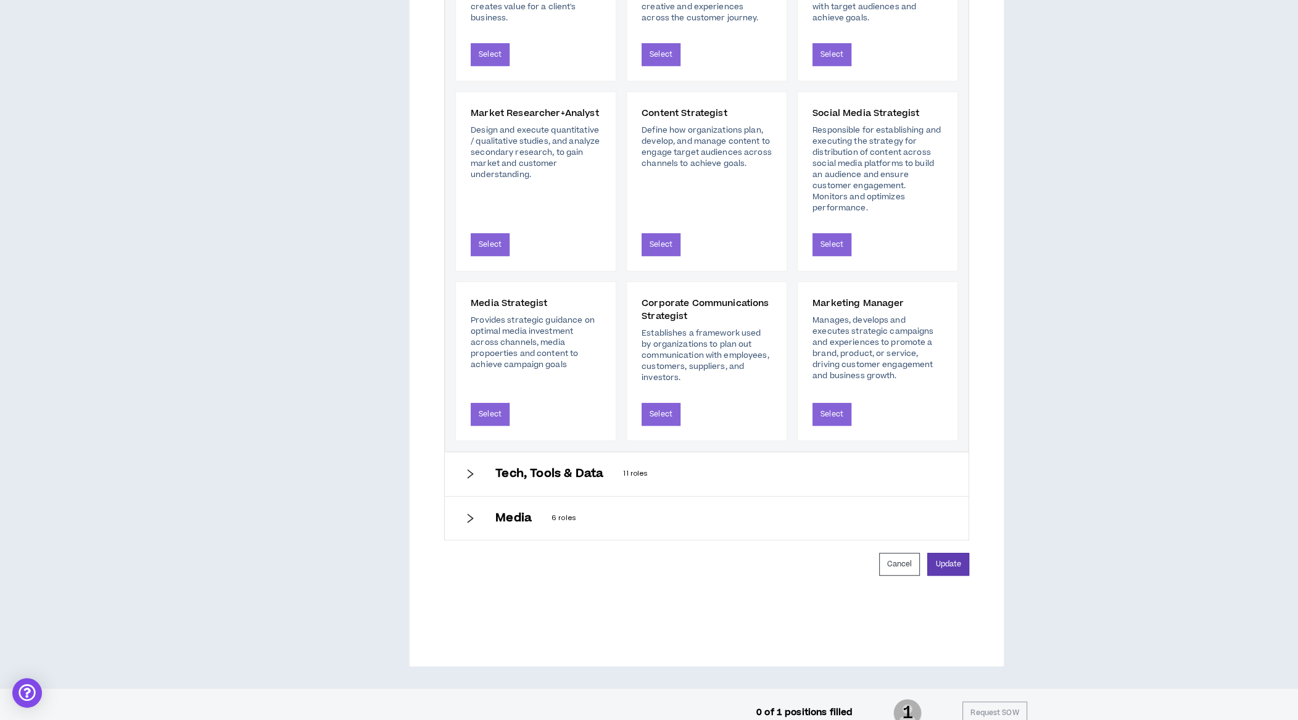
click at [581, 467] on h6 "Tech, Tools & Data" at bounding box center [549, 474] width 108 height 14
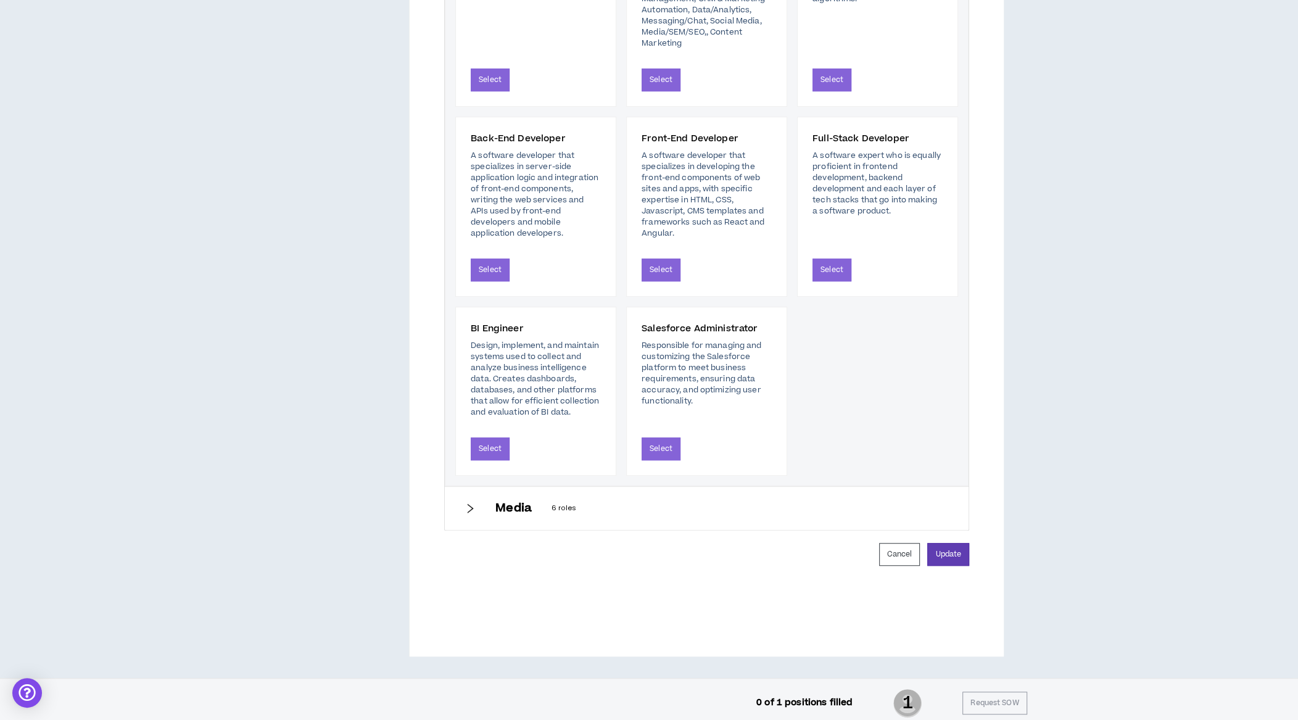
click at [552, 505] on p "6 roles" at bounding box center [750, 508] width 397 height 11
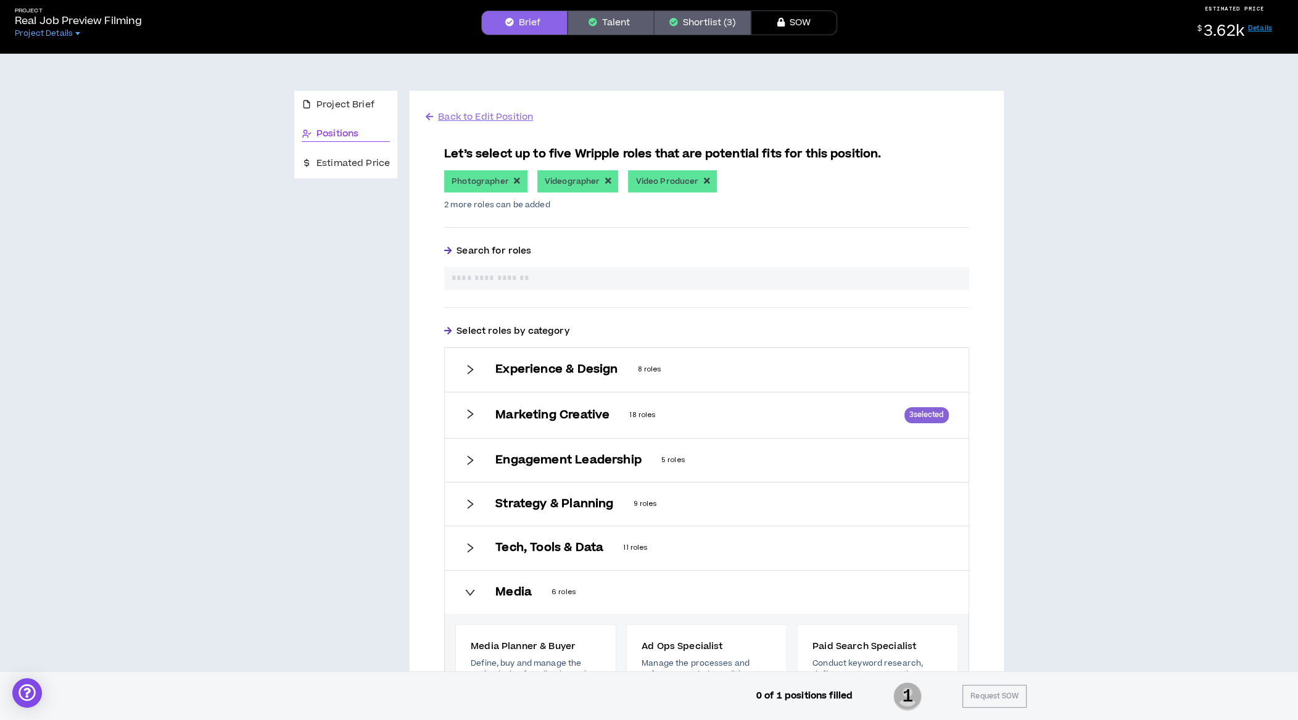
scroll to position [0, 0]
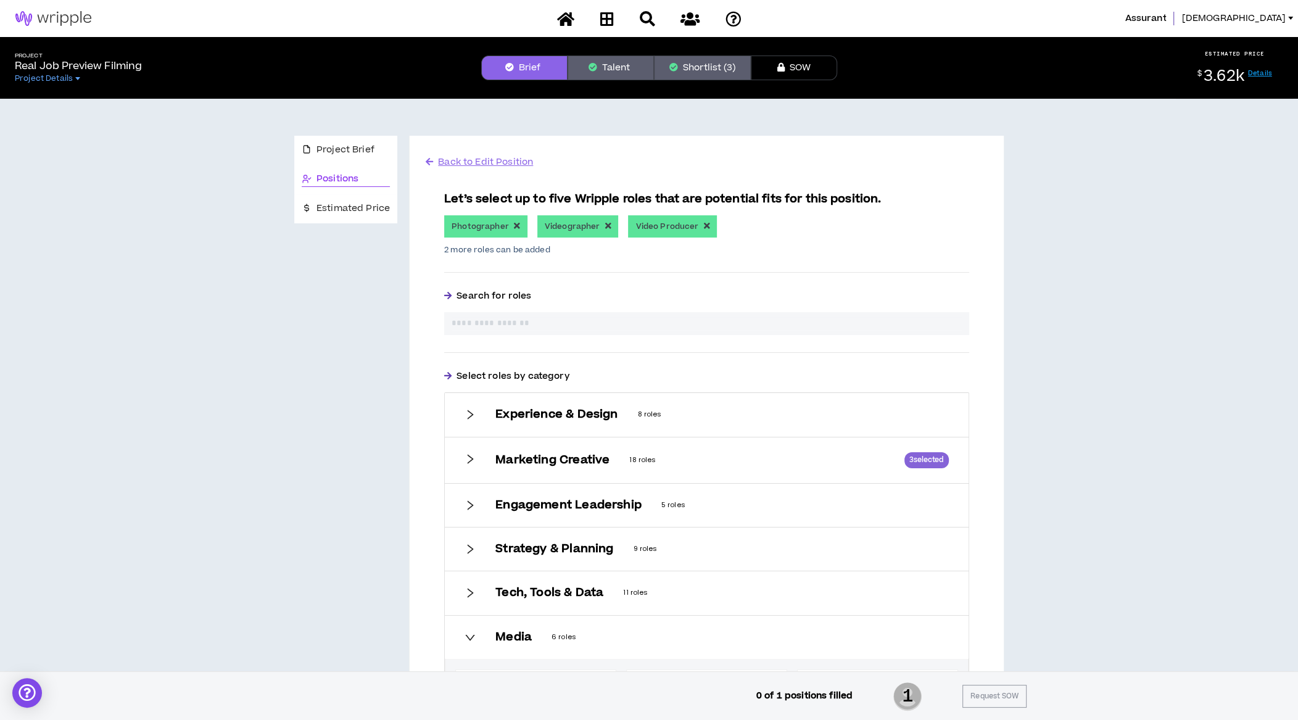
click at [510, 318] on input "text" at bounding box center [707, 323] width 510 height 13
type input "**********"
drag, startPoint x: 360, startPoint y: 210, endPoint x: 650, endPoint y: 160, distance: 294.2
click at [650, 160] on div "**********" at bounding box center [649, 646] width 710 height 1021
click at [612, 73] on button "Talent" at bounding box center [611, 68] width 86 height 25
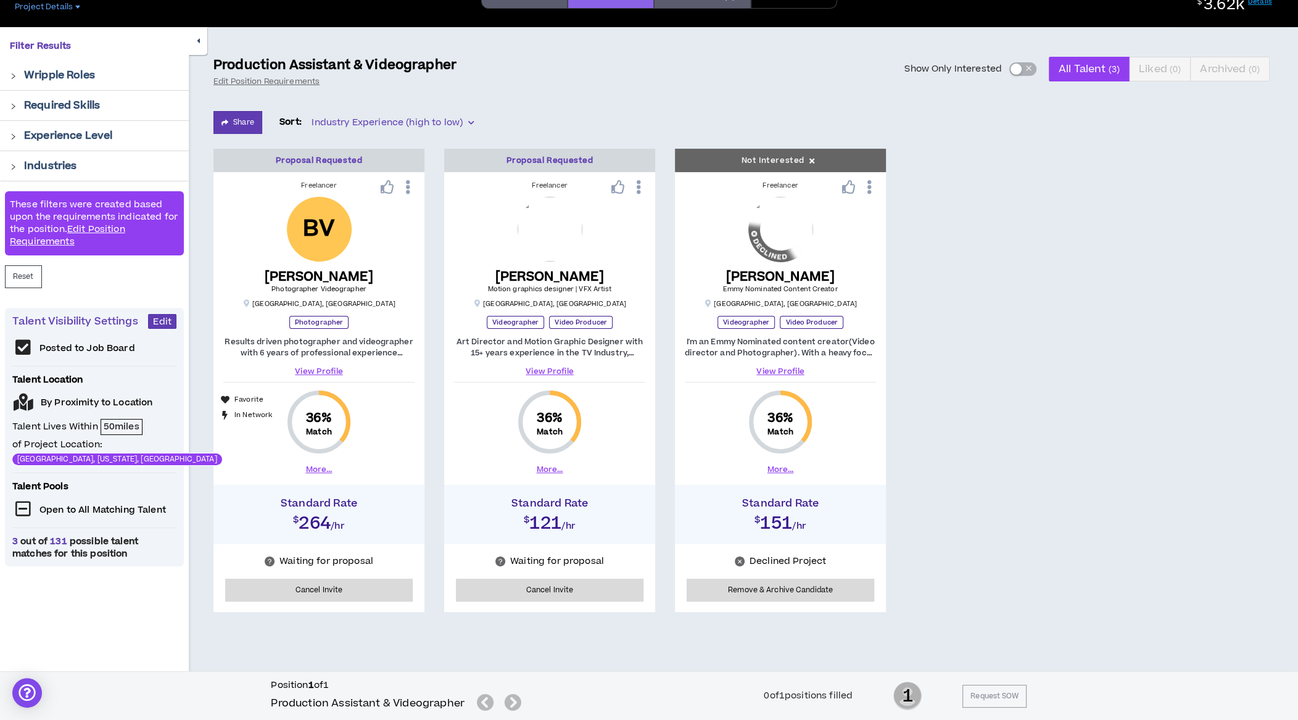
scroll to position [73, 0]
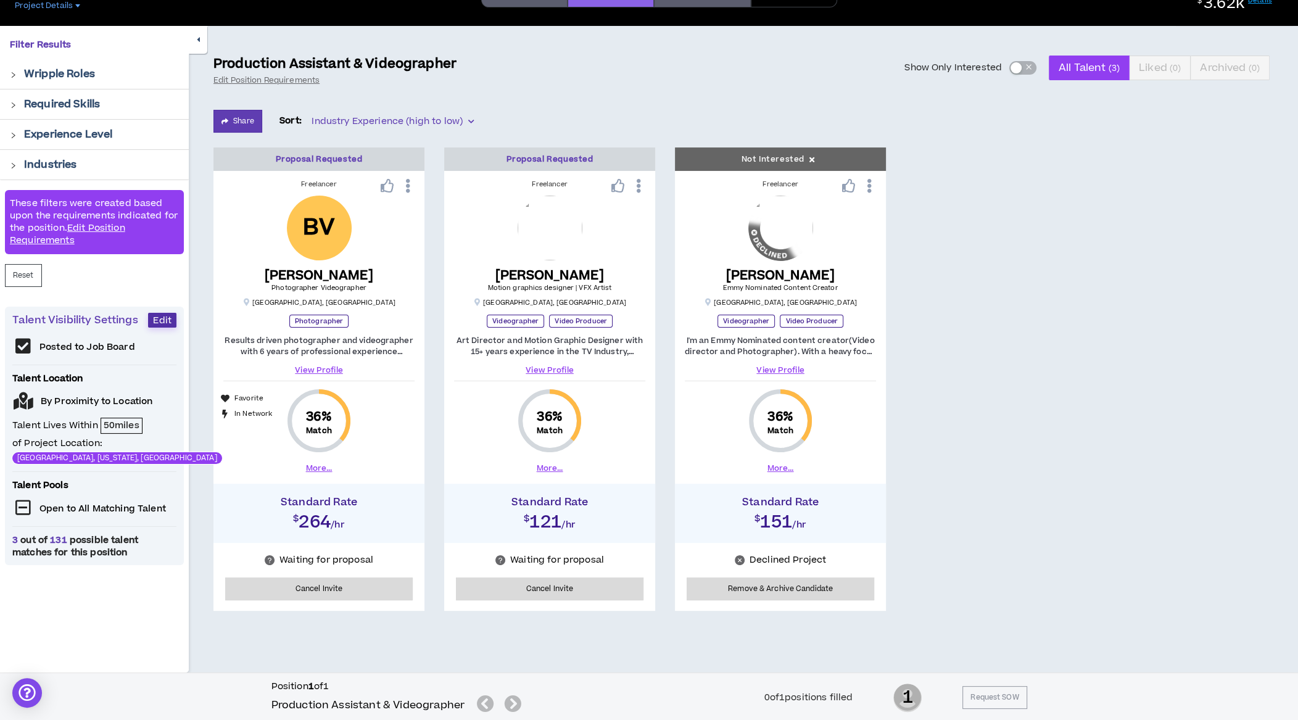
click at [168, 318] on span "Edit" at bounding box center [162, 321] width 19 height 12
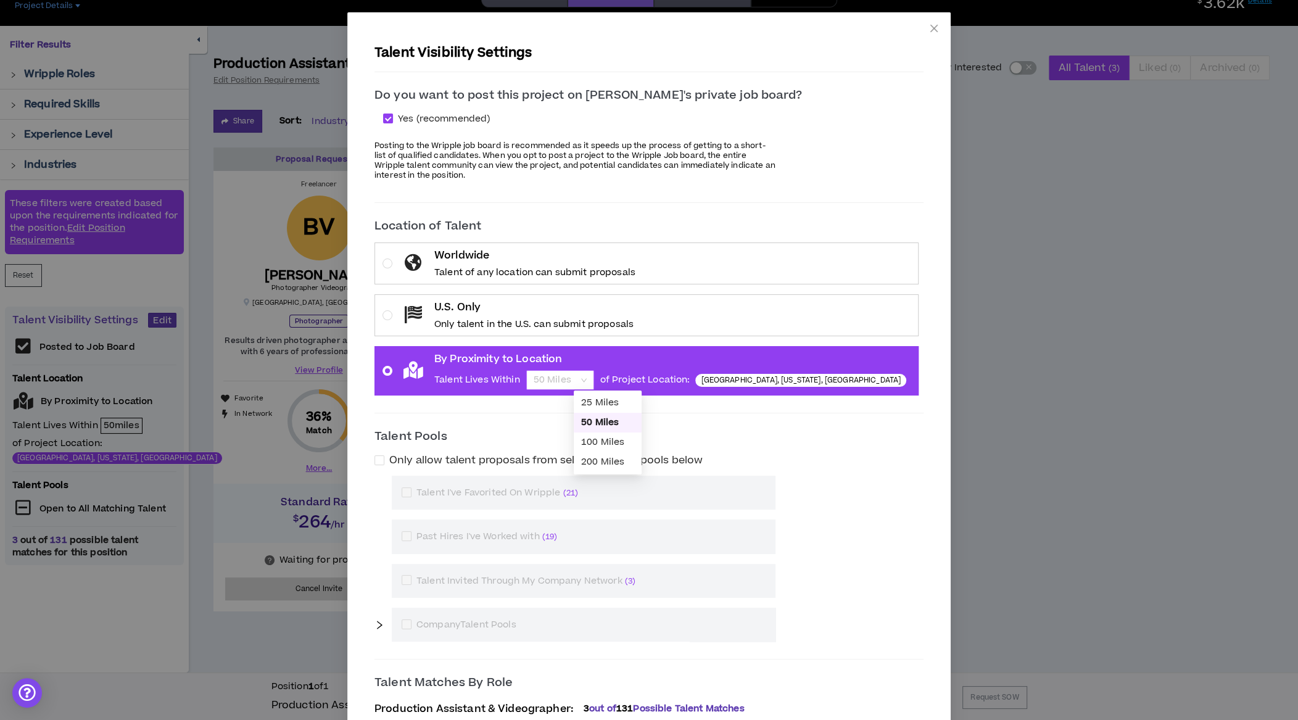
click at [587, 379] on span "50 Miles" at bounding box center [560, 380] width 53 height 19
click at [578, 379] on input "By Proximity to Location Talent Lives Within 50 Miles of Project Location: Miam…" at bounding box center [556, 380] width 44 height 19
click at [612, 466] on div "200 Miles" at bounding box center [607, 462] width 53 height 14
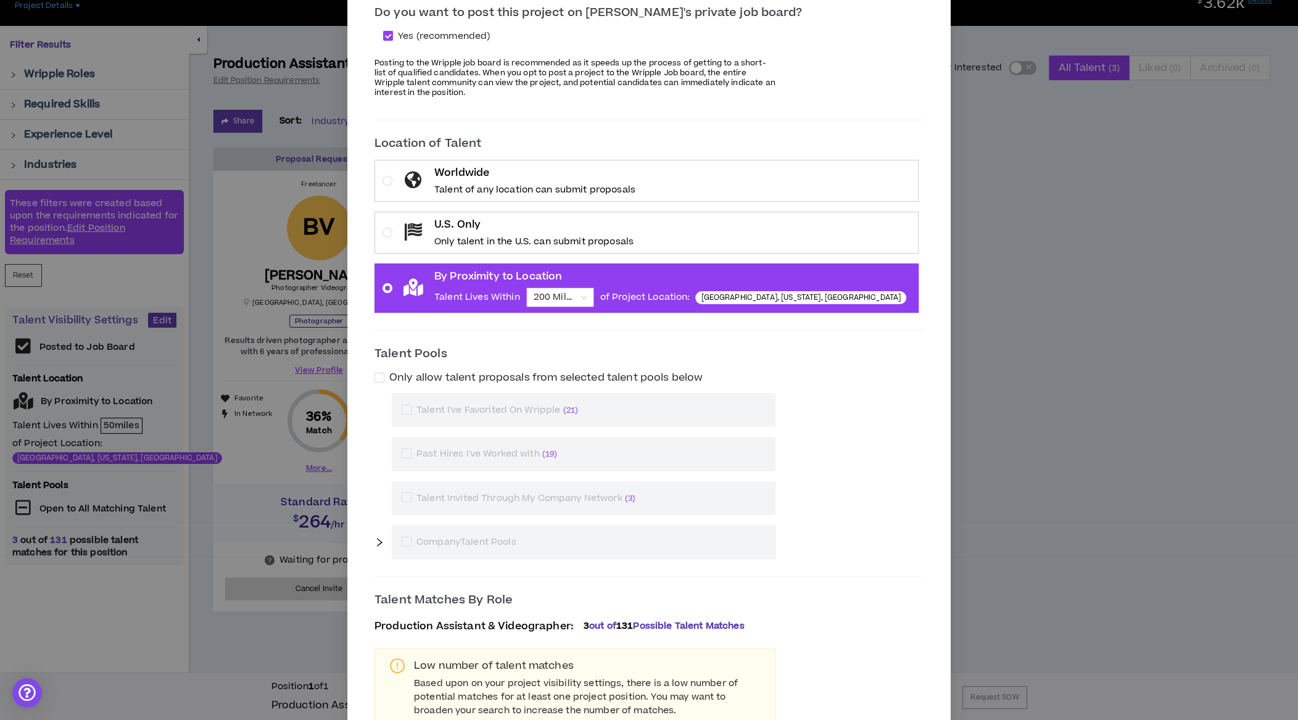
scroll to position [176, 0]
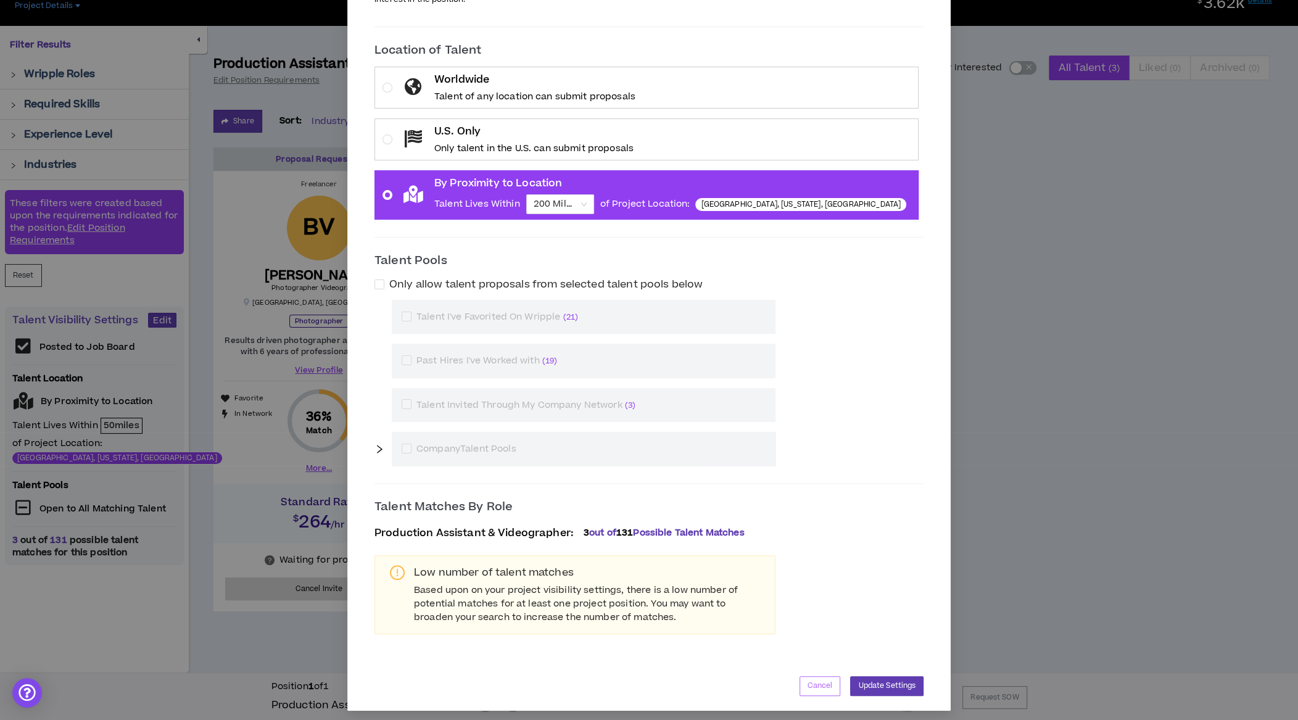
click at [808, 680] on span "Cancel" at bounding box center [820, 686] width 25 height 12
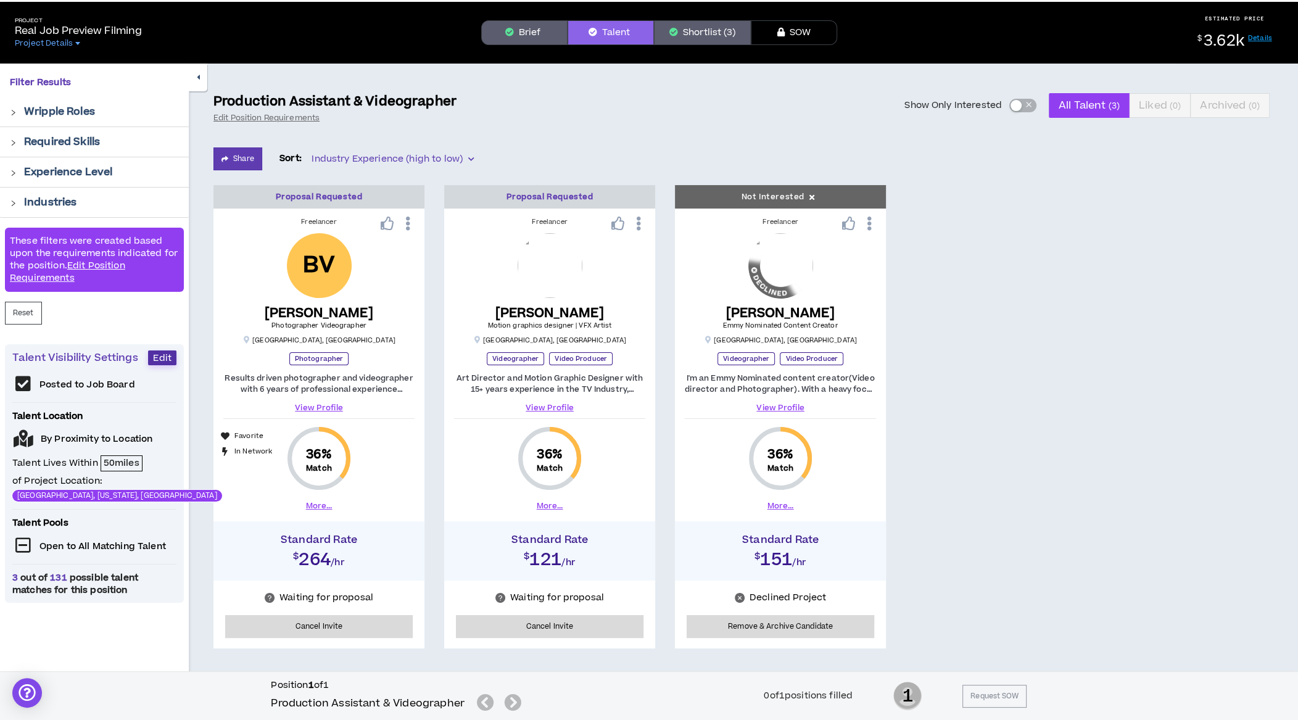
scroll to position [0, 0]
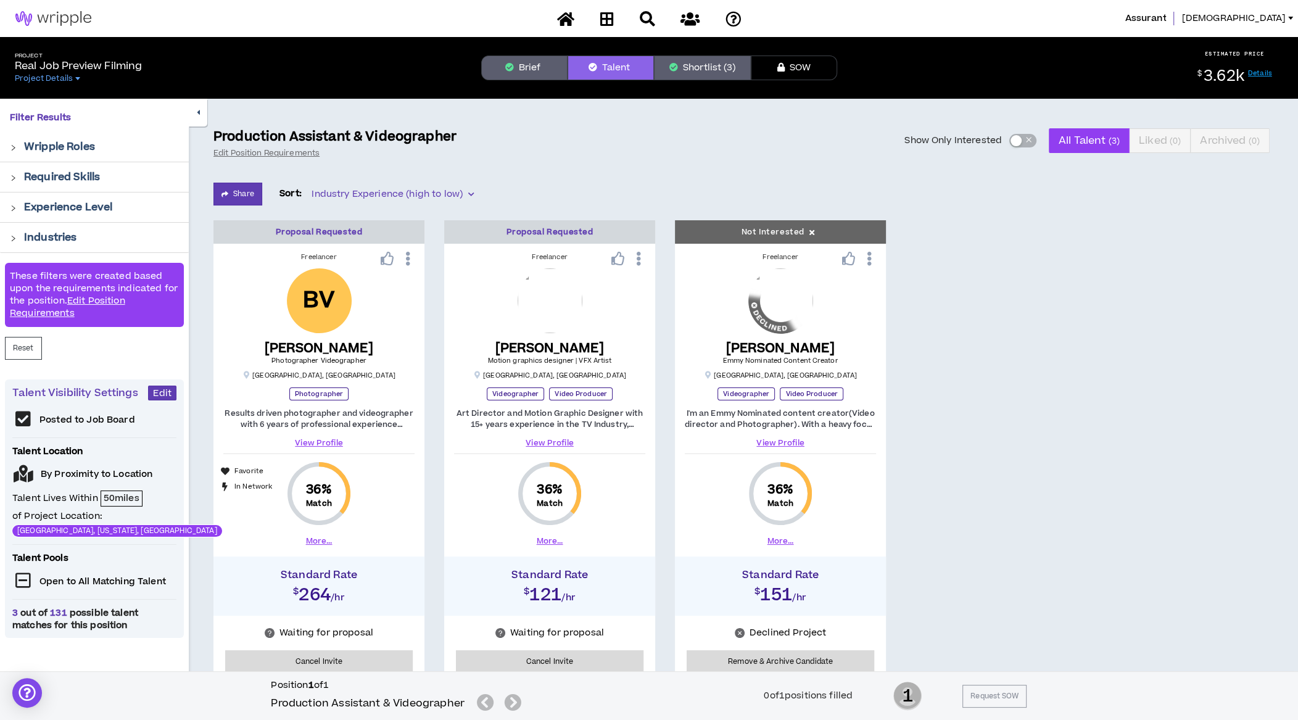
click at [703, 70] on button "Shortlist (3)" at bounding box center [702, 68] width 97 height 25
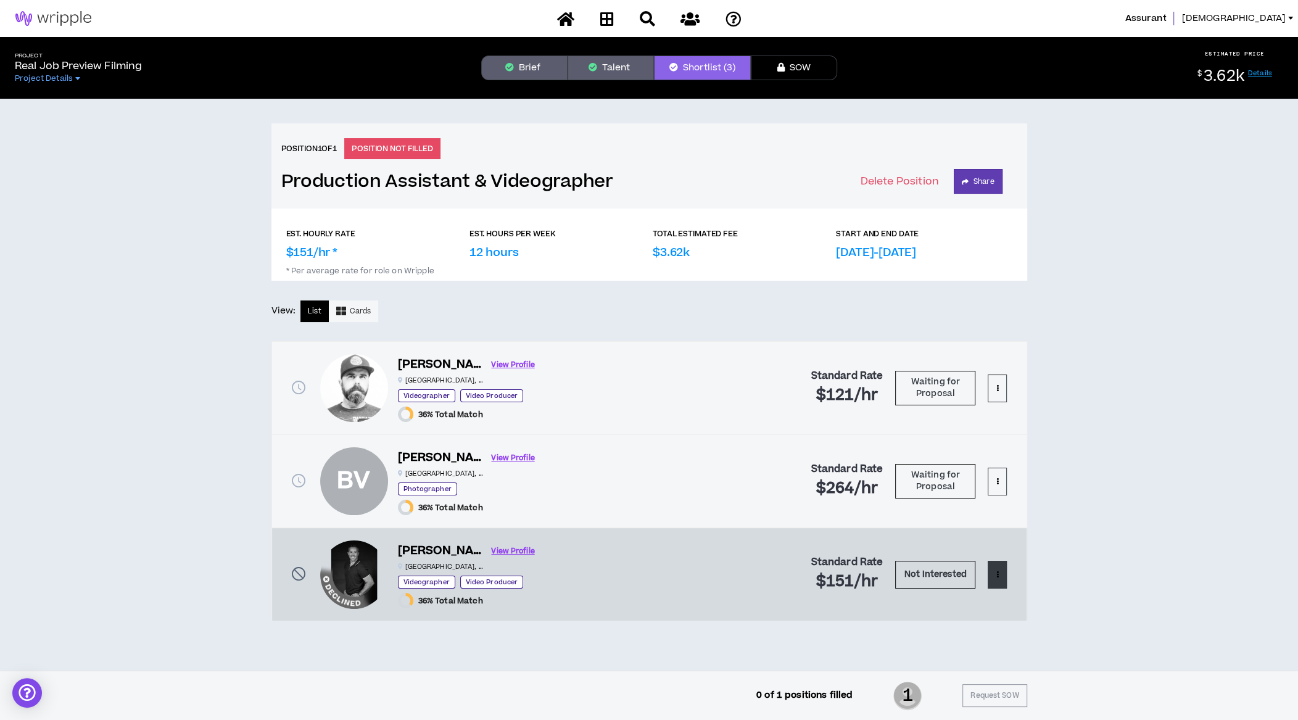
click at [998, 571] on icon at bounding box center [997, 574] width 2 height 7
click at [921, 620] on span "View Profile" at bounding box center [948, 622] width 102 height 14
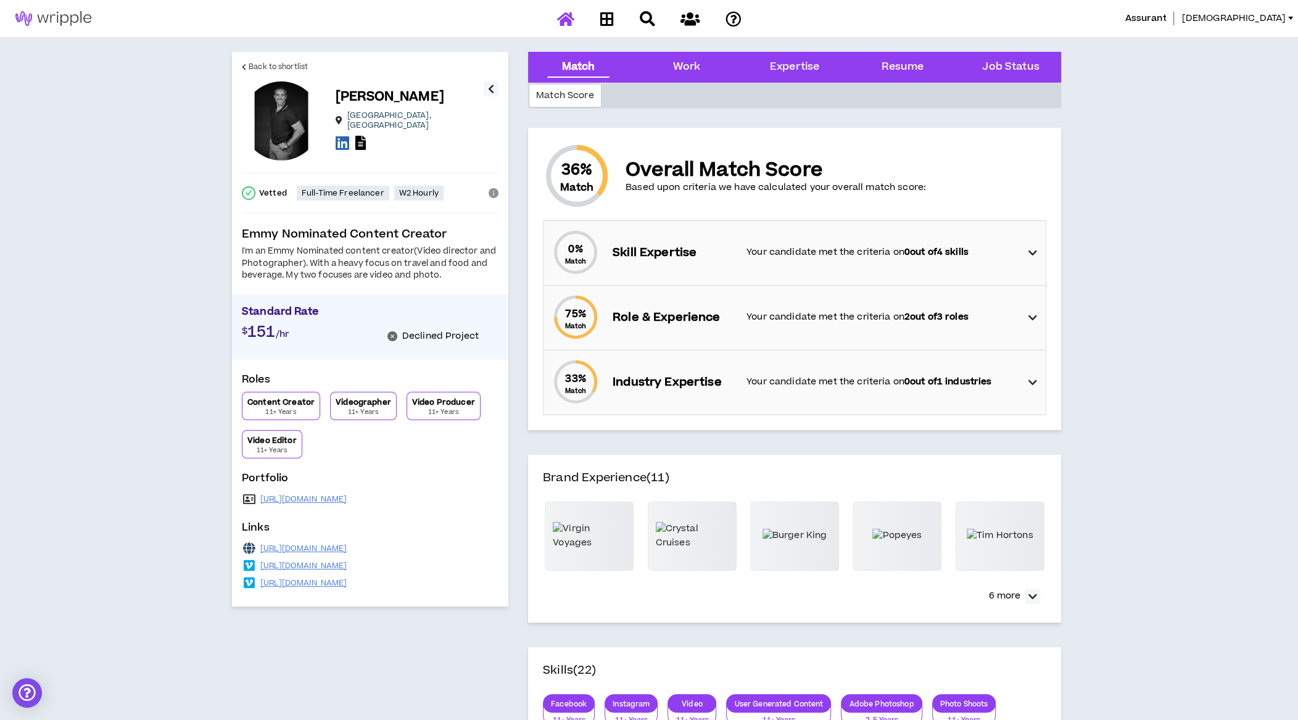
click at [562, 16] on icon at bounding box center [565, 18] width 17 height 15
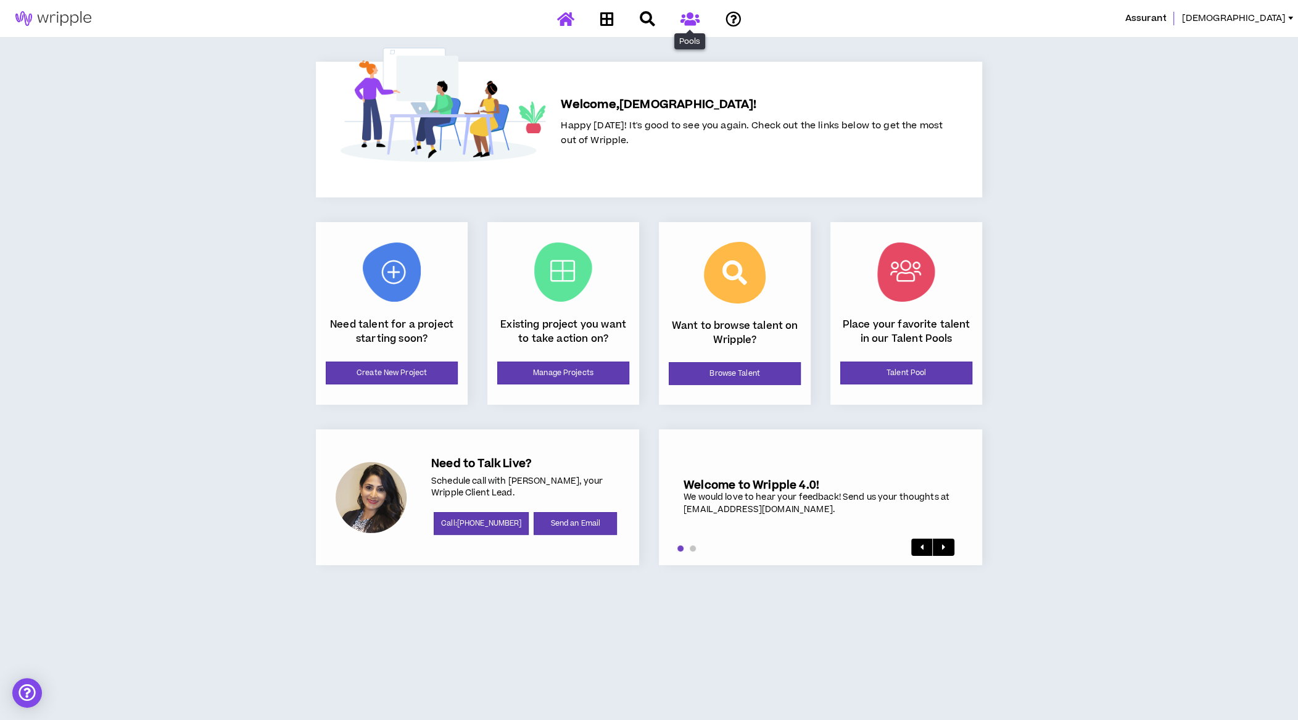
click at [700, 19] on link at bounding box center [690, 19] width 25 height 22
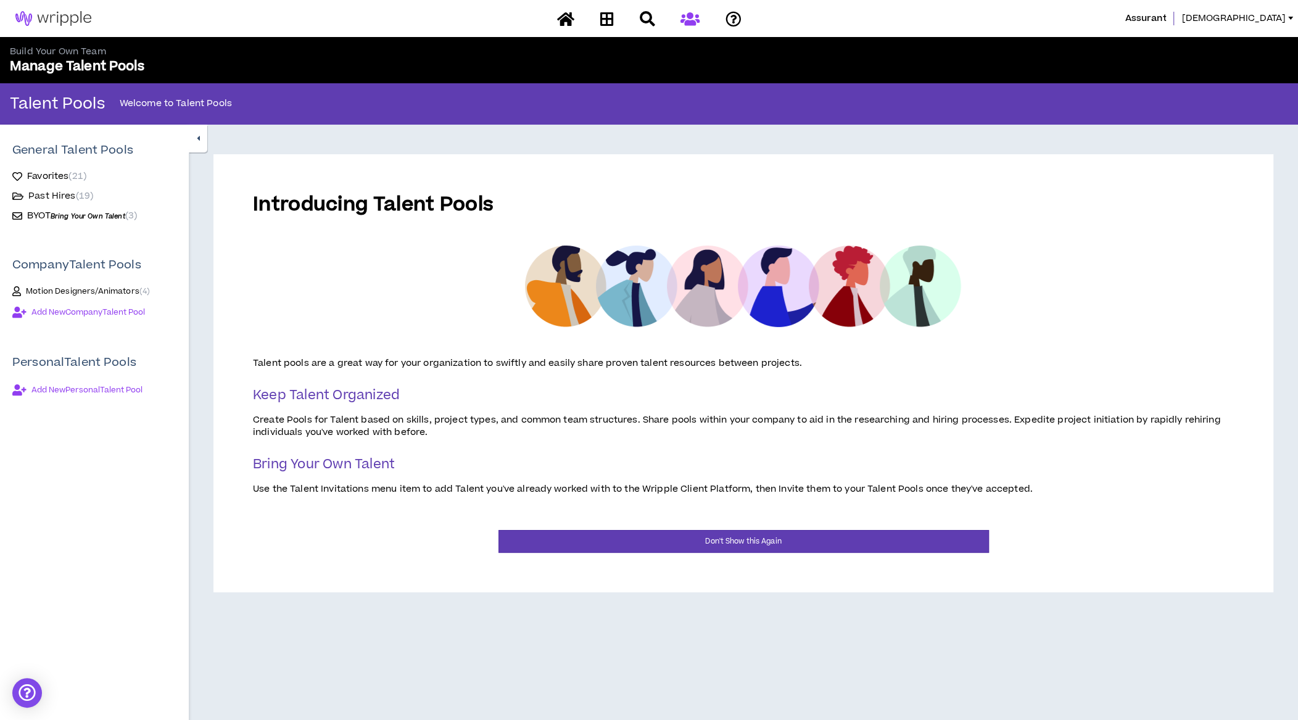
click at [55, 196] on span "Past Hires ( 19 )" at bounding box center [60, 196] width 65 height 12
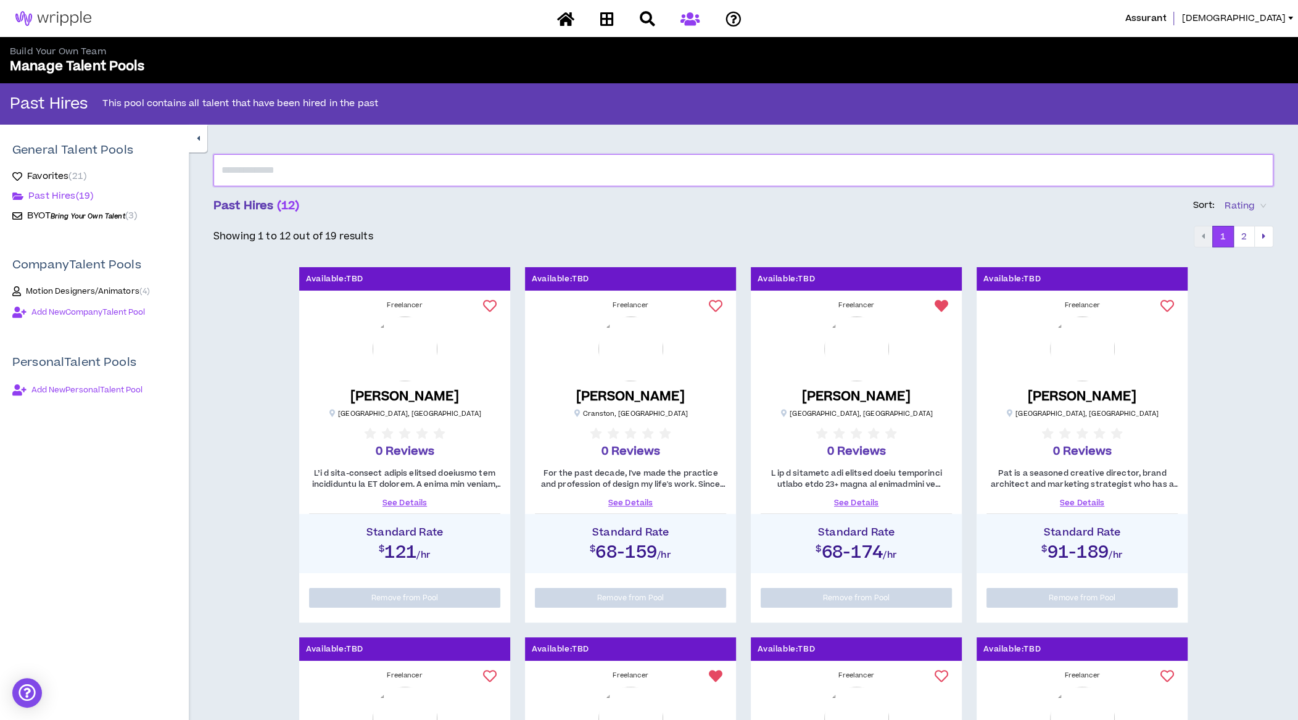
click at [355, 179] on input "text" at bounding box center [743, 170] width 1060 height 32
type input "*"
click at [455, 173] on input "text" at bounding box center [743, 170] width 1060 height 32
click at [1250, 235] on button "2" at bounding box center [1244, 237] width 22 height 22
